Goal: Task Accomplishment & Management: Complete application form

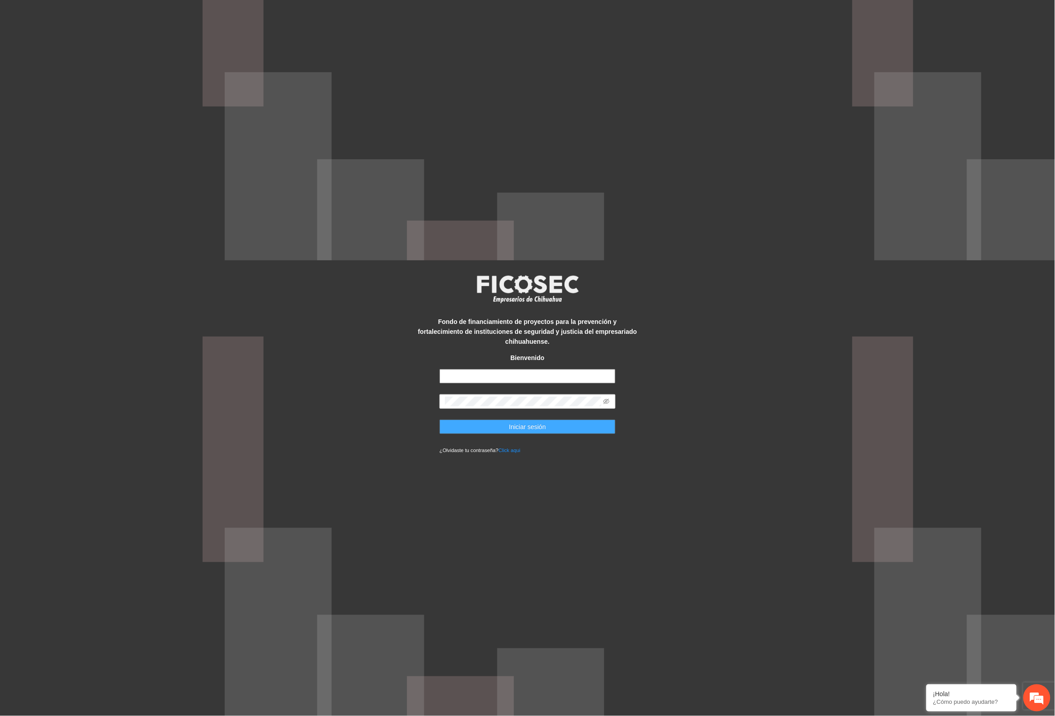
type input "**********"
click at [524, 422] on span "Iniciar sesión" at bounding box center [527, 427] width 37 height 10
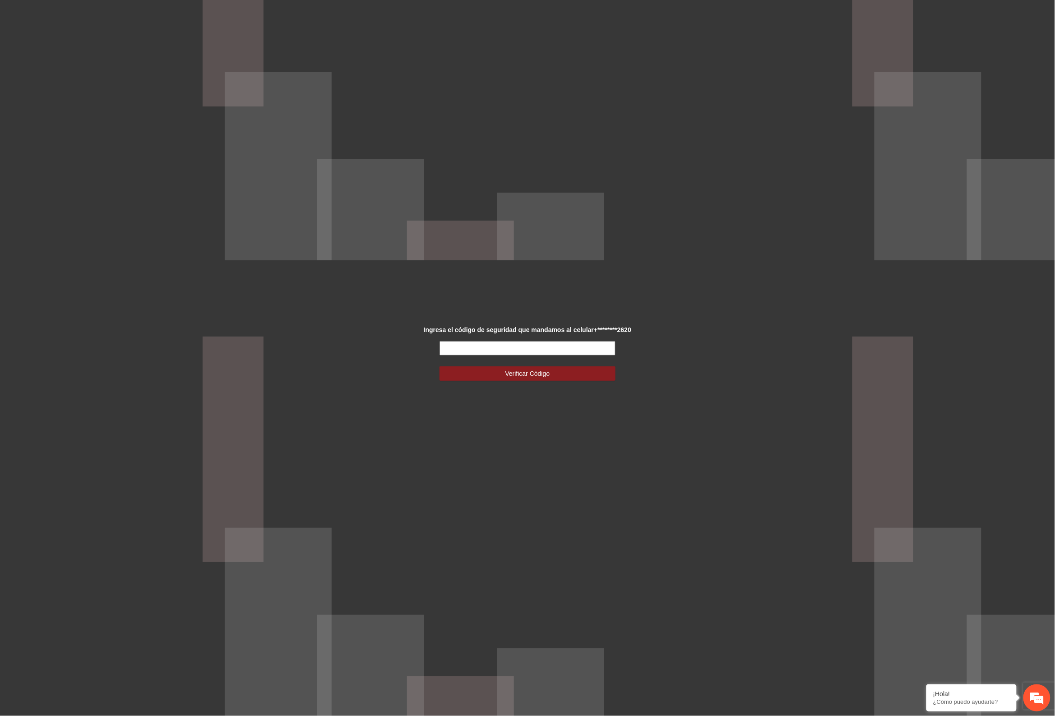
click at [511, 348] on input "text" at bounding box center [527, 348] width 176 height 14
type input "******"
click at [522, 371] on span "Verificar Código" at bounding box center [527, 374] width 45 height 10
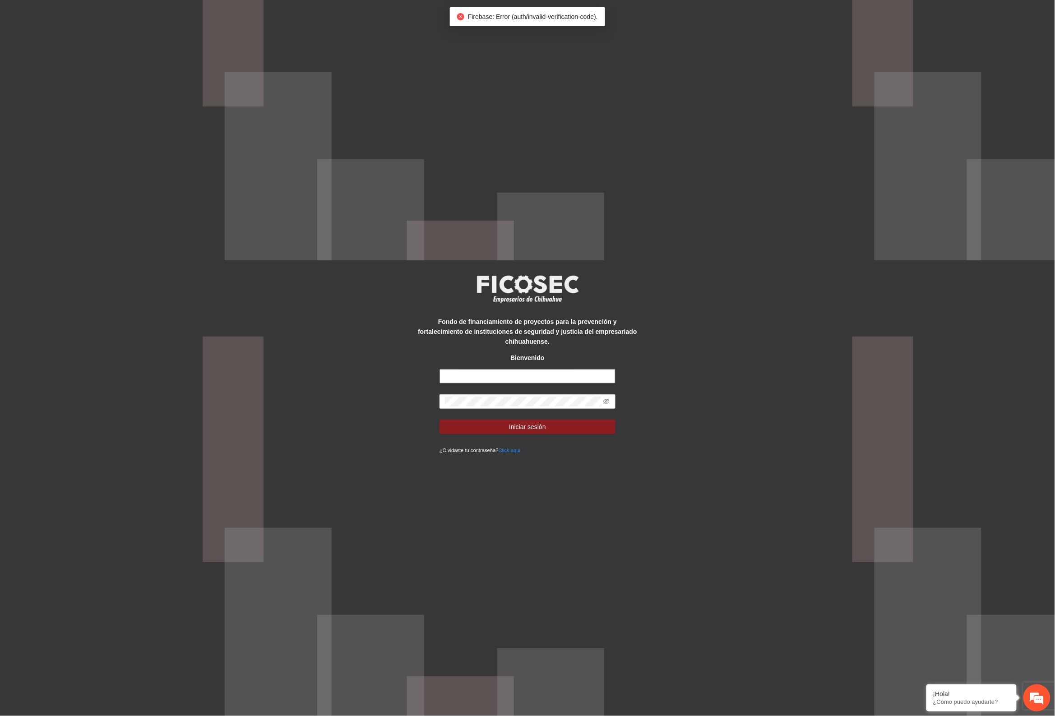
type input "**********"
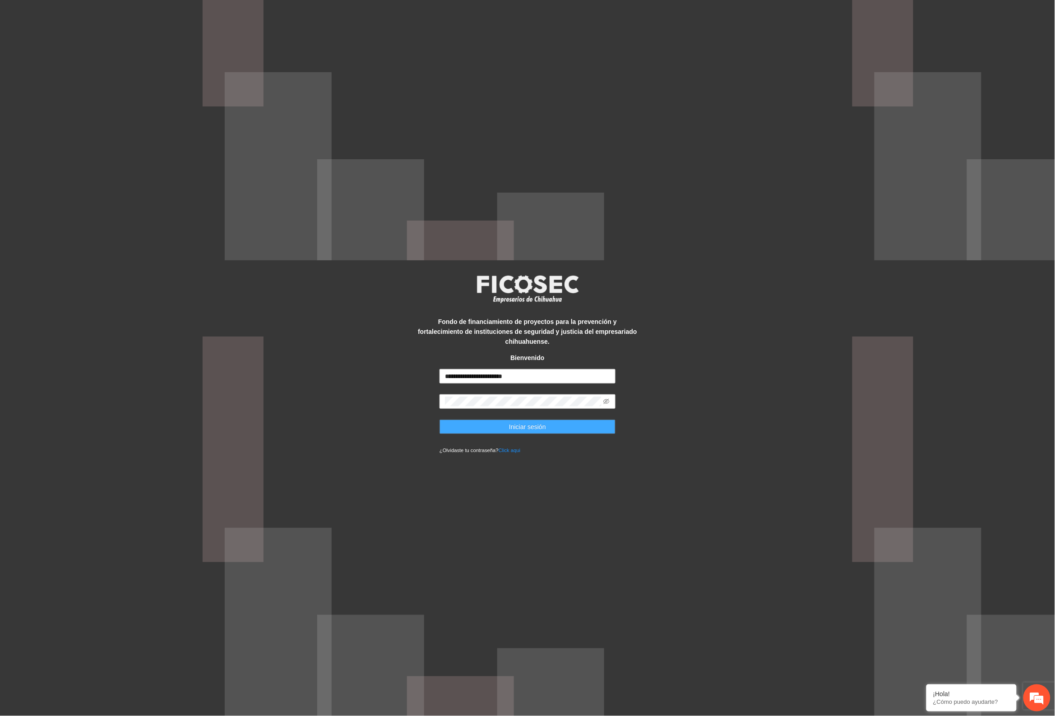
click at [518, 422] on span "Iniciar sesión" at bounding box center [527, 427] width 37 height 10
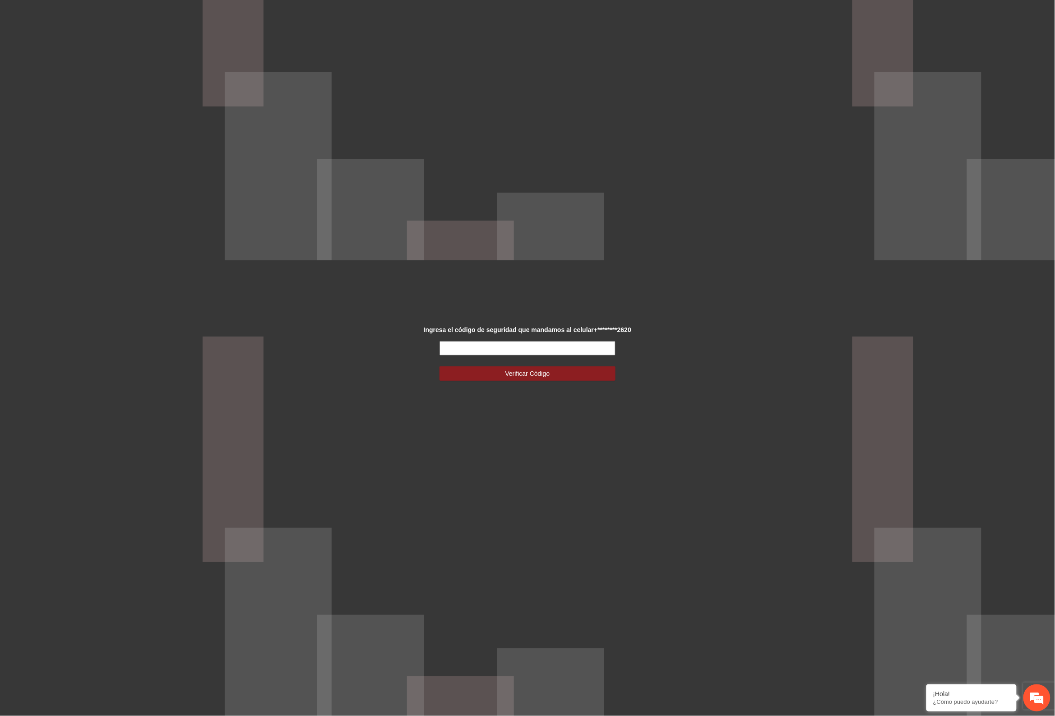
click at [600, 344] on input "text" at bounding box center [527, 348] width 176 height 14
type input "******"
click at [578, 372] on button "Verificar Código" at bounding box center [527, 373] width 176 height 14
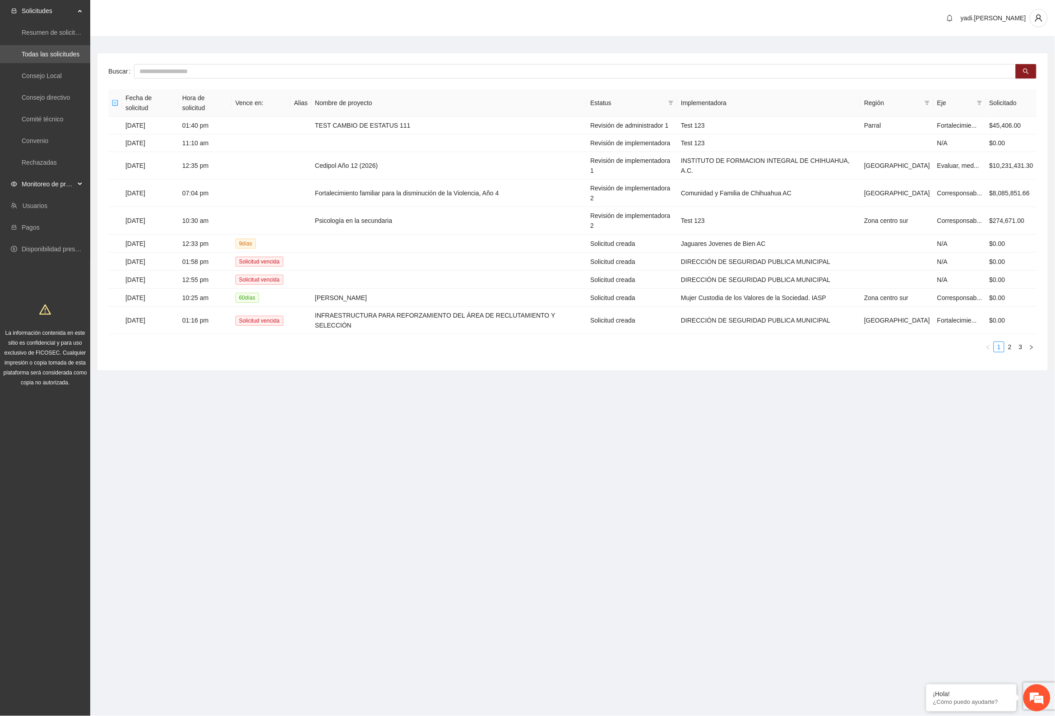
click at [43, 183] on span "Monitoreo de proyectos" at bounding box center [48, 184] width 53 height 18
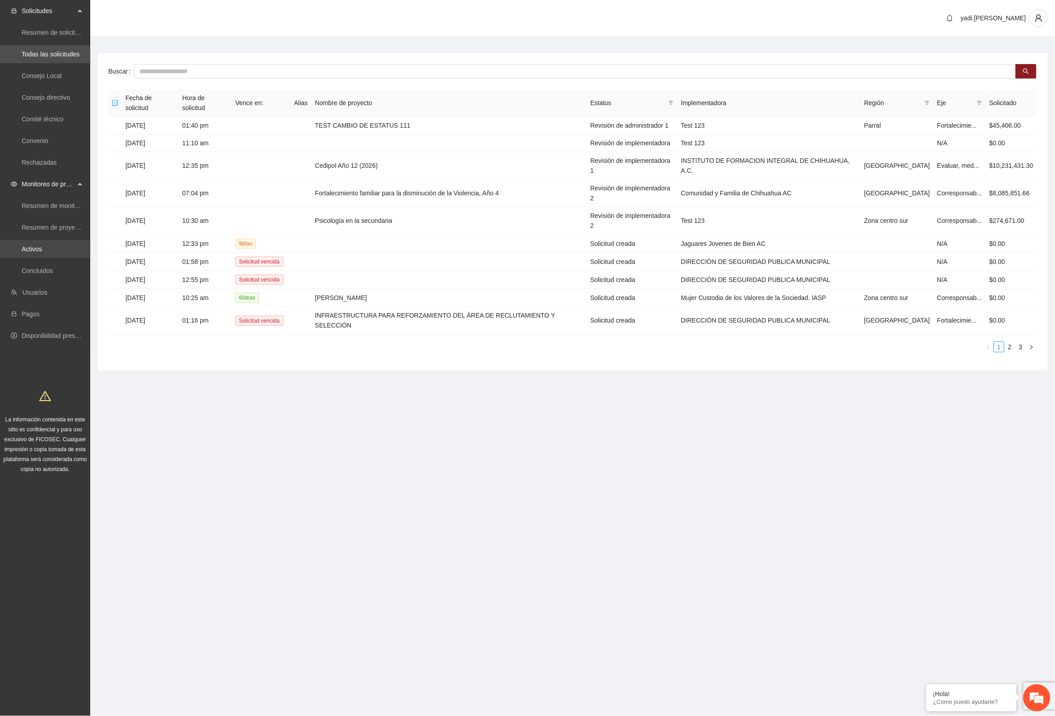
click at [37, 249] on link "Activos" at bounding box center [32, 248] width 20 height 7
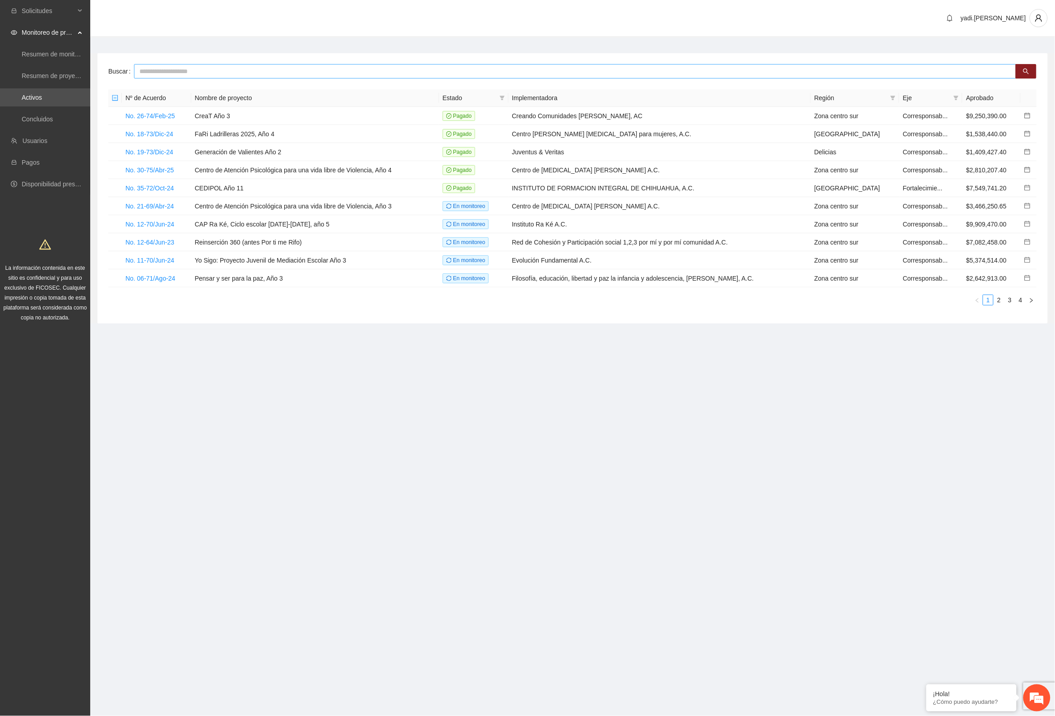
click at [355, 65] on input "text" at bounding box center [575, 71] width 882 height 14
click at [355, 68] on input "text" at bounding box center [575, 71] width 882 height 14
click at [152, 65] on input "text" at bounding box center [575, 71] width 882 height 14
type input "**********"
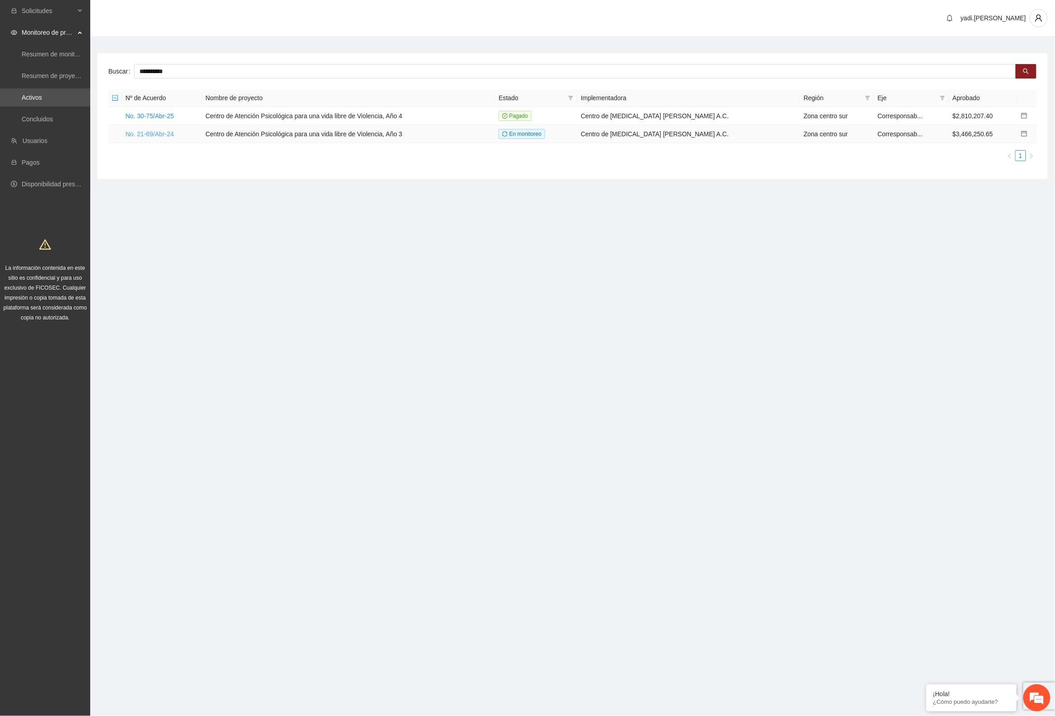
click at [150, 130] on link "No. 21-69/Abr-24" at bounding box center [149, 133] width 48 height 7
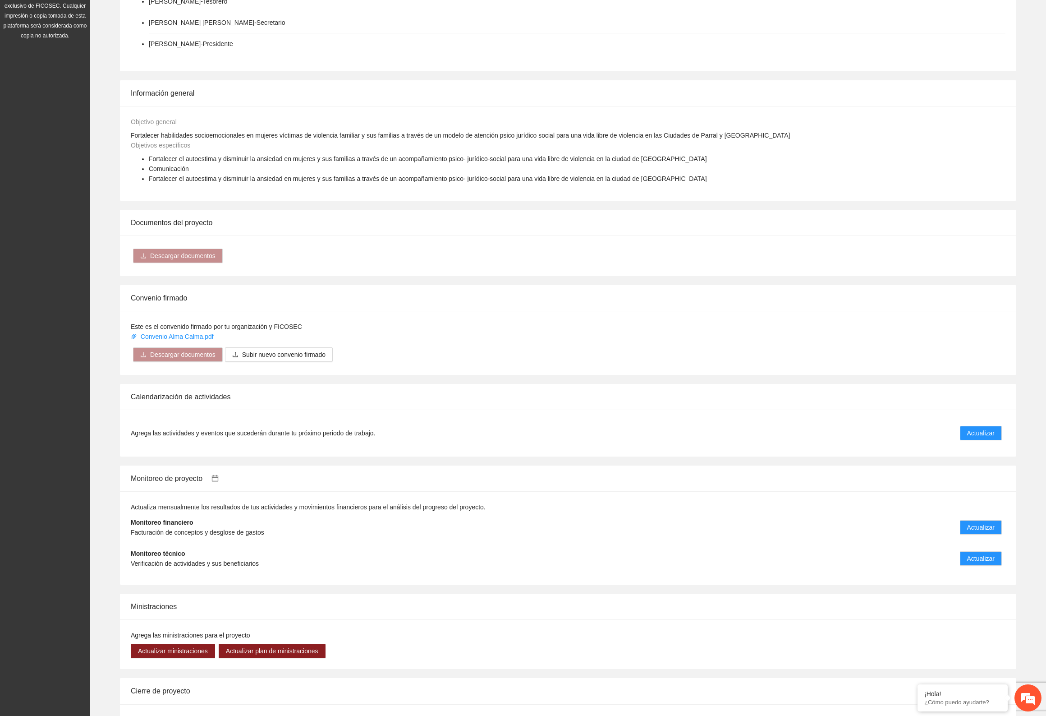
scroll to position [445, 0]
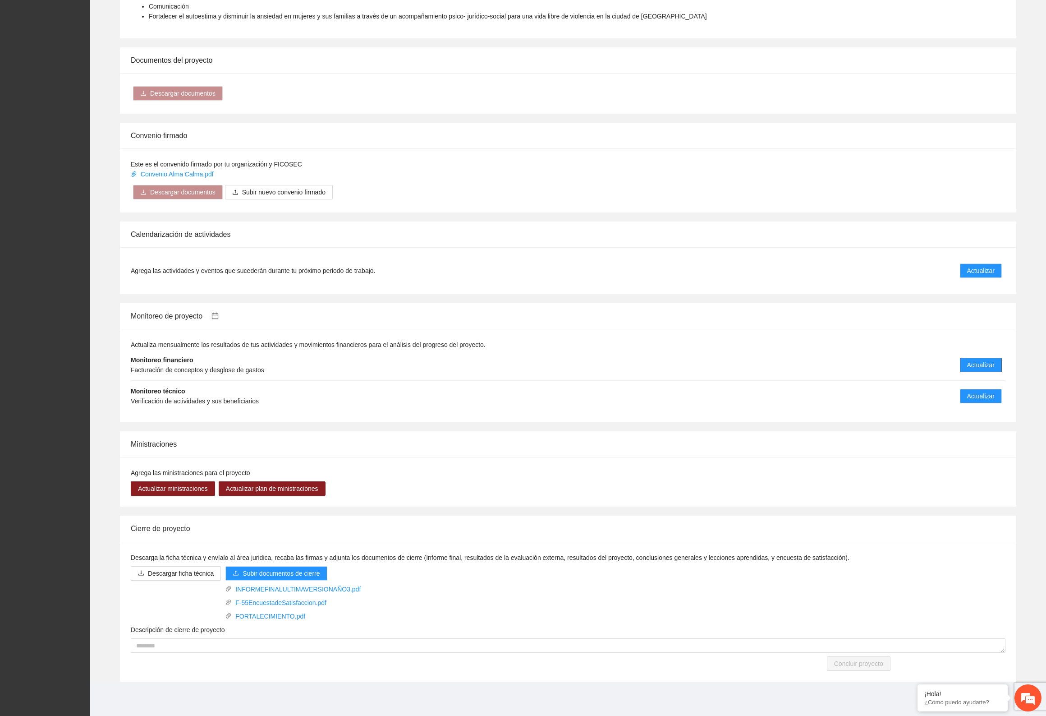
click at [986, 363] on span "Actualizar" at bounding box center [982, 365] width 28 height 10
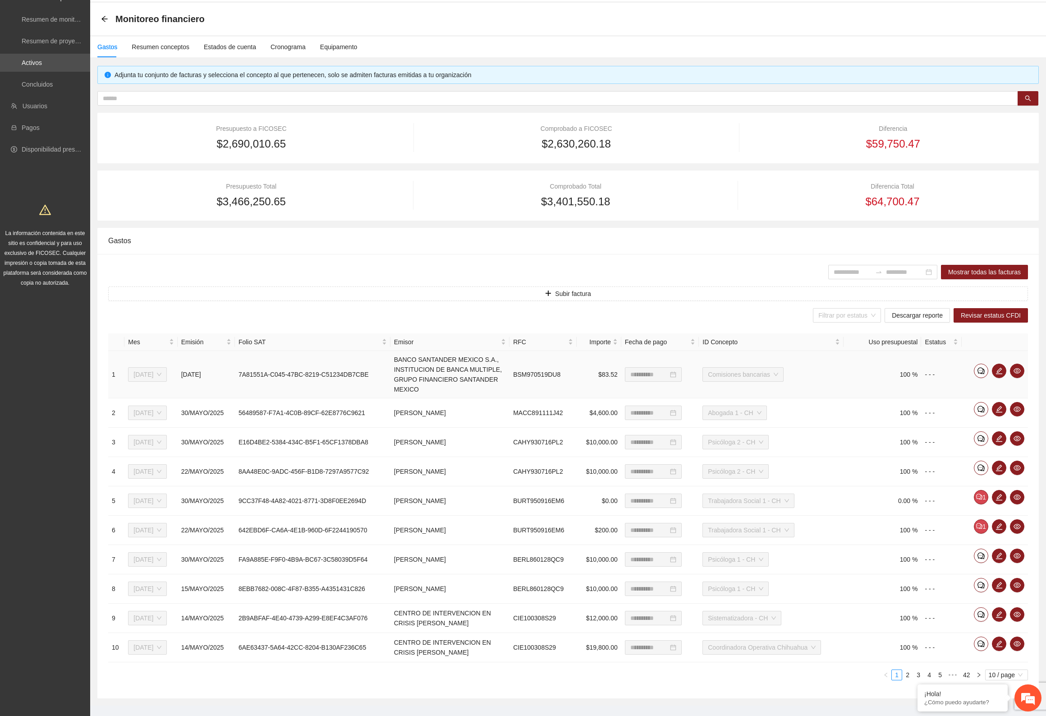
scroll to position [51, 0]
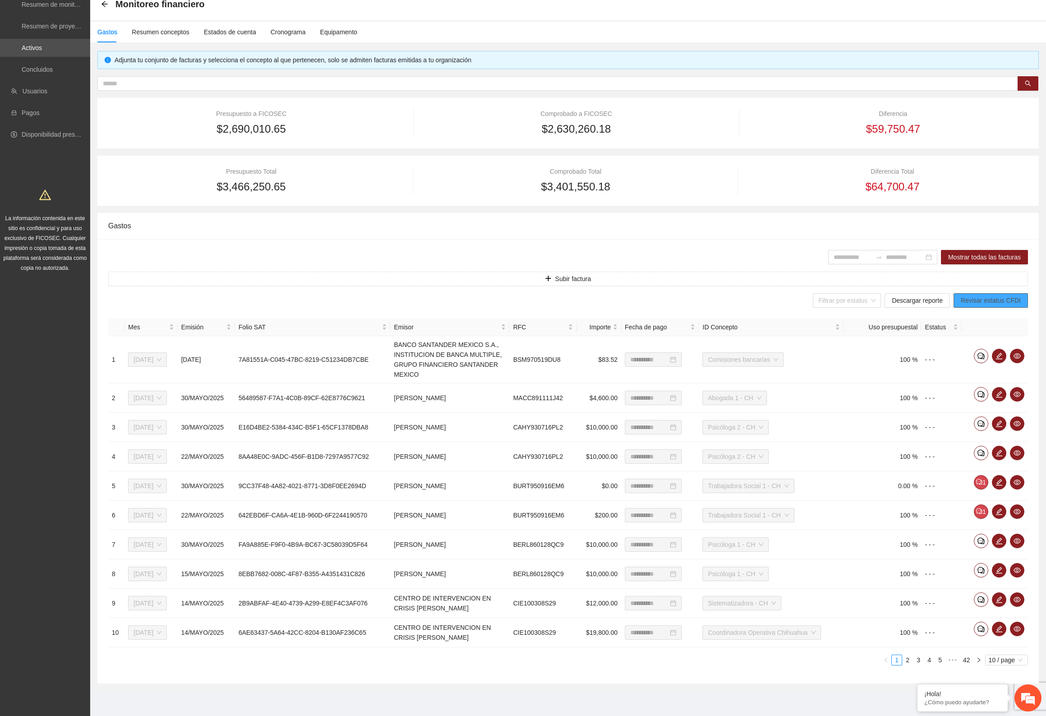
click at [978, 302] on span "Revisar estatus CFDI" at bounding box center [991, 300] width 60 height 10
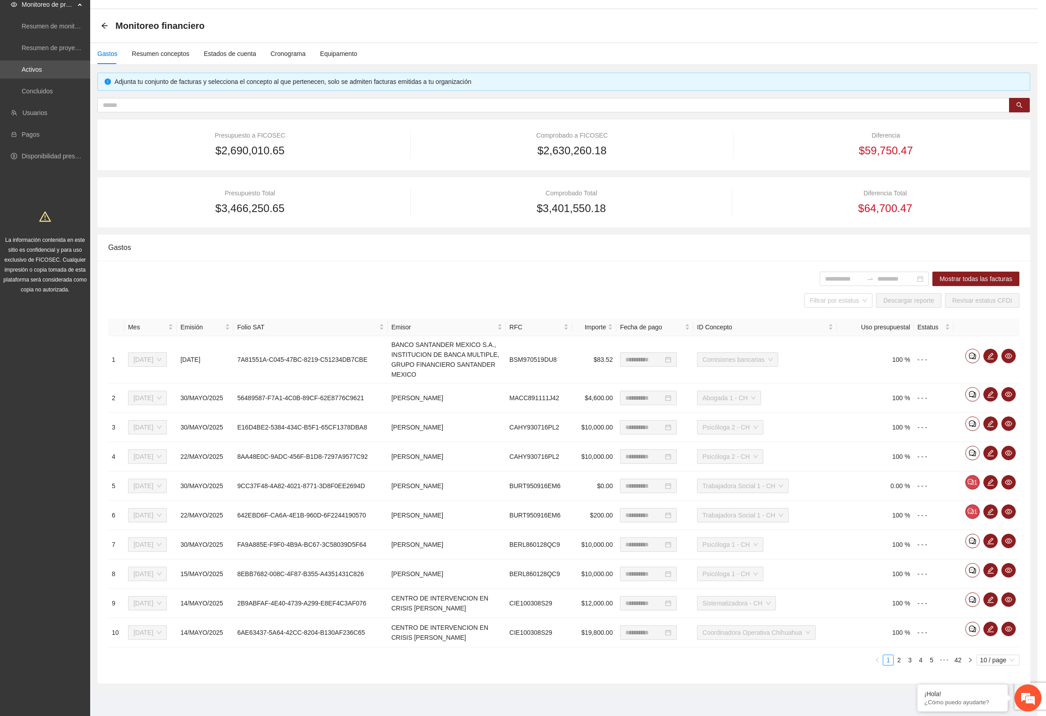
scroll to position [28, 0]
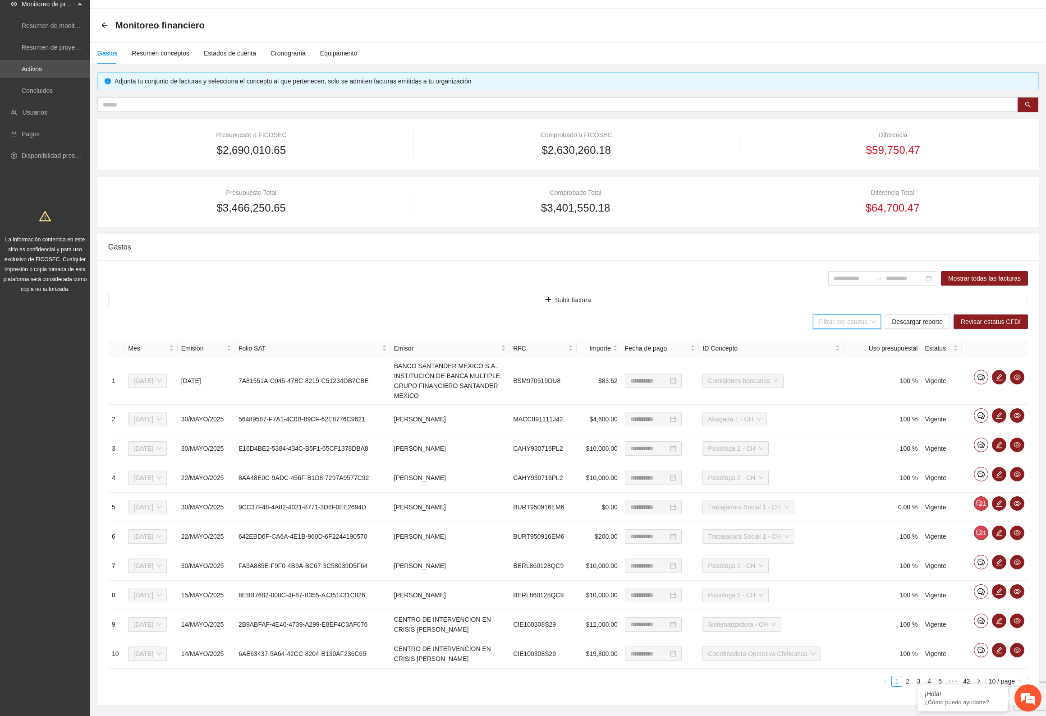
click at [856, 321] on input "search" at bounding box center [844, 322] width 51 height 14
click at [936, 321] on span "Descargar reporte" at bounding box center [917, 322] width 51 height 10
drag, startPoint x: 650, startPoint y: 31, endPoint x: 594, endPoint y: 26, distance: 55.2
click at [650, 31] on div "Monitoreo financiero" at bounding box center [568, 25] width 935 height 18
click at [104, 22] on icon "arrow-left" at bounding box center [104, 25] width 7 height 7
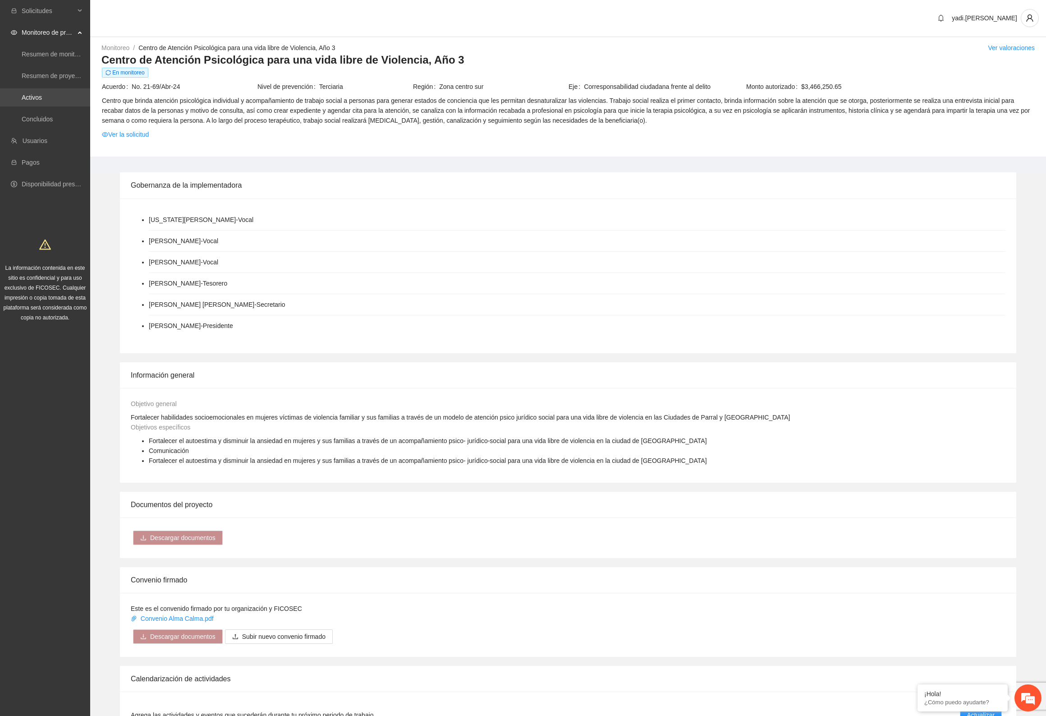
click at [28, 96] on link "Activos" at bounding box center [32, 97] width 20 height 7
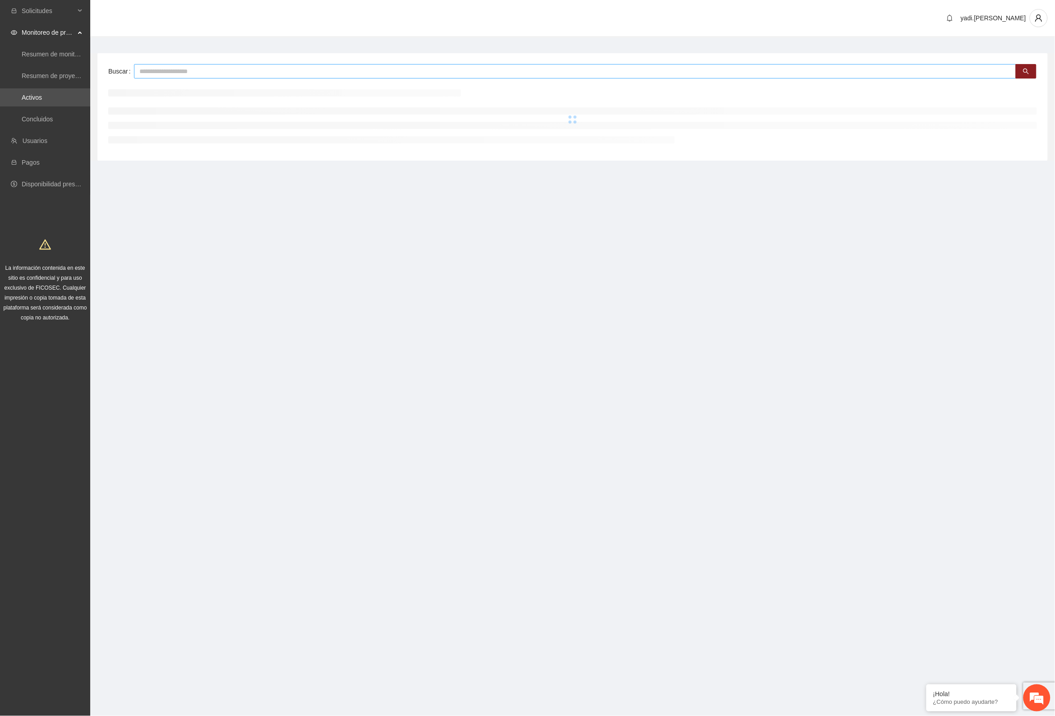
click at [259, 71] on input "text" at bounding box center [575, 71] width 882 height 14
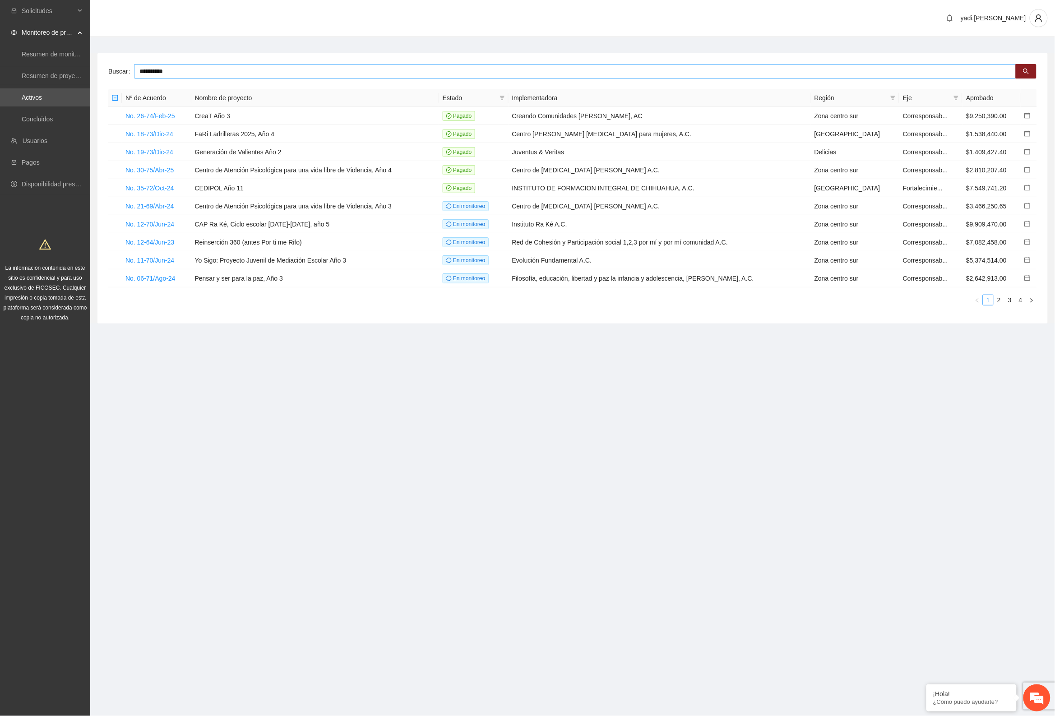
type input "**********"
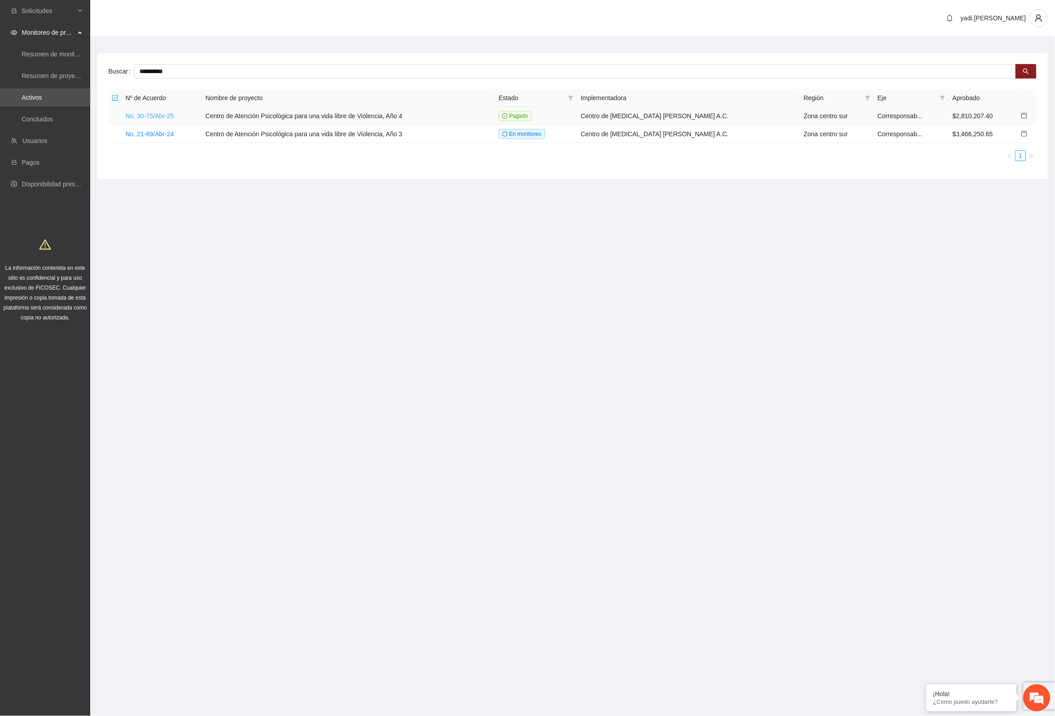
click at [149, 113] on link "No. 30-75/Abr-25" at bounding box center [149, 115] width 48 height 7
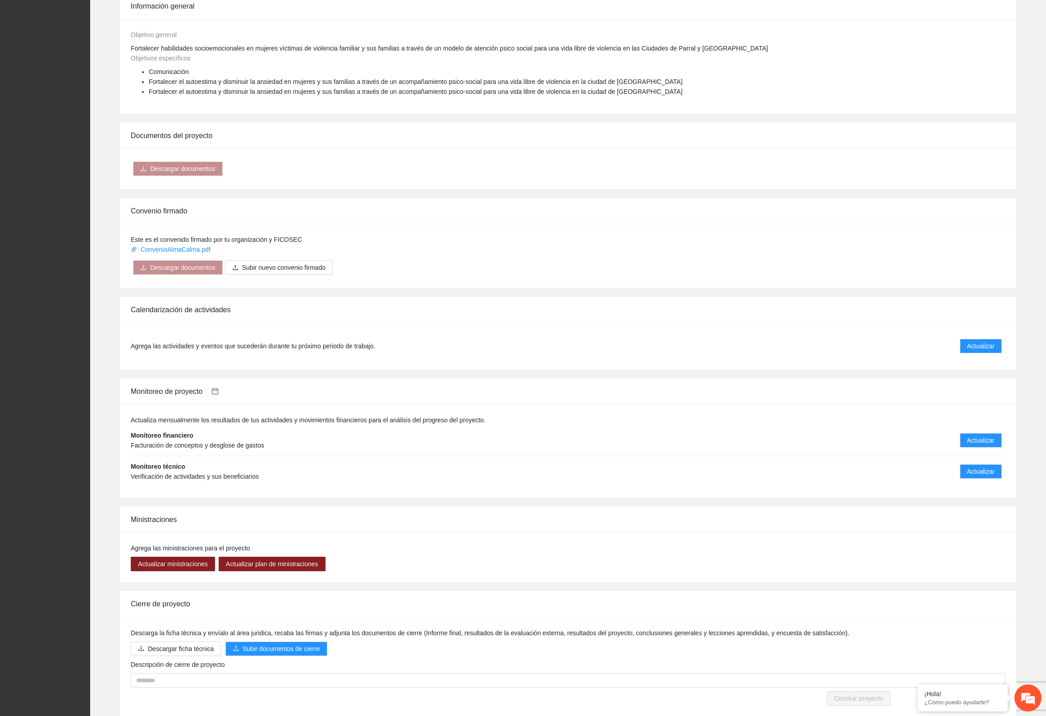
scroll to position [414, 0]
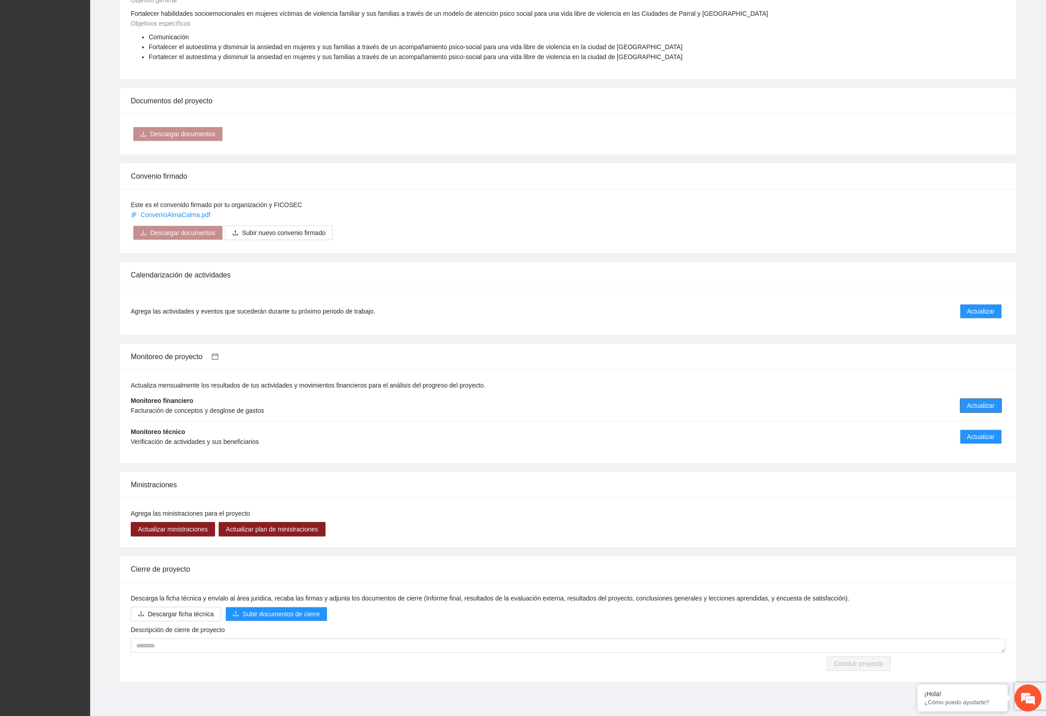
click at [971, 398] on button "Actualizar" at bounding box center [981, 405] width 42 height 14
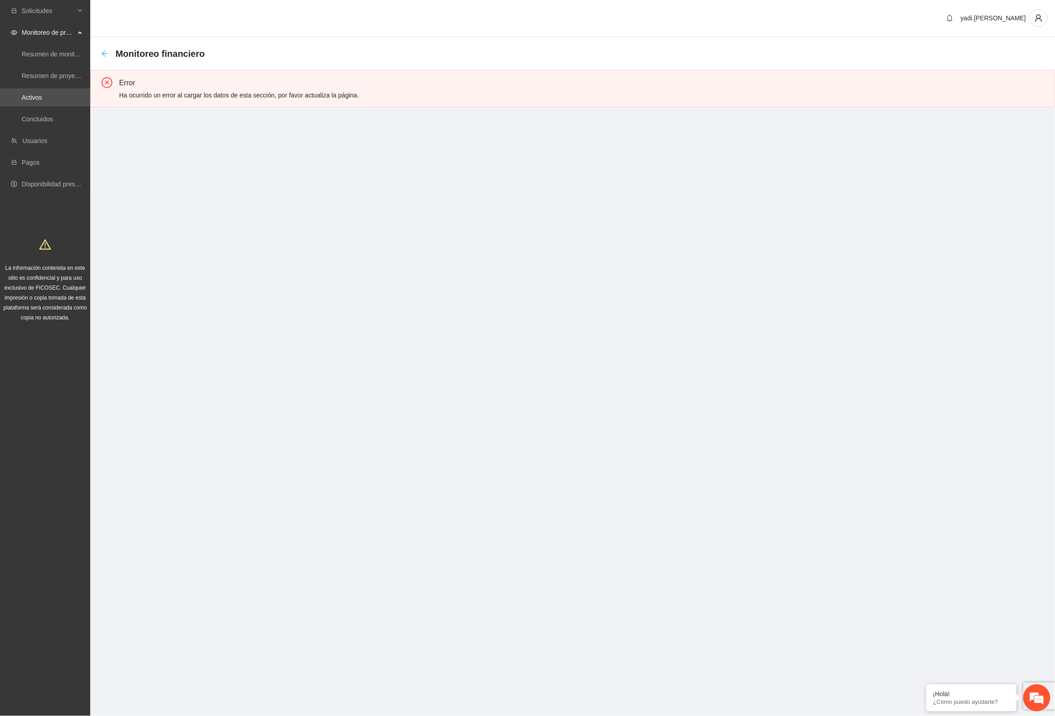
click at [105, 50] on icon "arrow-left" at bounding box center [104, 53] width 7 height 7
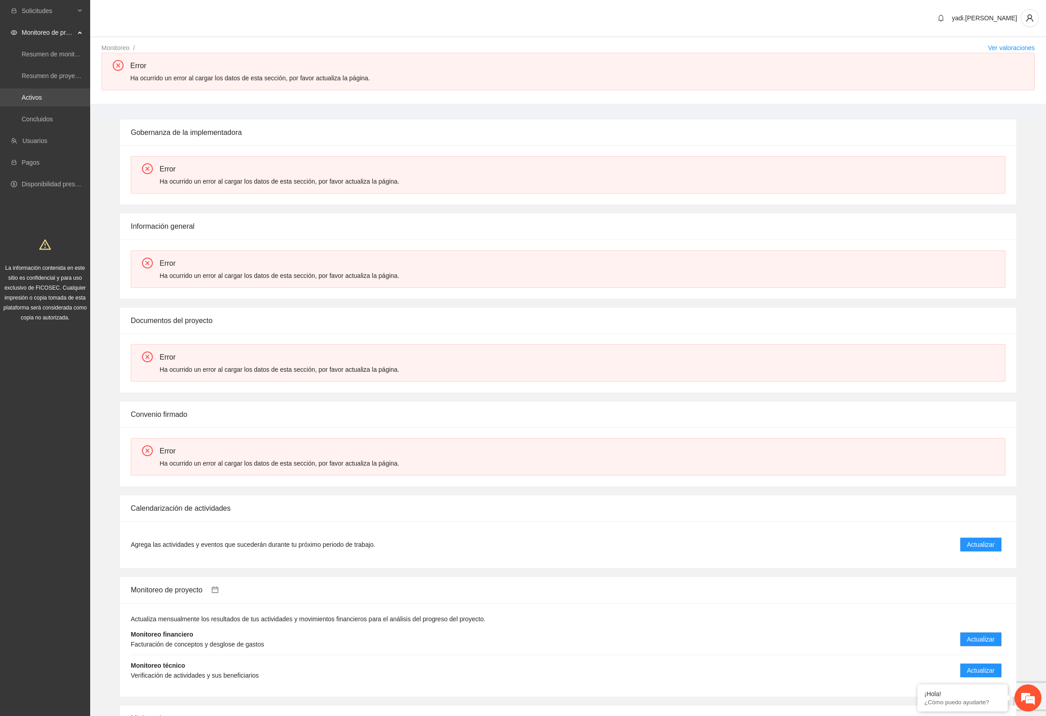
click at [42, 96] on link "Activos" at bounding box center [32, 97] width 20 height 7
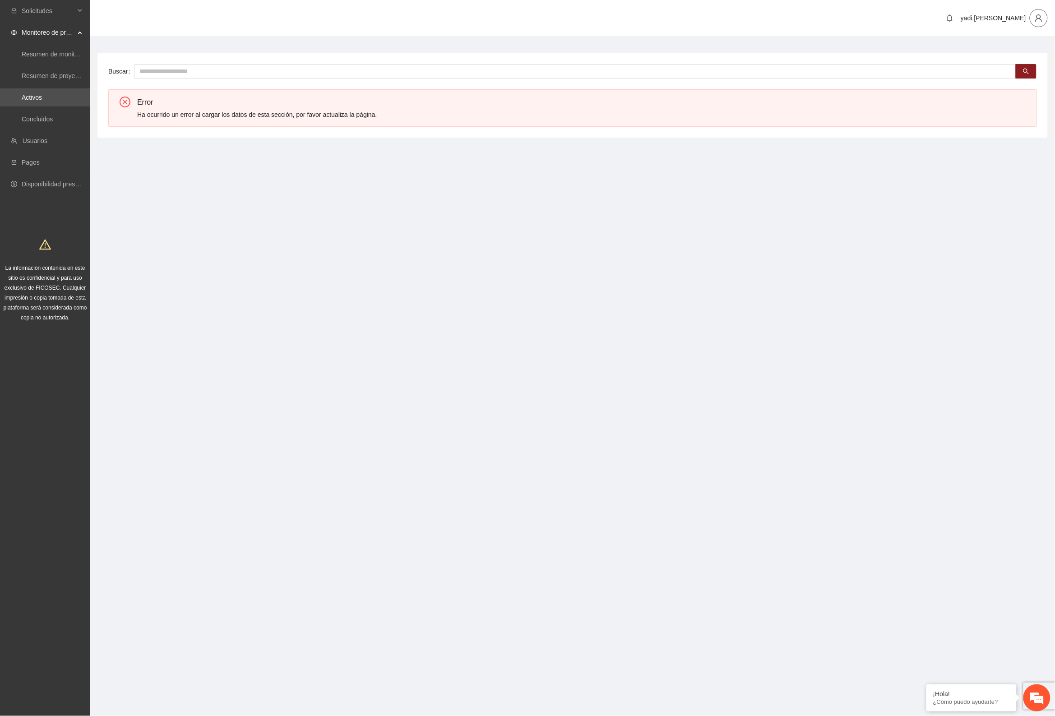
click at [1037, 16] on icon "user" at bounding box center [1038, 18] width 8 height 8
click at [1009, 51] on span "Cerrar sesión" at bounding box center [1014, 52] width 57 height 10
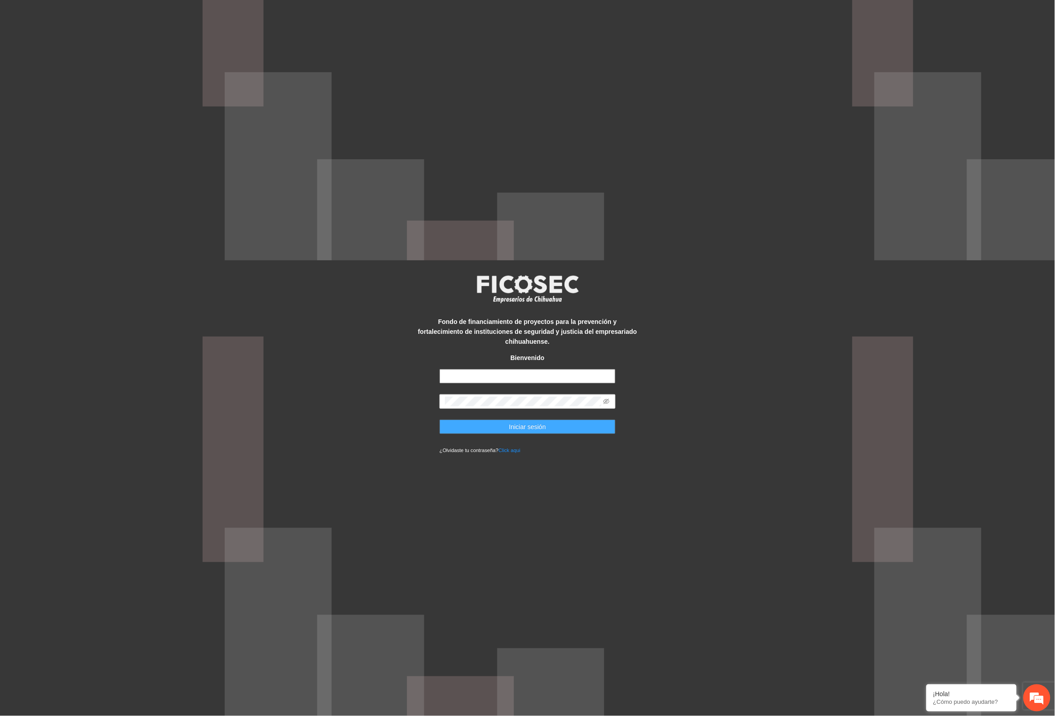
type input "**********"
click at [534, 422] on span "Iniciar sesión" at bounding box center [527, 427] width 37 height 10
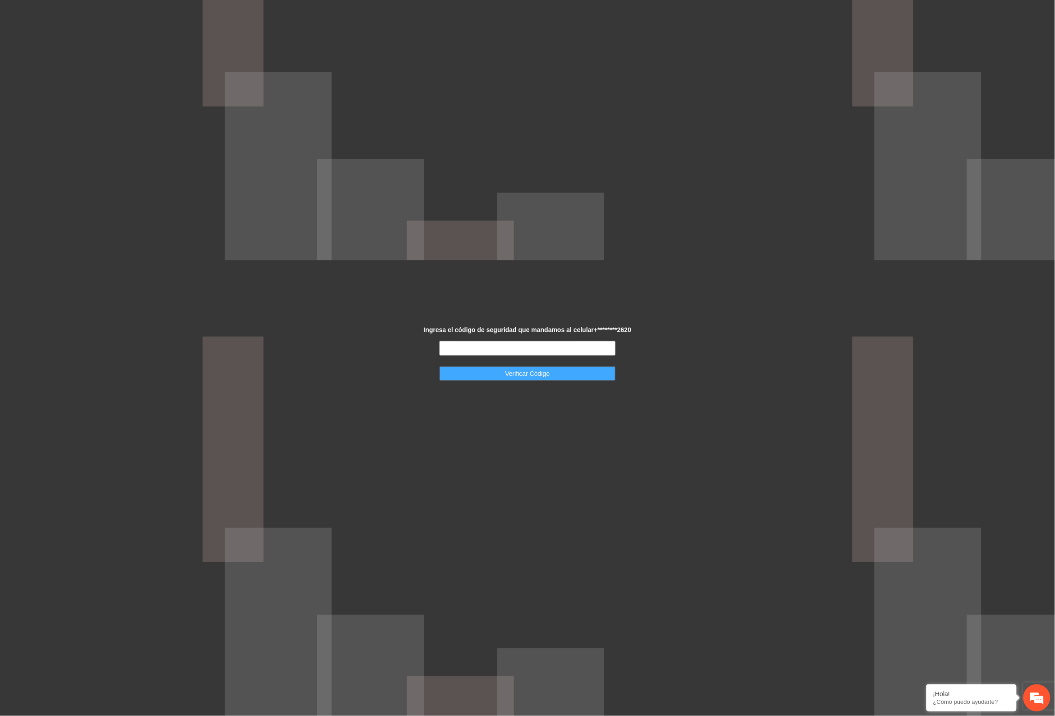
click at [531, 373] on span "Verificar Código" at bounding box center [527, 374] width 45 height 10
click at [534, 350] on input "text" at bounding box center [527, 348] width 176 height 14
type input "******"
click at [548, 375] on span "Verificar Código" at bounding box center [527, 374] width 45 height 10
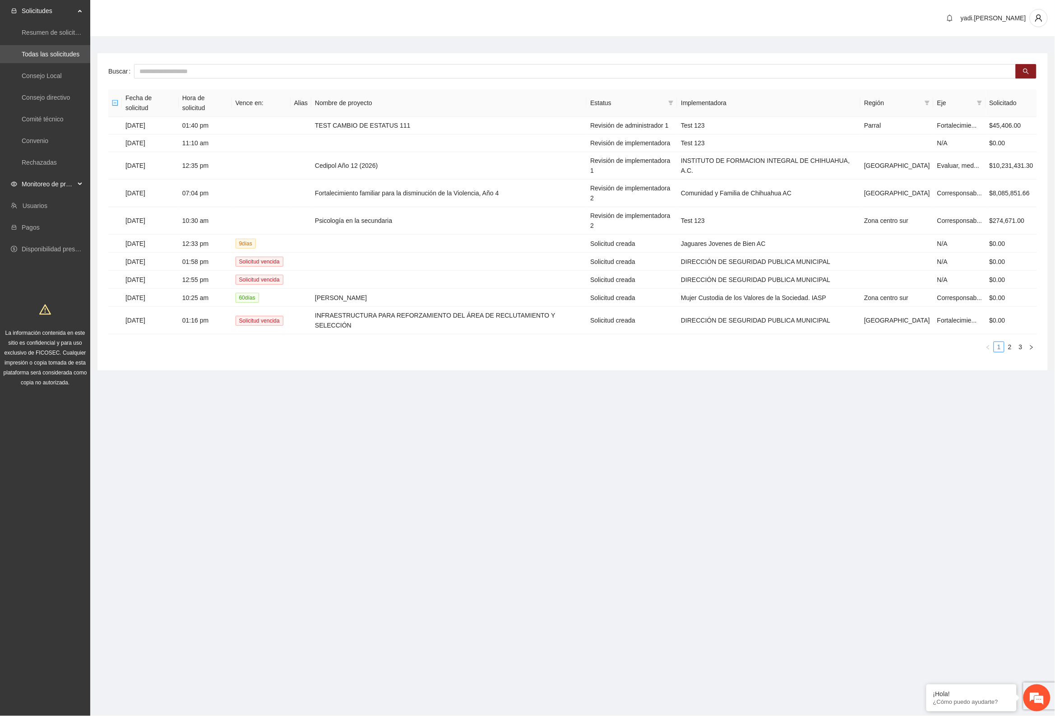
click at [28, 184] on span "Monitoreo de proyectos" at bounding box center [48, 184] width 53 height 18
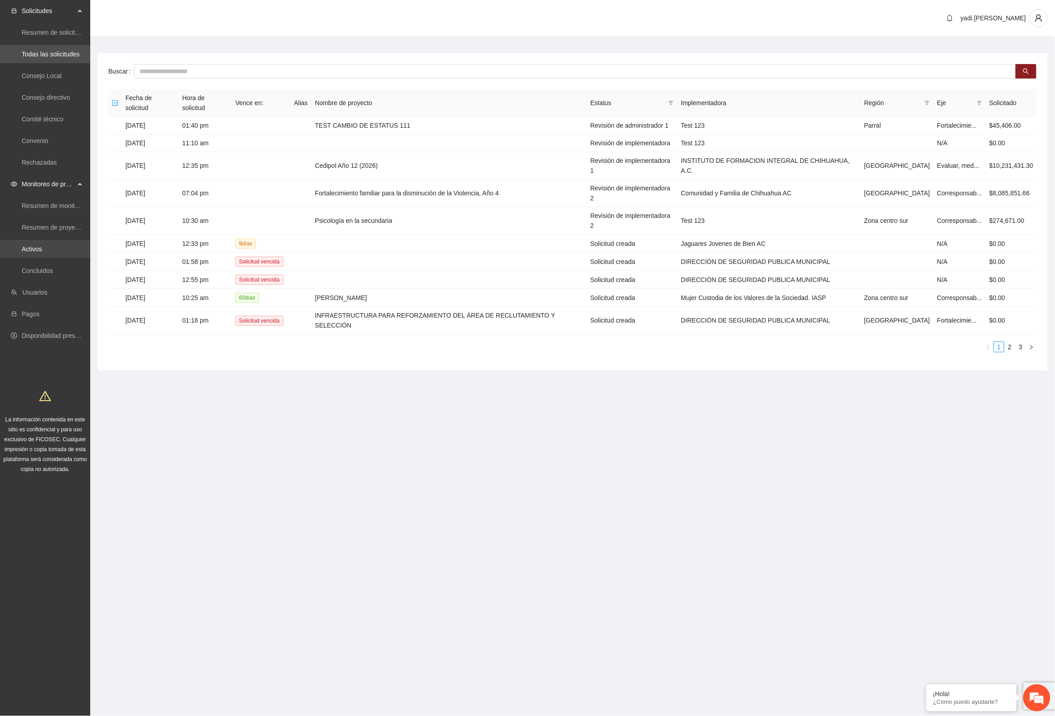
click at [26, 247] on link "Activos" at bounding box center [32, 248] width 20 height 7
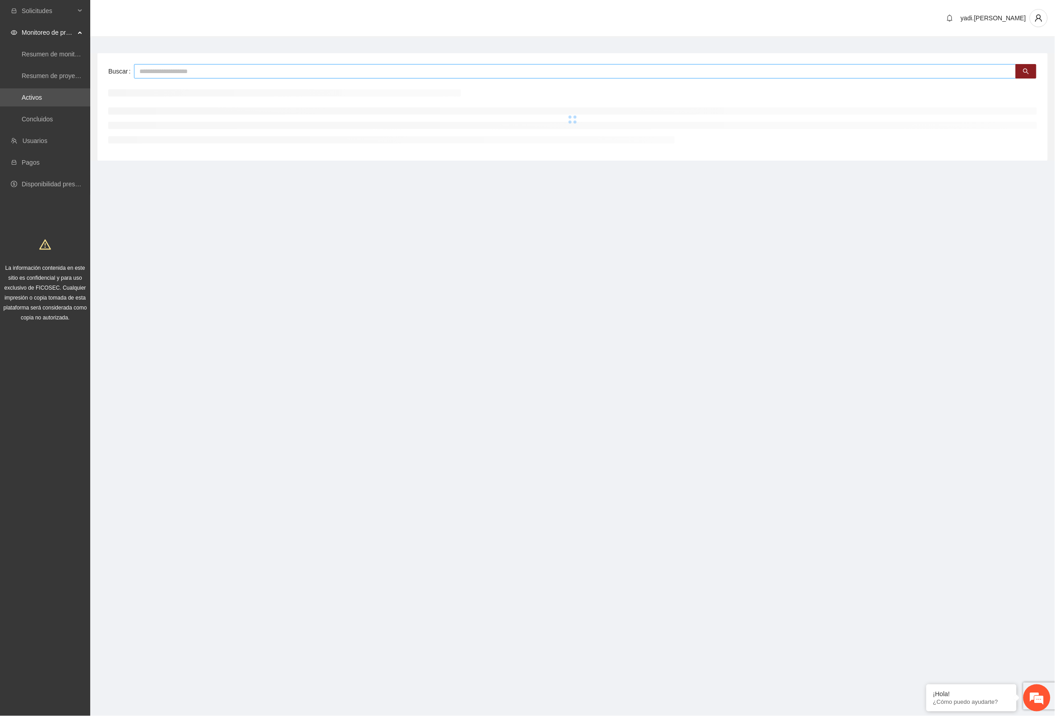
click at [175, 70] on input "text" at bounding box center [575, 71] width 882 height 14
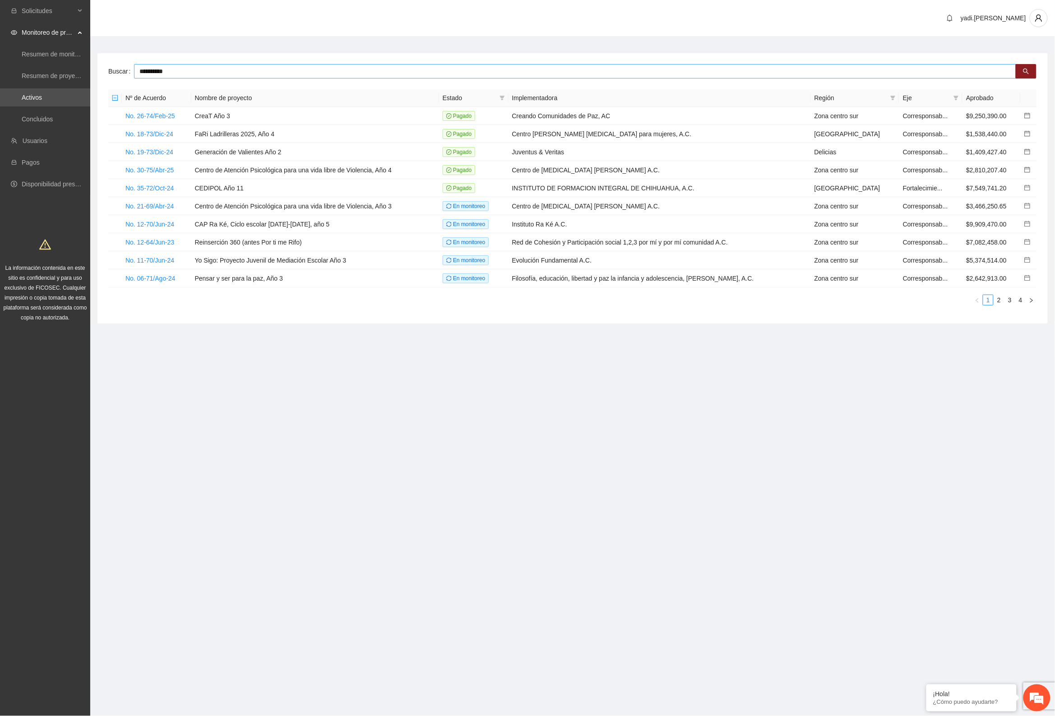
type input "**********"
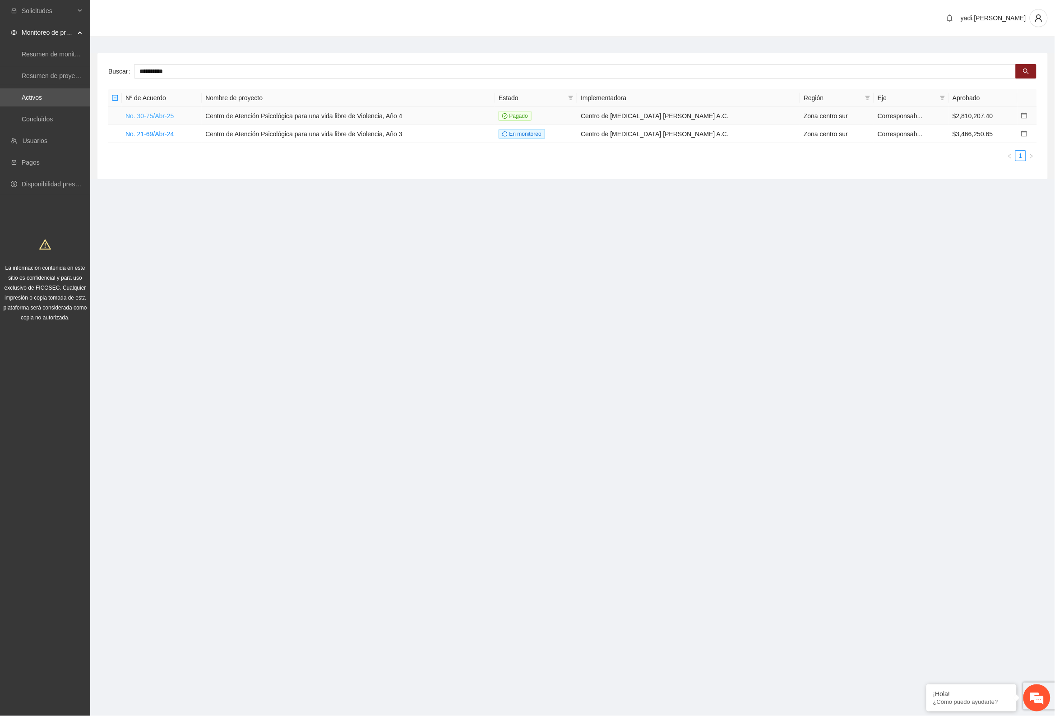
click at [141, 114] on link "No. 30-75/Abr-25" at bounding box center [149, 115] width 48 height 7
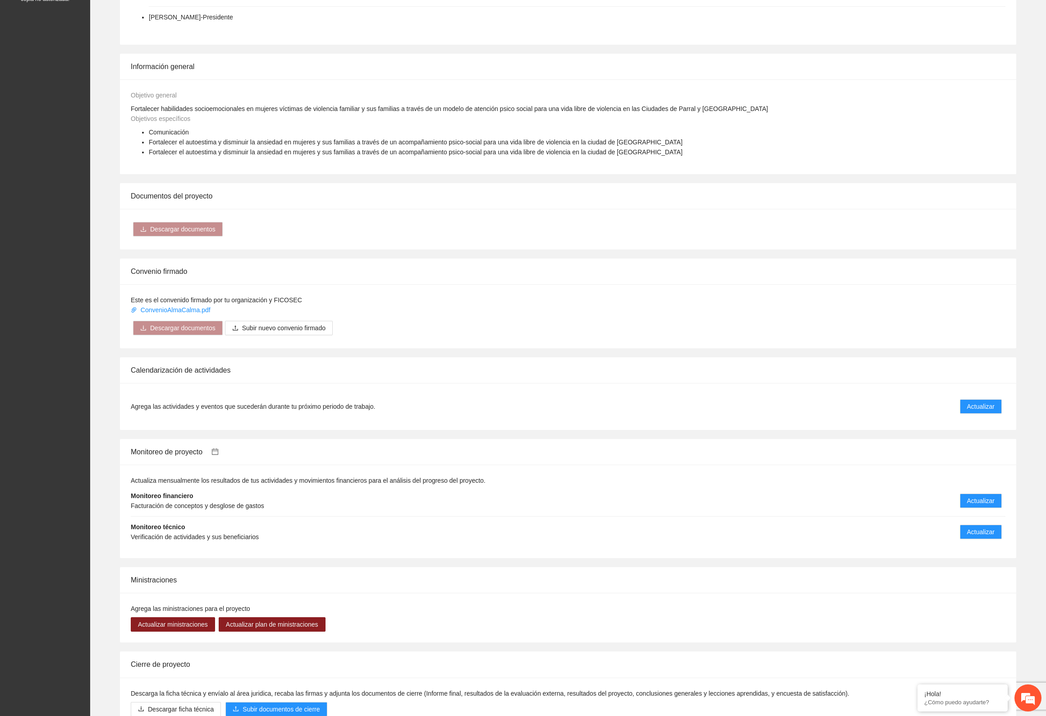
scroll to position [414, 0]
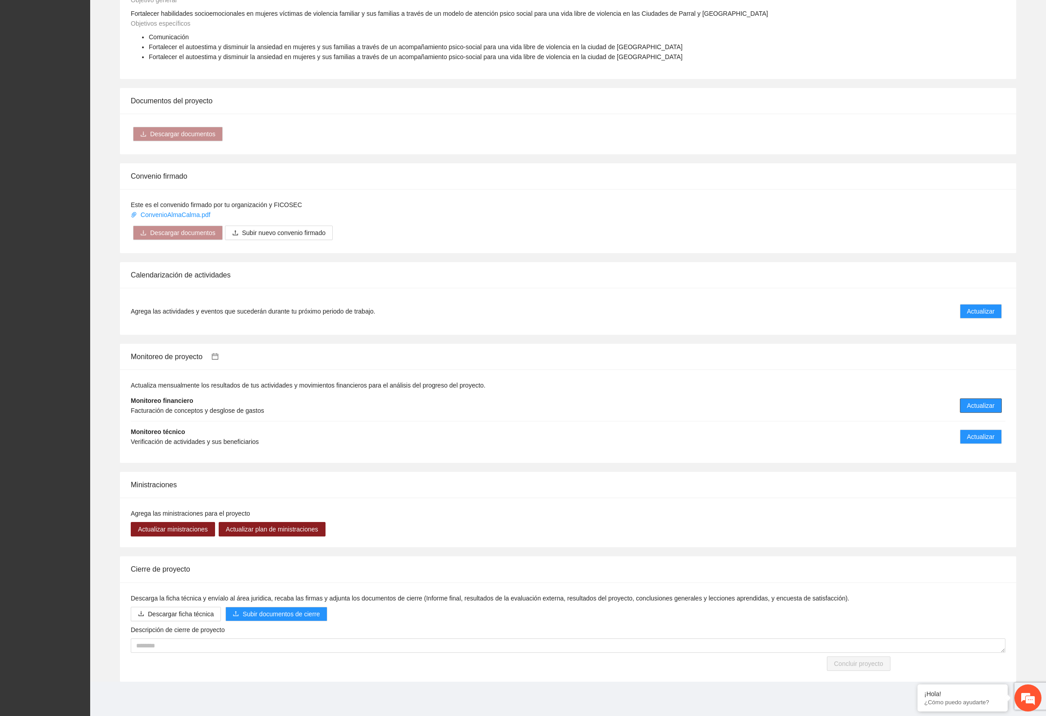
click at [988, 408] on span "Actualizar" at bounding box center [982, 406] width 28 height 10
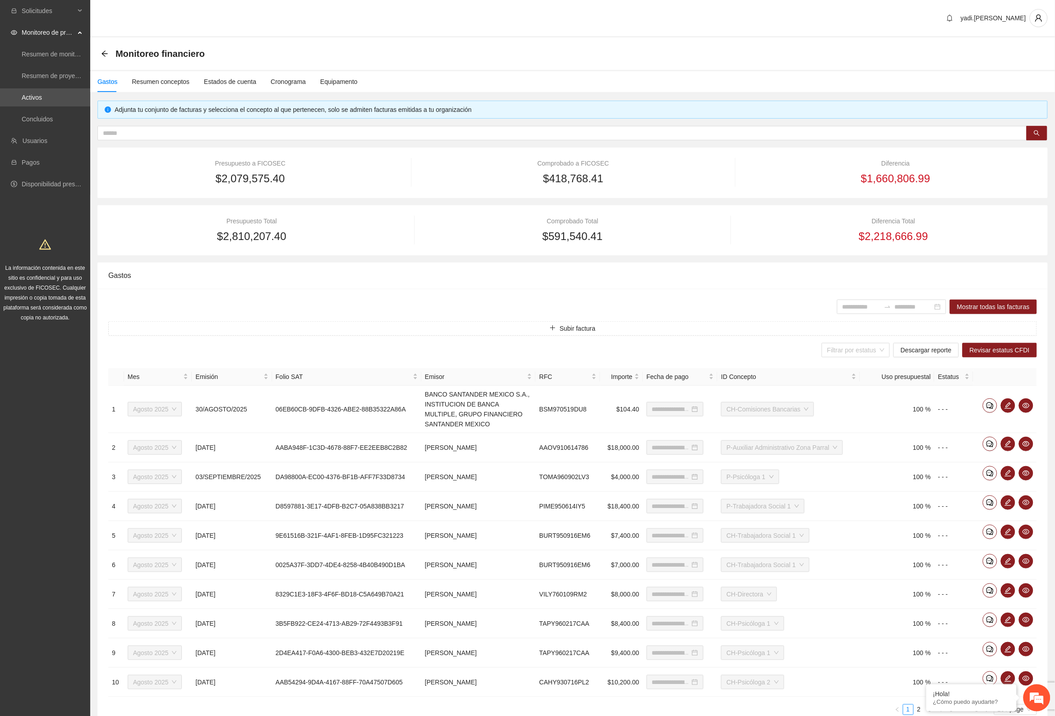
type input "**********"
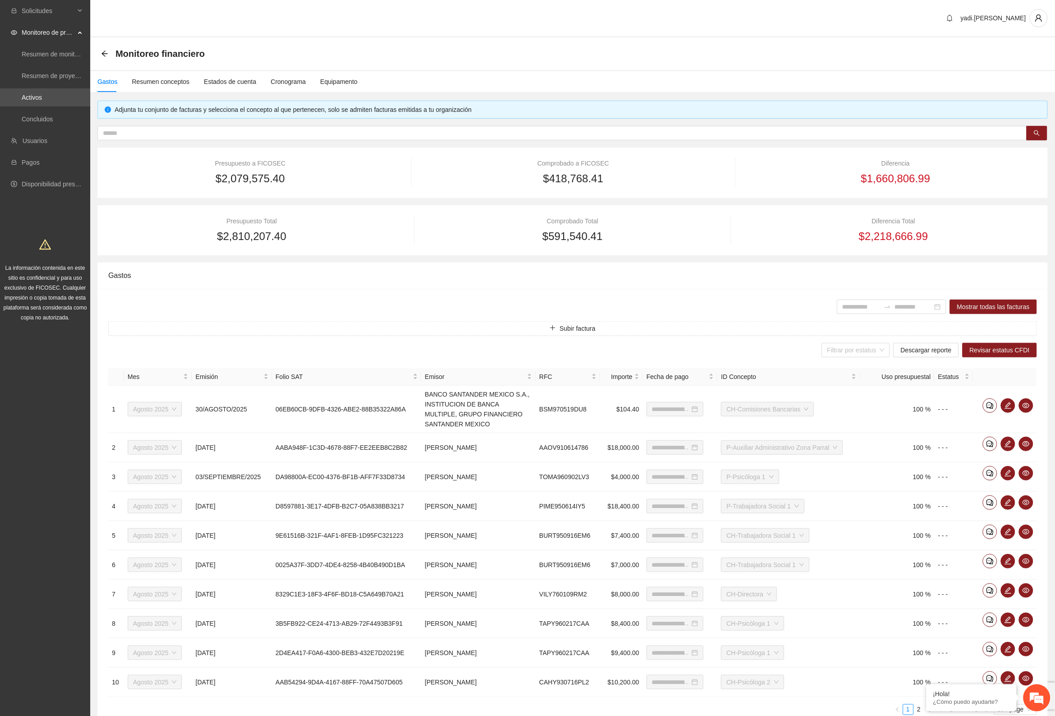
type input "**********"
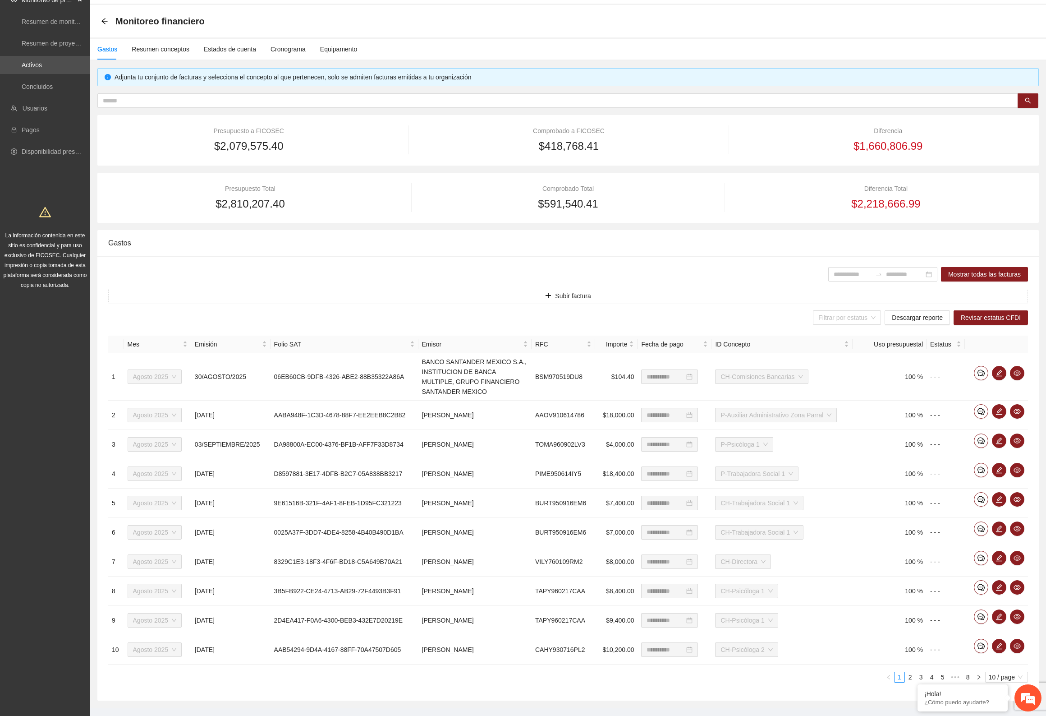
scroll to position [51, 0]
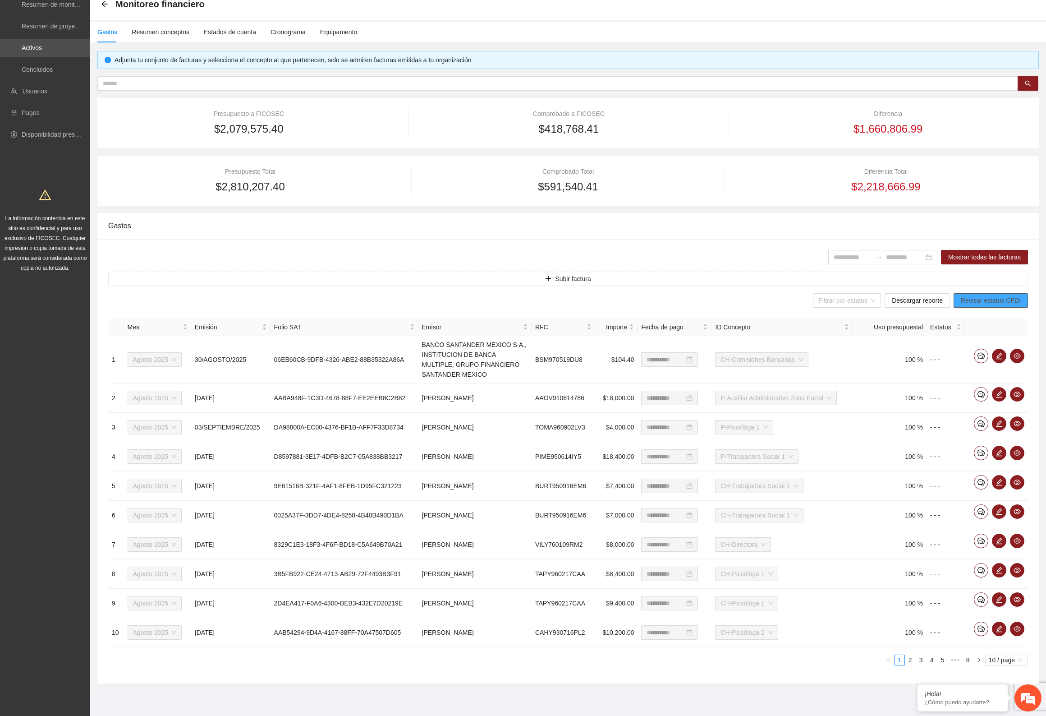
click at [1005, 299] on span "Revisar estatus CFDI" at bounding box center [991, 300] width 60 height 10
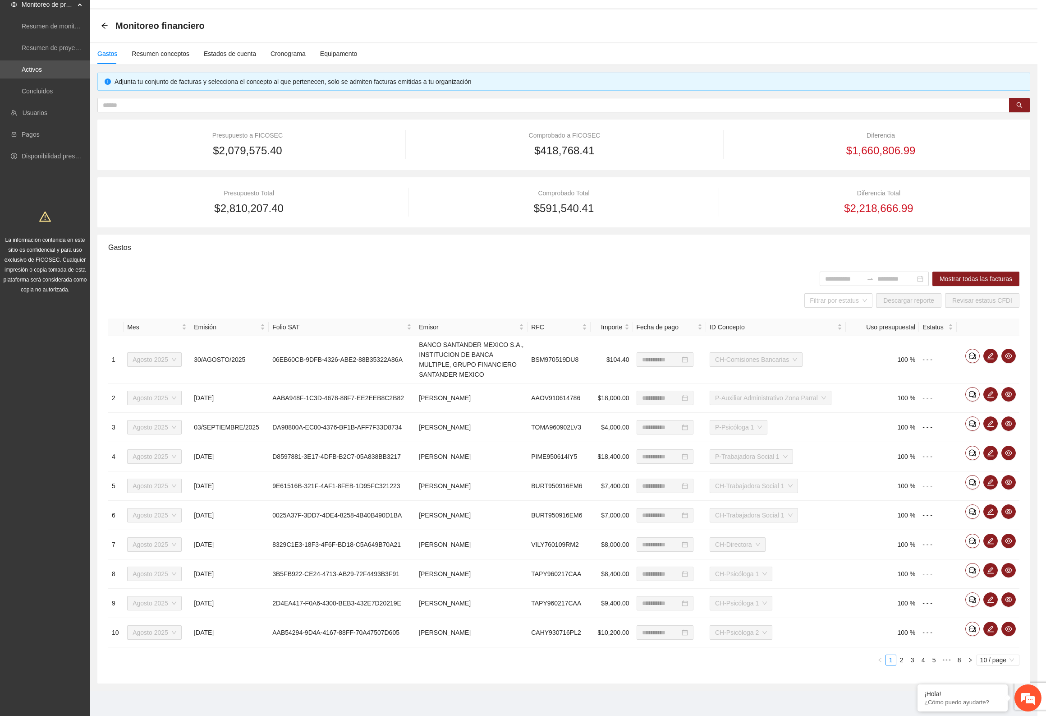
scroll to position [28, 0]
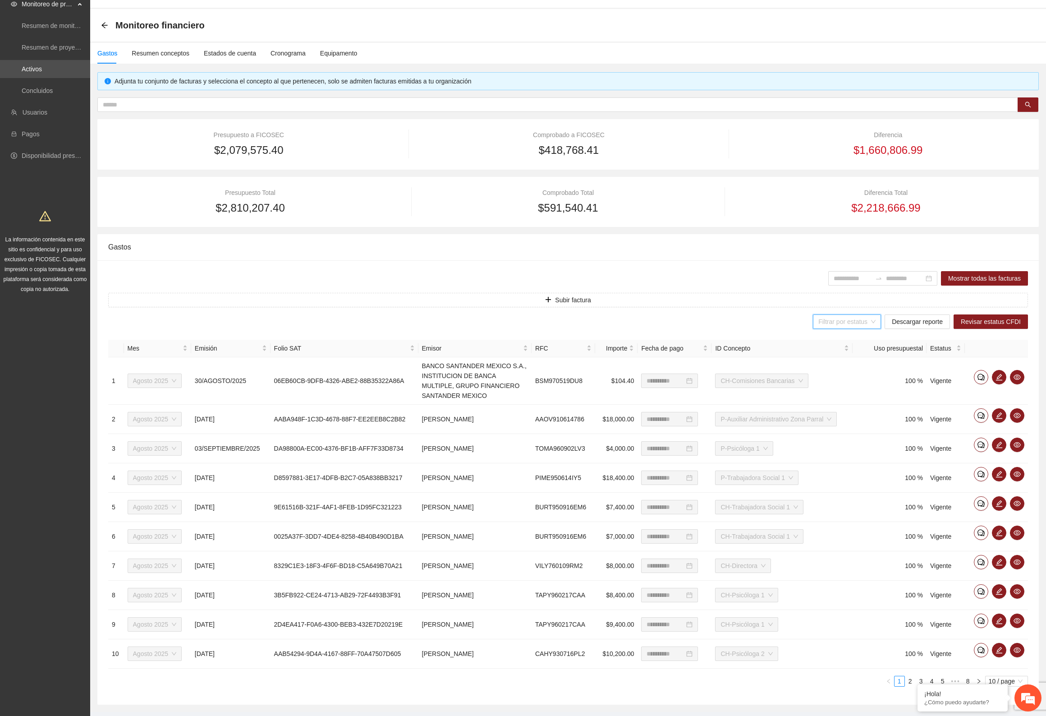
click at [865, 321] on input "search" at bounding box center [844, 322] width 51 height 14
click at [901, 319] on span "Descargar reporte" at bounding box center [917, 322] width 51 height 10
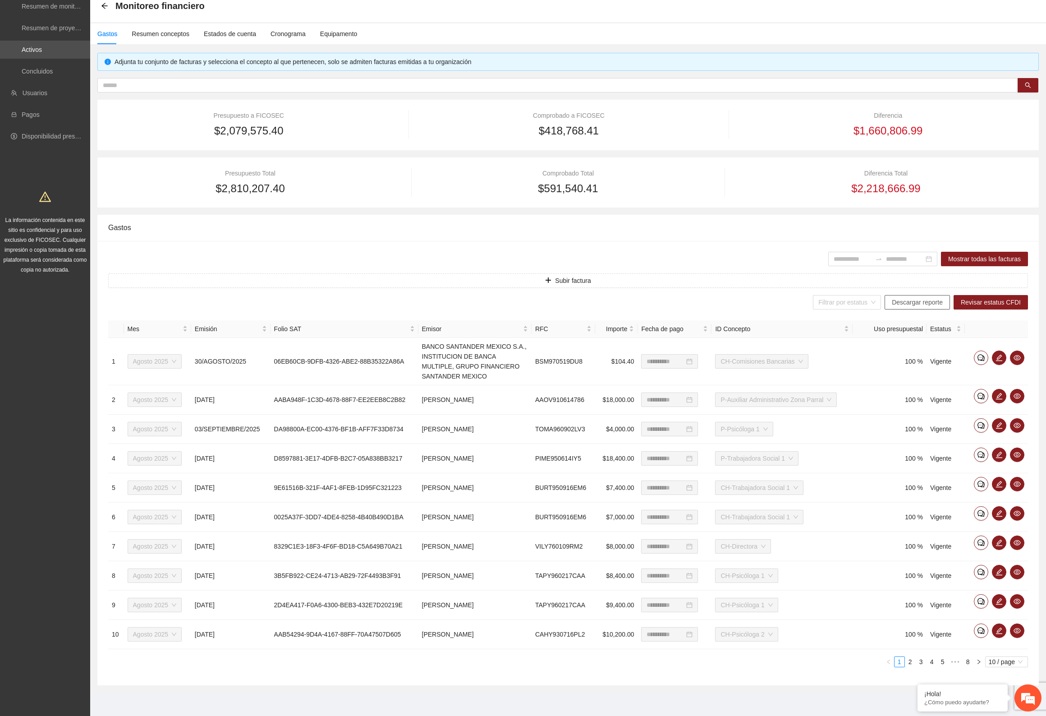
scroll to position [51, 0]
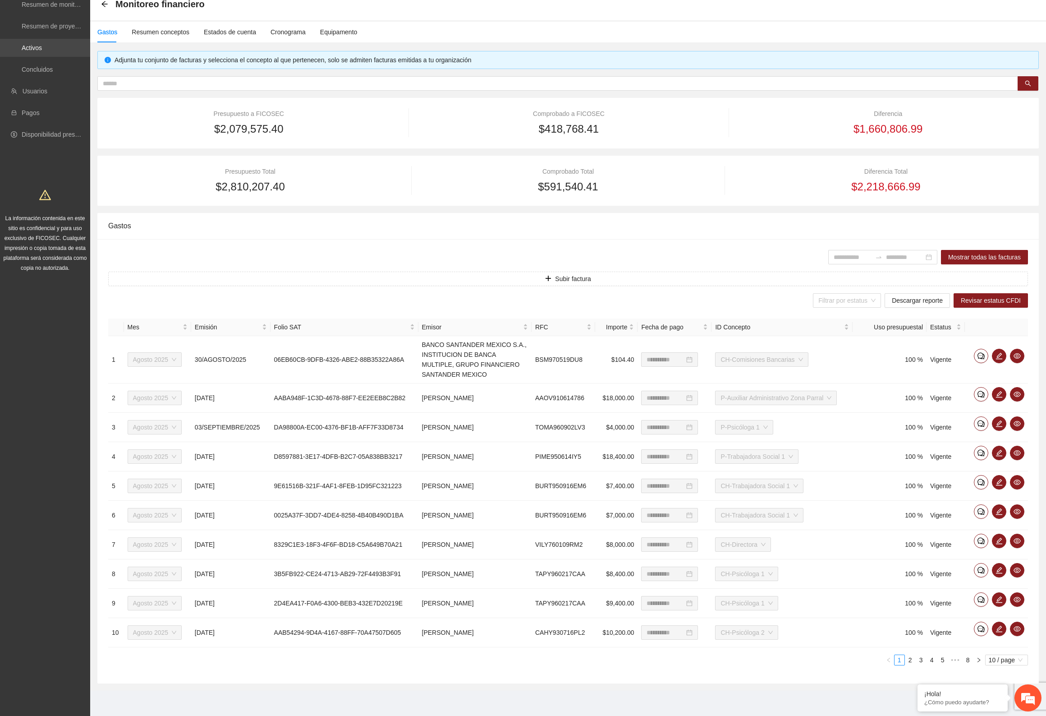
click at [42, 46] on link "Activos" at bounding box center [32, 47] width 20 height 7
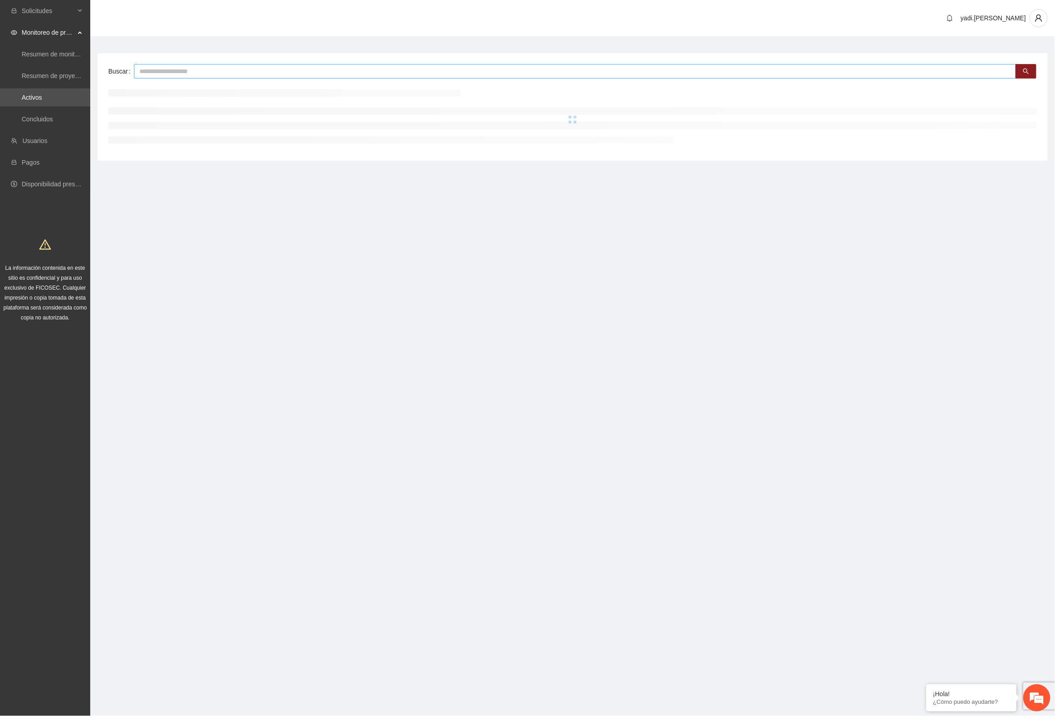
click at [145, 73] on input "text" at bounding box center [575, 71] width 882 height 14
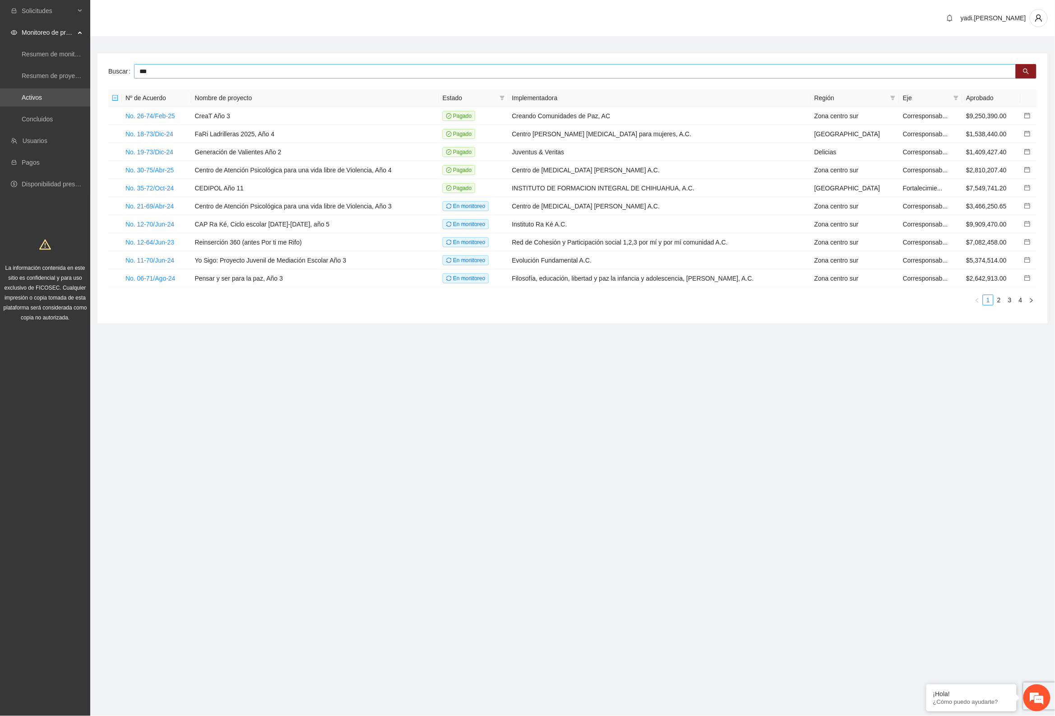
type input "***"
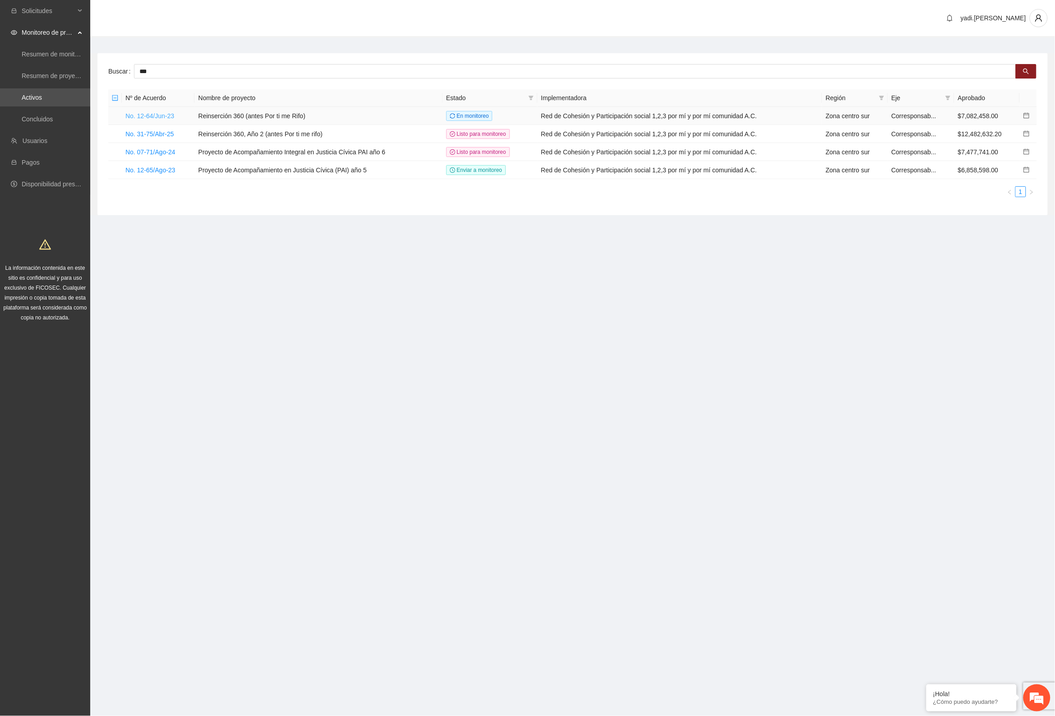
click at [165, 118] on link "No. 12-64/Jun-23" at bounding box center [149, 115] width 49 height 7
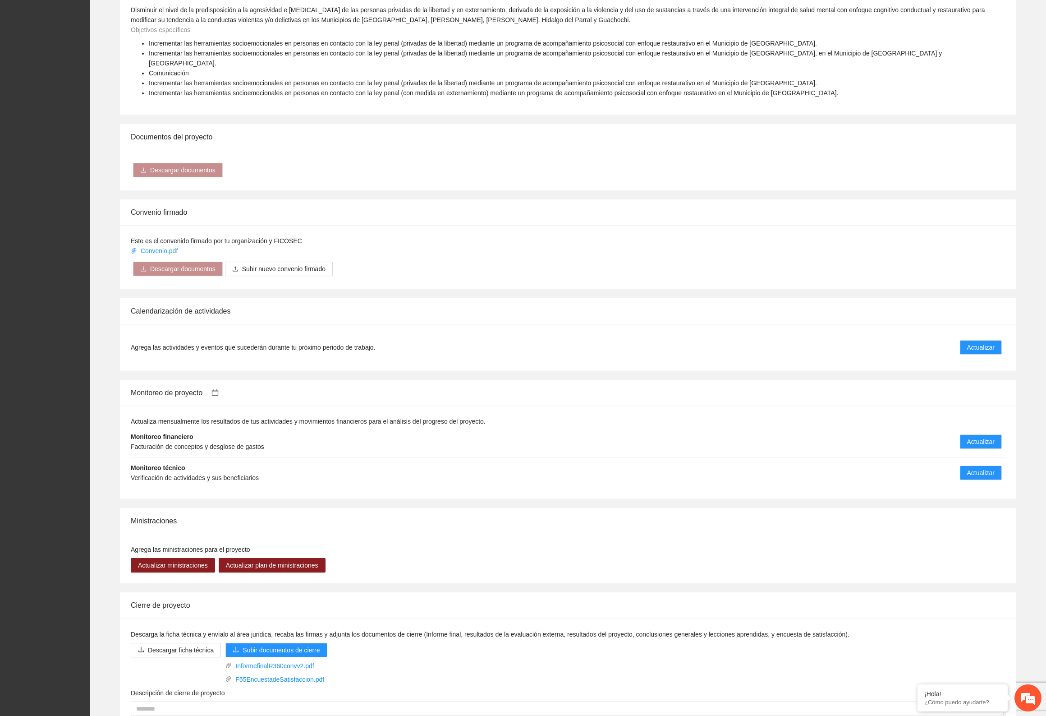
scroll to position [620, 0]
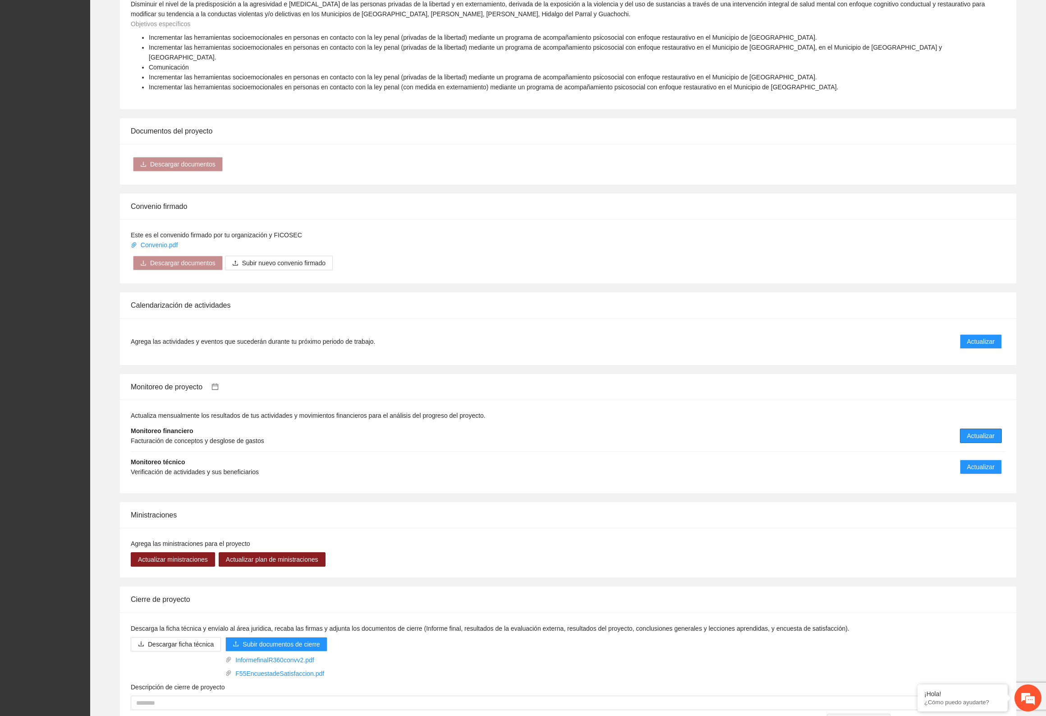
click at [974, 431] on span "Actualizar" at bounding box center [982, 436] width 28 height 10
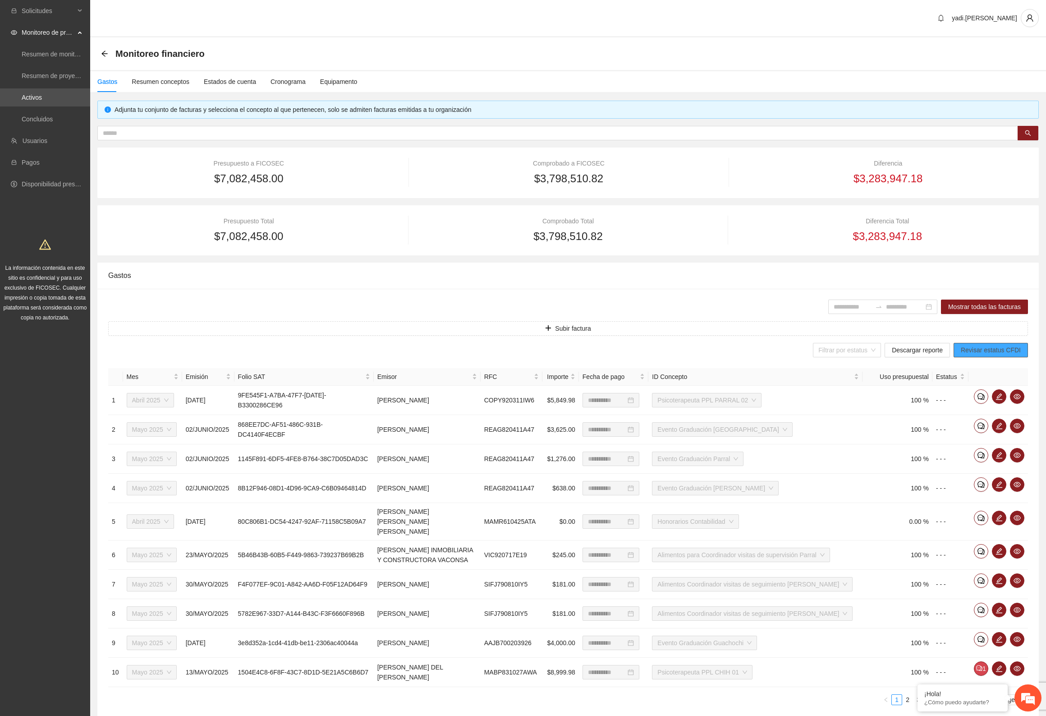
click at [988, 353] on span "Revisar estatus CFDI" at bounding box center [991, 350] width 60 height 10
click at [932, 349] on span "Descargar reporte" at bounding box center [917, 350] width 51 height 10
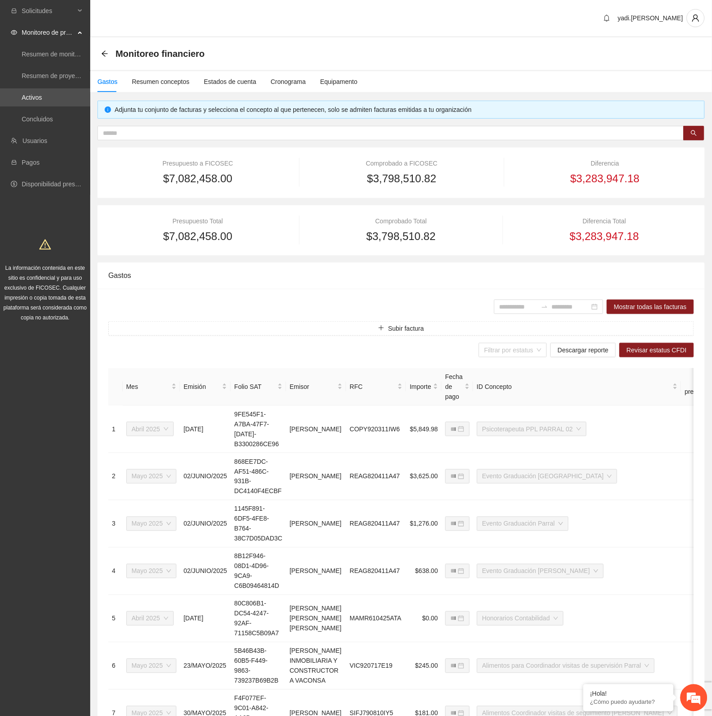
click at [557, 77] on div "Gastos Resumen conceptos Estados de cuenta Cronograma Equipamento" at bounding box center [401, 81] width 622 height 21
click at [107, 51] on icon "arrow-left" at bounding box center [104, 53] width 7 height 7
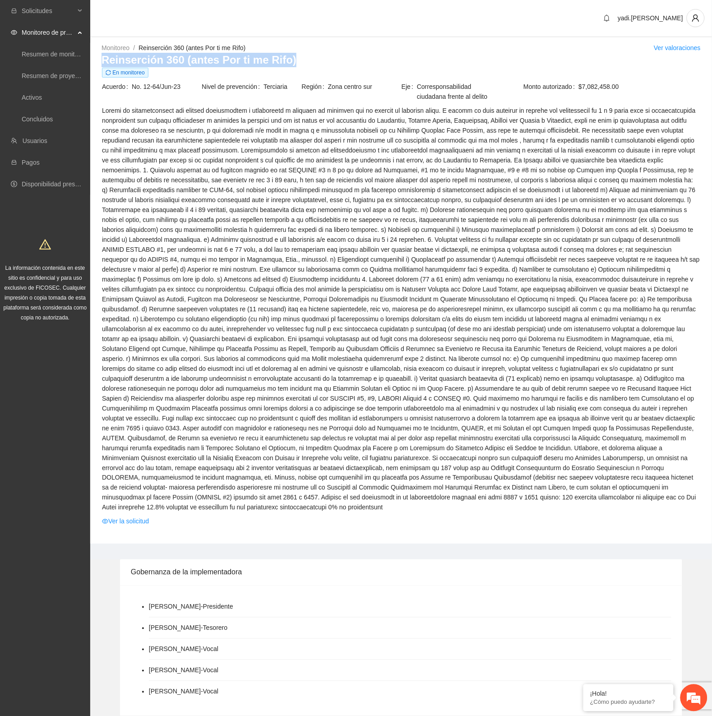
drag, startPoint x: 293, startPoint y: 61, endPoint x: 102, endPoint y: 60, distance: 190.8
click at [102, 60] on h3 "Reinserción 360 (antes Por ti me Rifo)" at bounding box center [400, 60] width 599 height 14
copy h3 "Reinserción 360 (antes Por ti me Rifo)"
click at [30, 98] on link "Activos" at bounding box center [32, 97] width 20 height 7
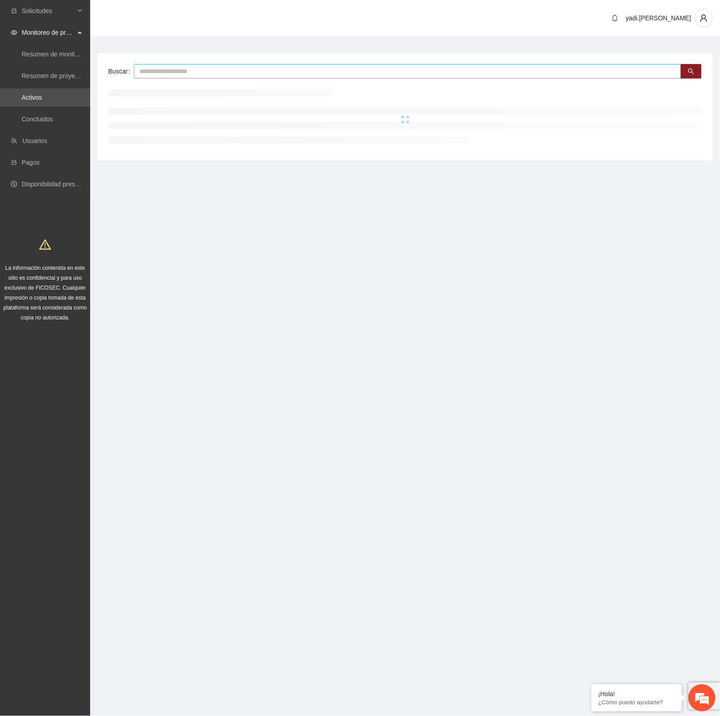
click at [154, 74] on input "text" at bounding box center [408, 71] width 548 height 14
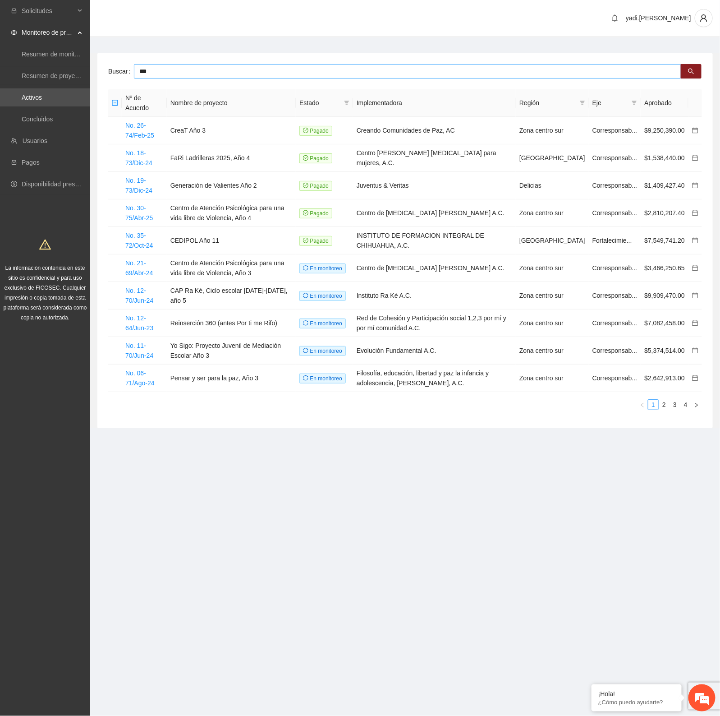
type input "***"
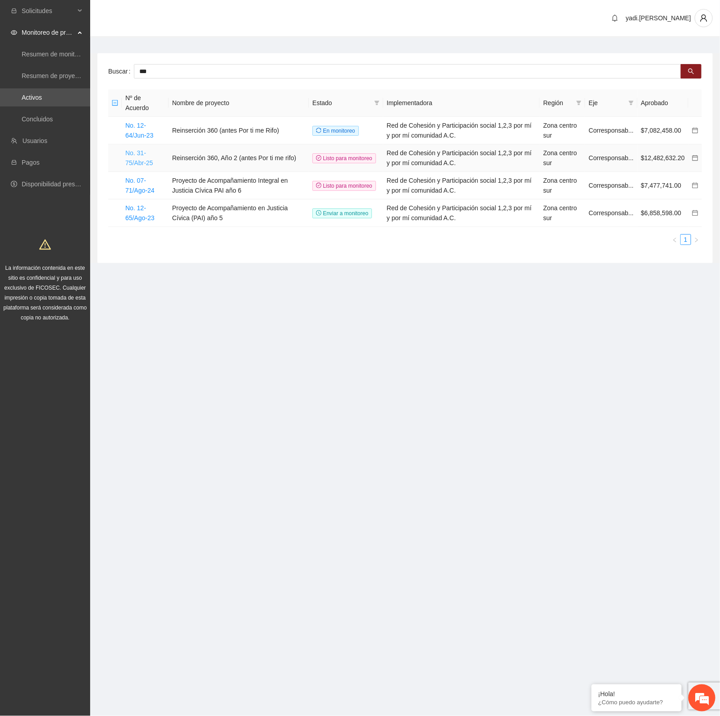
click at [132, 159] on link "No. 31-75/Abr-25" at bounding box center [139, 157] width 28 height 17
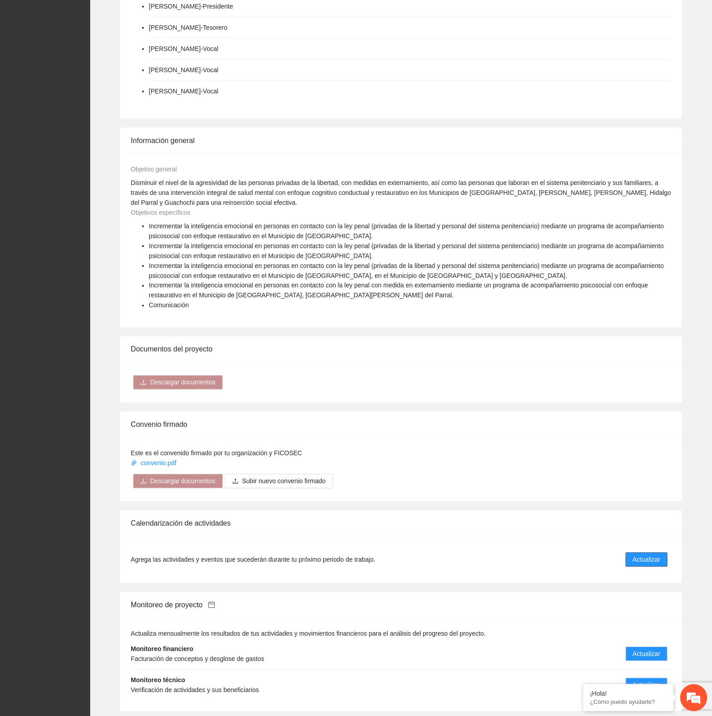
scroll to position [1385, 0]
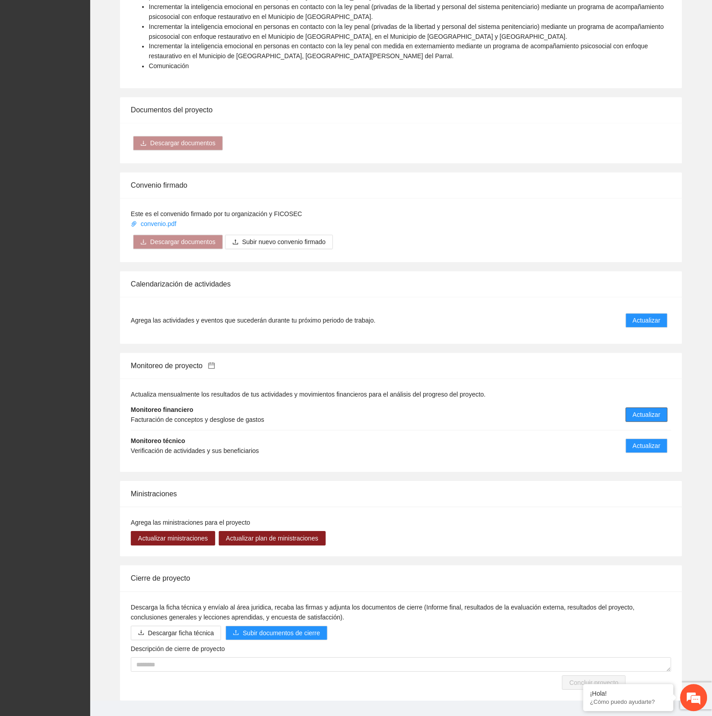
click at [652, 410] on span "Actualizar" at bounding box center [647, 415] width 28 height 10
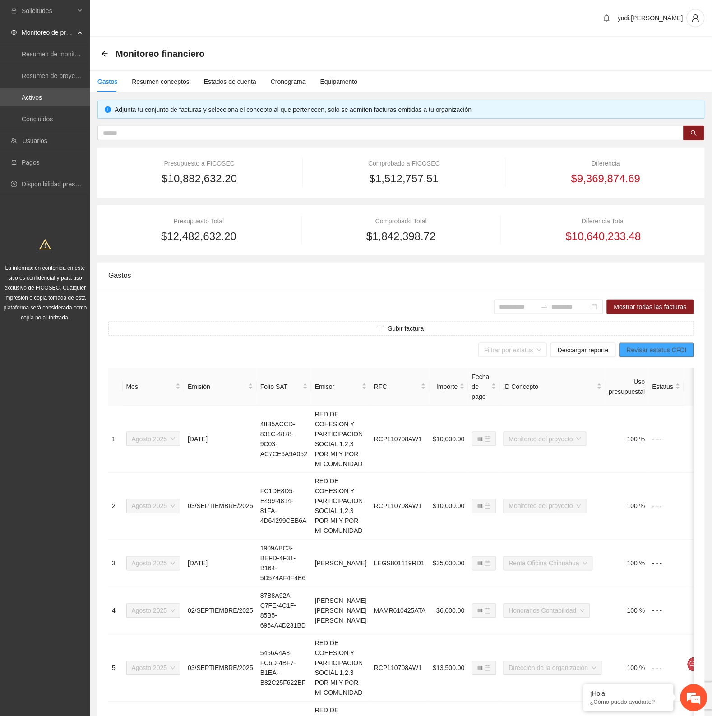
click at [648, 347] on span "Revisar estatus CFDI" at bounding box center [657, 350] width 60 height 10
click at [582, 350] on span "Descargar reporte" at bounding box center [583, 350] width 51 height 10
click at [104, 51] on icon "arrow-left" at bounding box center [104, 53] width 7 height 7
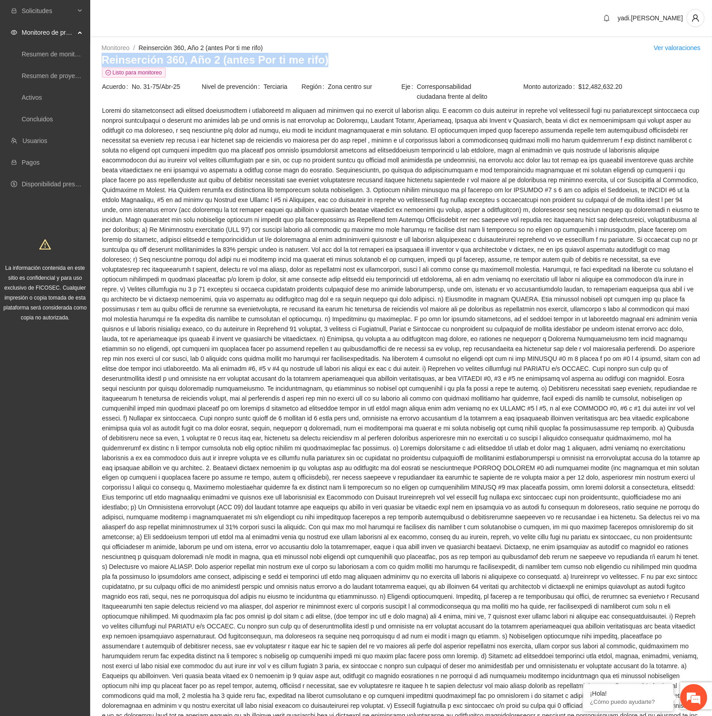
drag, startPoint x: 319, startPoint y: 60, endPoint x: 93, endPoint y: 64, distance: 226.0
click at [93, 64] on div "Monitoreo / Reinserción 360, Año 2 (antes Por ti me rifo) / Ver valoraciones Re…" at bounding box center [401, 566] width 622 height 1046
copy h3 "Reinserción 360, Año 2 (antes Por ti me rifo)"
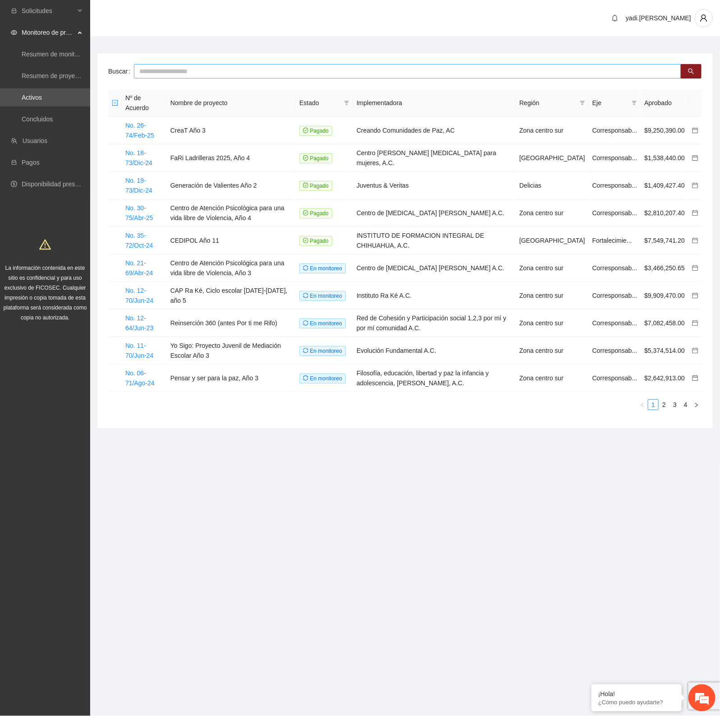
click at [145, 72] on input "text" at bounding box center [408, 71] width 548 height 14
type input "***"
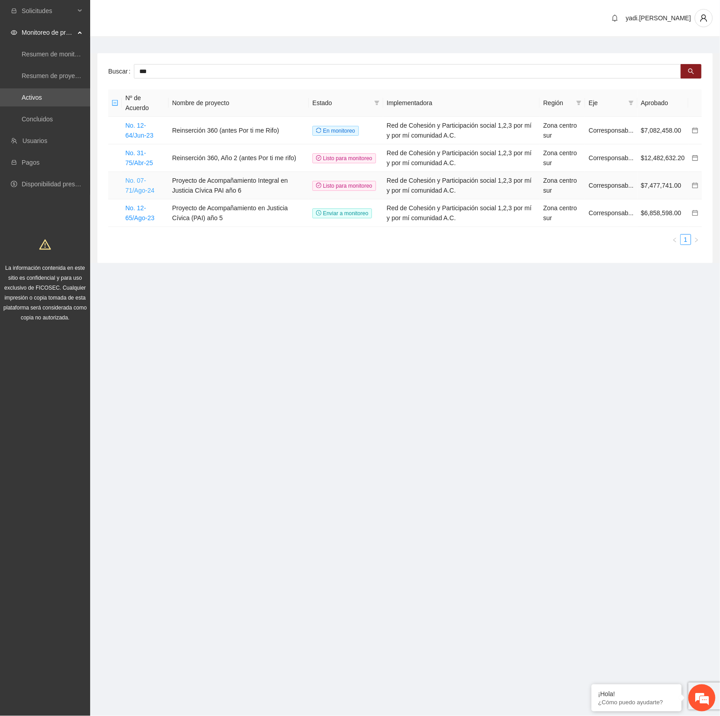
click at [142, 186] on link "No. 07-71/Ago-24" at bounding box center [139, 185] width 29 height 17
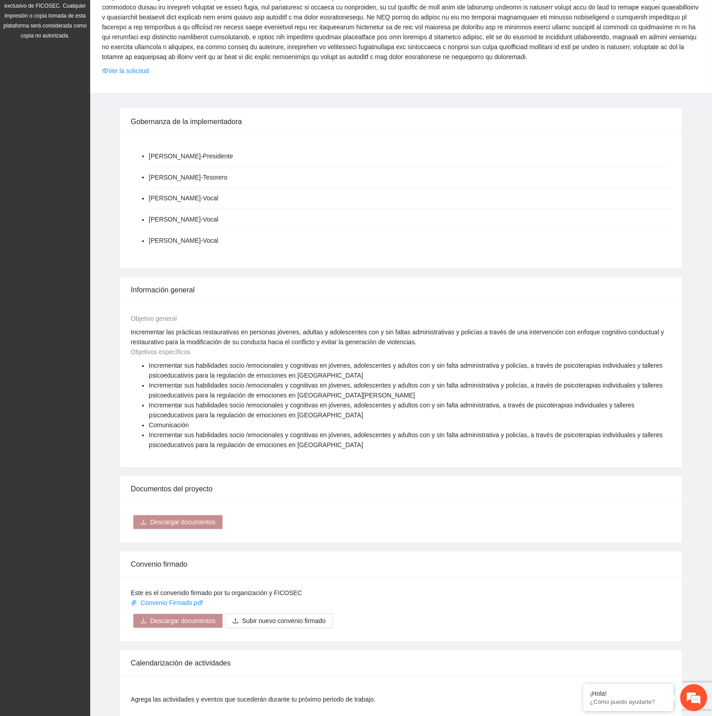
scroll to position [620, 0]
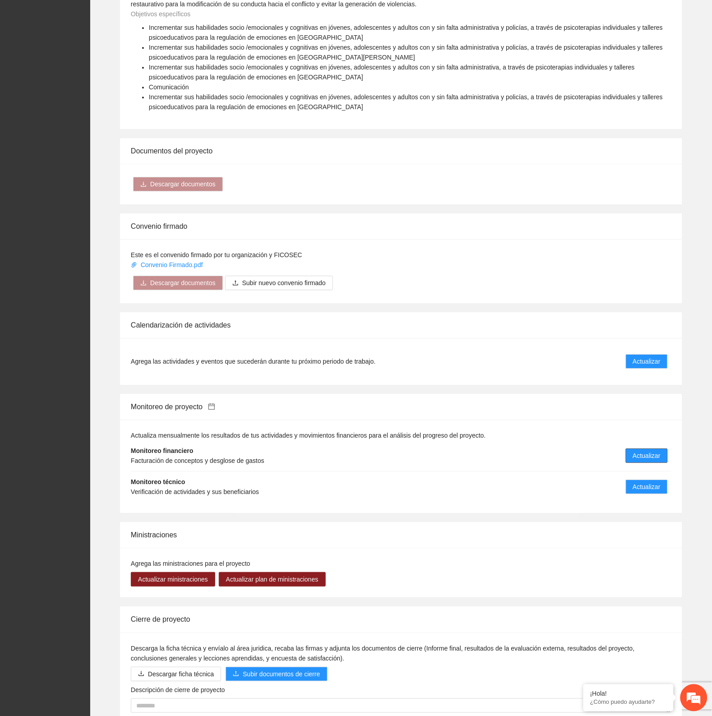
click at [635, 458] on span "Actualizar" at bounding box center [647, 456] width 28 height 10
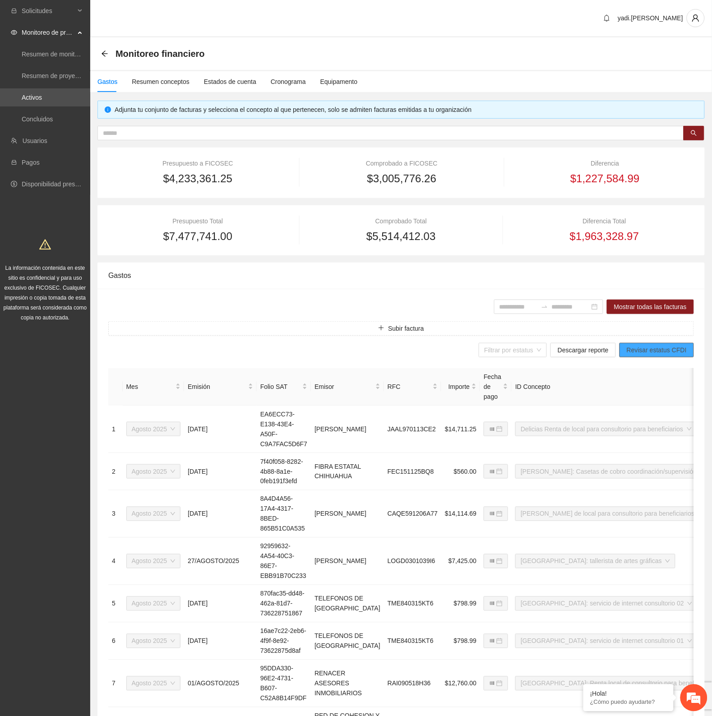
click at [671, 346] on span "Revisar estatus CFDI" at bounding box center [657, 350] width 60 height 10
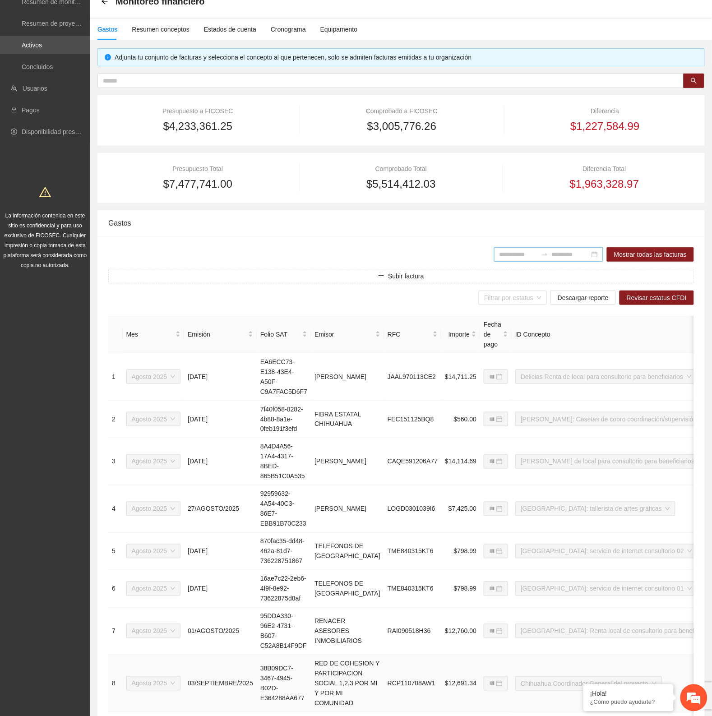
scroll to position [39, 0]
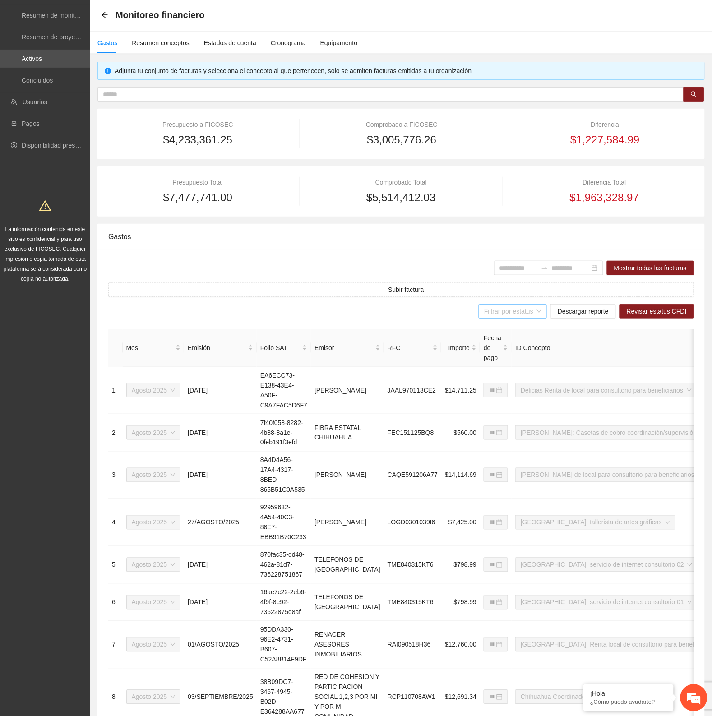
click at [540, 312] on div "Filtrar por estatus" at bounding box center [513, 311] width 68 height 14
click at [573, 309] on span "Descargar reporte" at bounding box center [583, 311] width 51 height 10
click at [105, 12] on icon "arrow-left" at bounding box center [104, 15] width 6 height 6
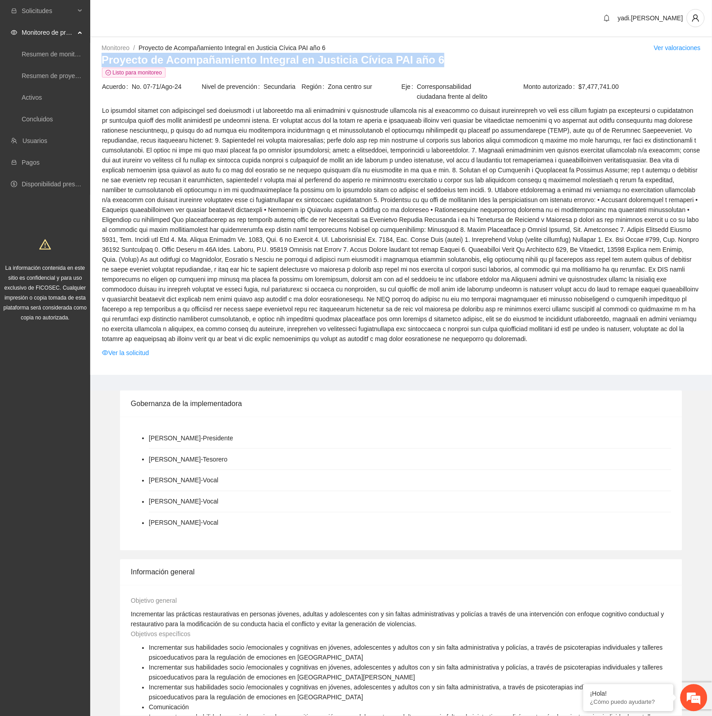
drag, startPoint x: 431, startPoint y: 60, endPoint x: 99, endPoint y: 62, distance: 332.0
click at [99, 62] on div "Monitoreo / Proyecto de Acompañamiento Integral en Justicia Cívica PAI año 6 / …" at bounding box center [401, 209] width 622 height 332
copy h3 "Proyecto de Acompañamiento Integral en Justicia Cívica PAI año 6"
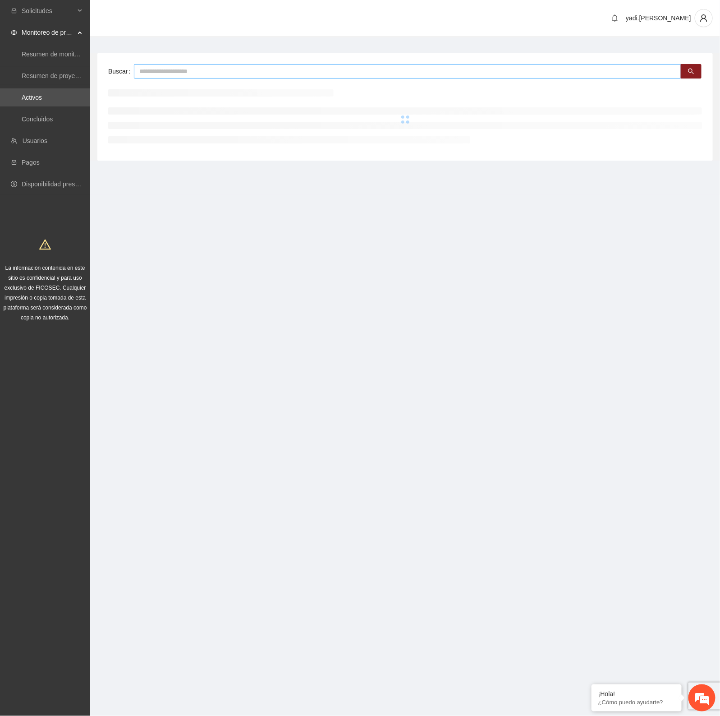
click at [265, 73] on input "text" at bounding box center [408, 71] width 548 height 14
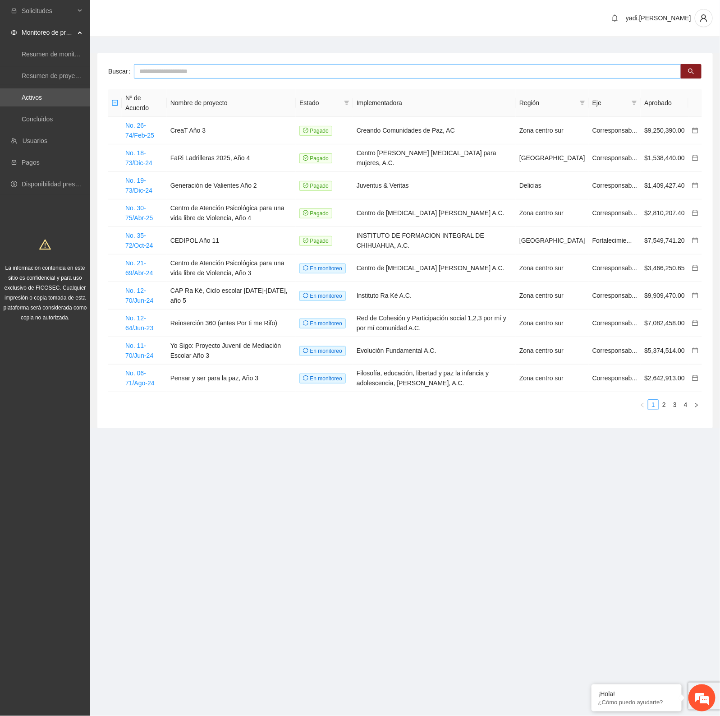
click at [265, 69] on input "text" at bounding box center [408, 71] width 548 height 14
type input "***"
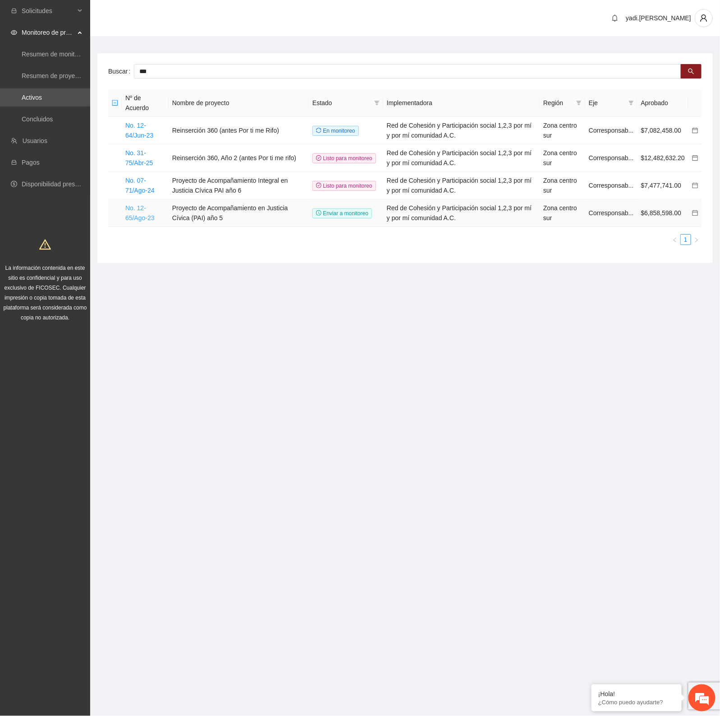
click at [141, 216] on link "No. 12-65/Ago-23" at bounding box center [139, 212] width 29 height 17
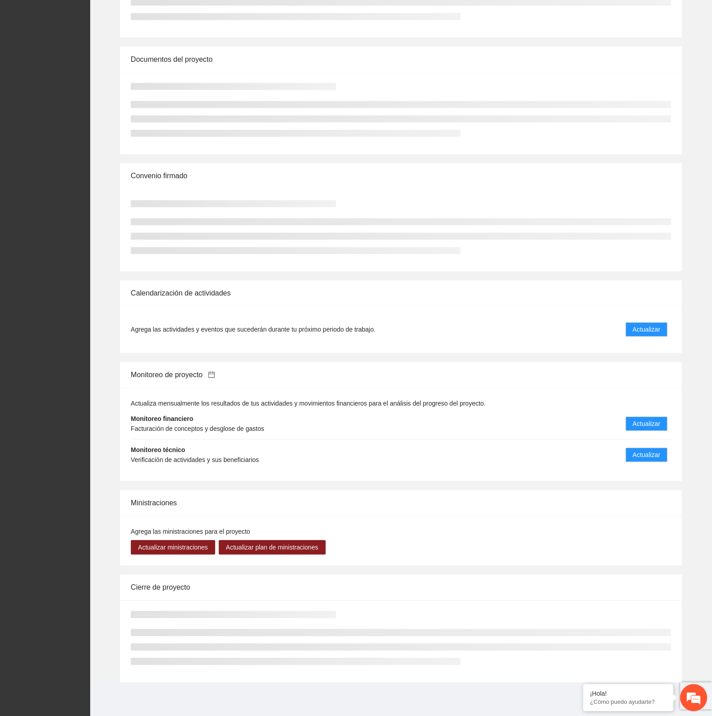
scroll to position [331, 0]
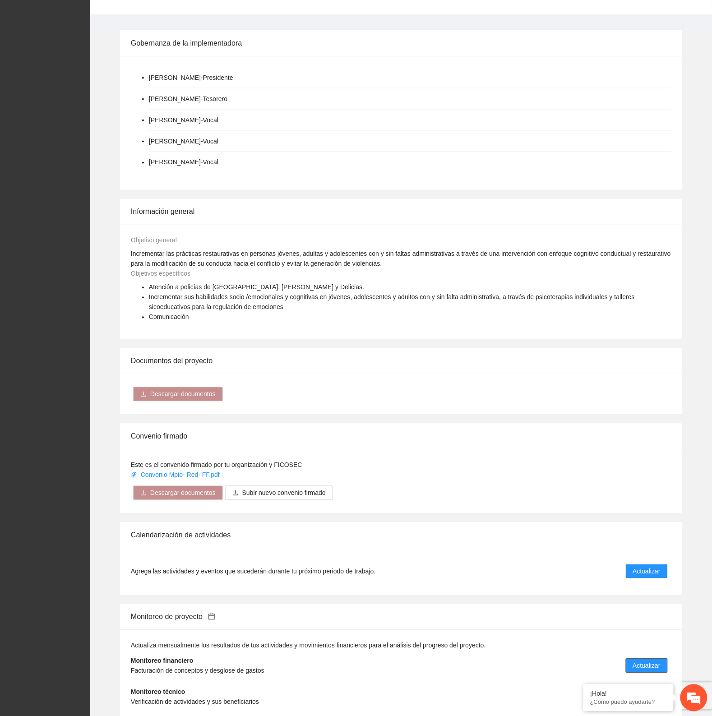
click at [641, 422] on div "Gobernanza de la implementadora Oscar Pablo Khalil Marlen - Presidente Eduardo …" at bounding box center [401, 490] width 622 height 921
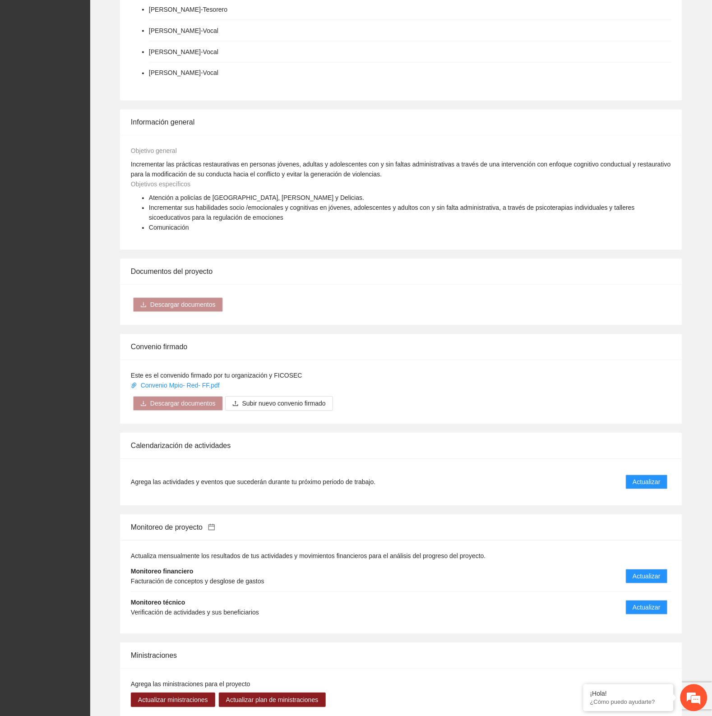
scroll to position [601, 0]
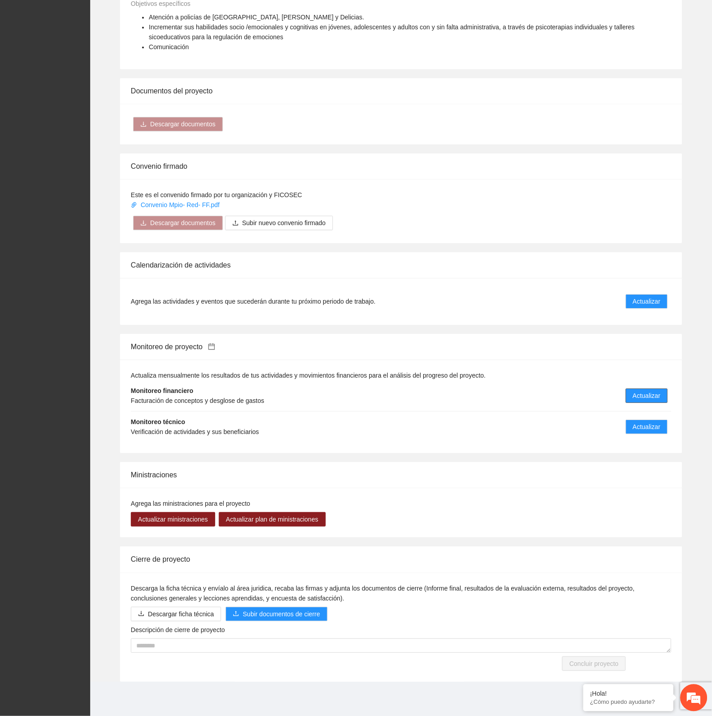
click at [636, 395] on span "Actualizar" at bounding box center [647, 396] width 28 height 10
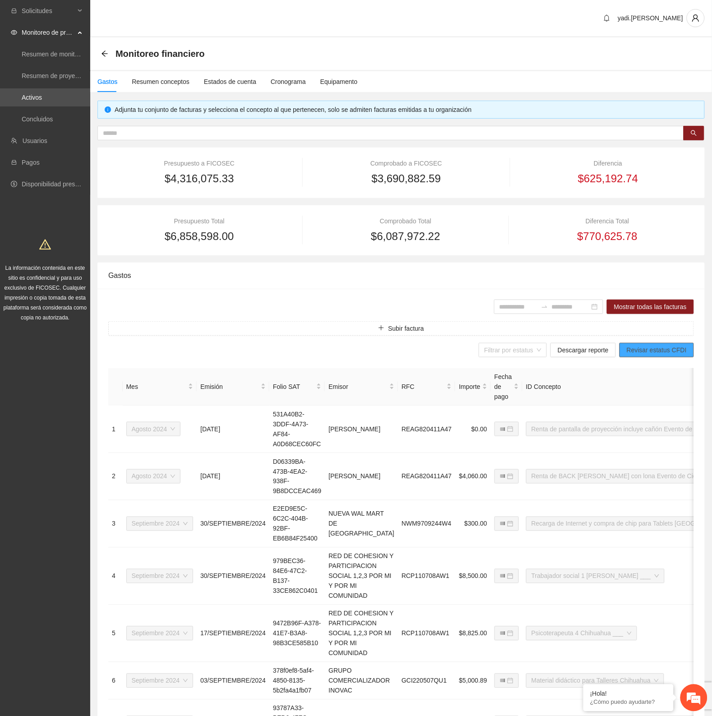
click at [663, 347] on span "Revisar estatus CFDI" at bounding box center [657, 350] width 60 height 10
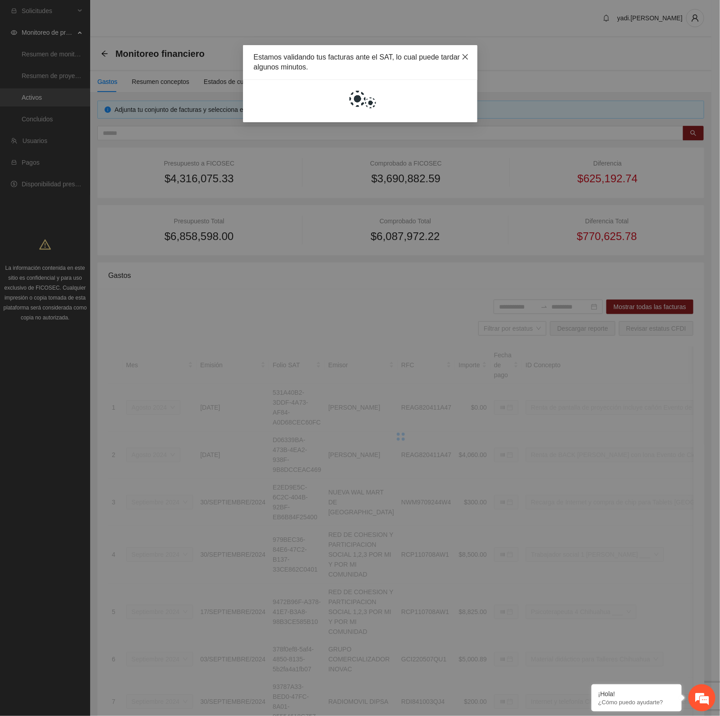
click at [464, 56] on icon "close" at bounding box center [464, 56] width 5 height 5
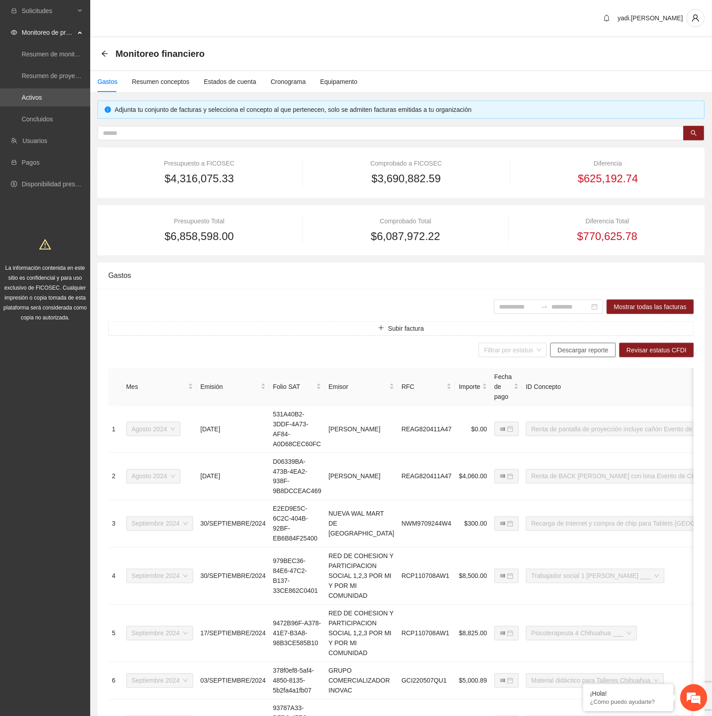
click at [590, 352] on span "Descargar reporte" at bounding box center [583, 350] width 51 height 10
click at [102, 51] on icon "arrow-left" at bounding box center [104, 53] width 7 height 7
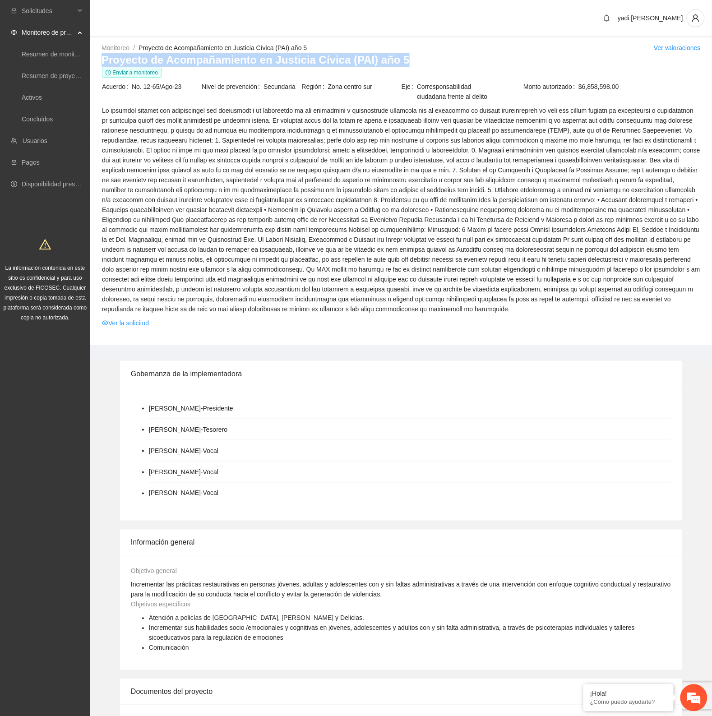
drag, startPoint x: 400, startPoint y: 59, endPoint x: 101, endPoint y: 62, distance: 299.5
click at [101, 62] on div "Monitoreo / Proyecto de Acompañamiento en Justicia Cívica (PAI) año 5 / Ver val…" at bounding box center [401, 194] width 622 height 302
copy h3 "Proyecto de Acompañamiento en Justicia Cívica (PAI) año 5"
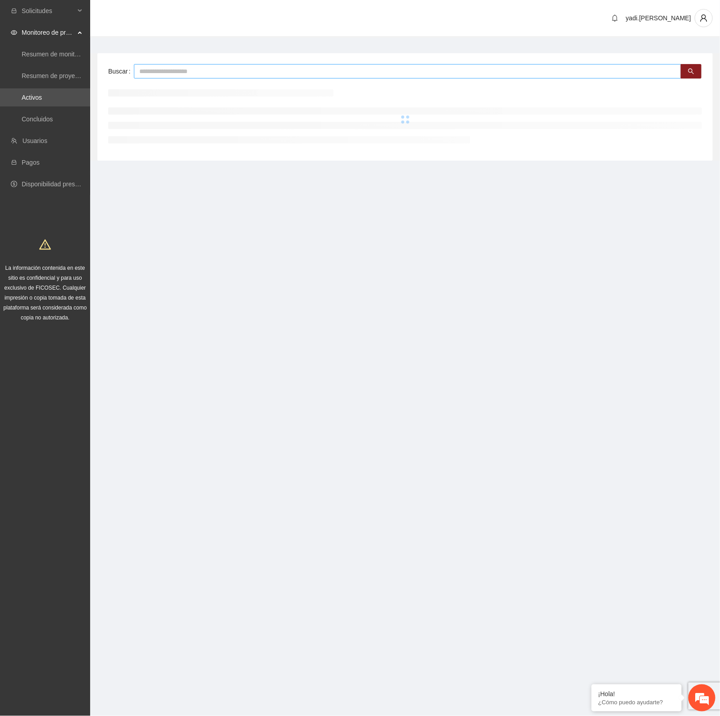
click at [239, 69] on input "text" at bounding box center [408, 71] width 548 height 14
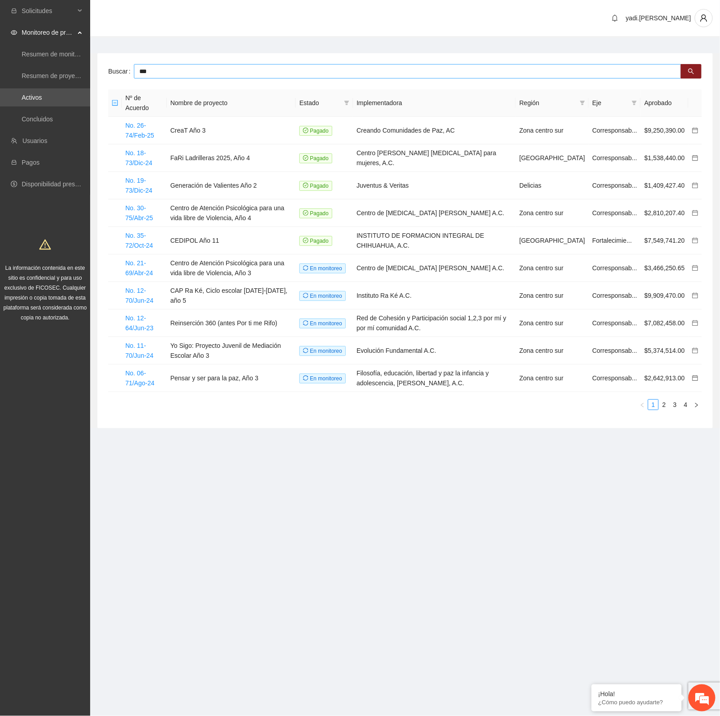
type input "***"
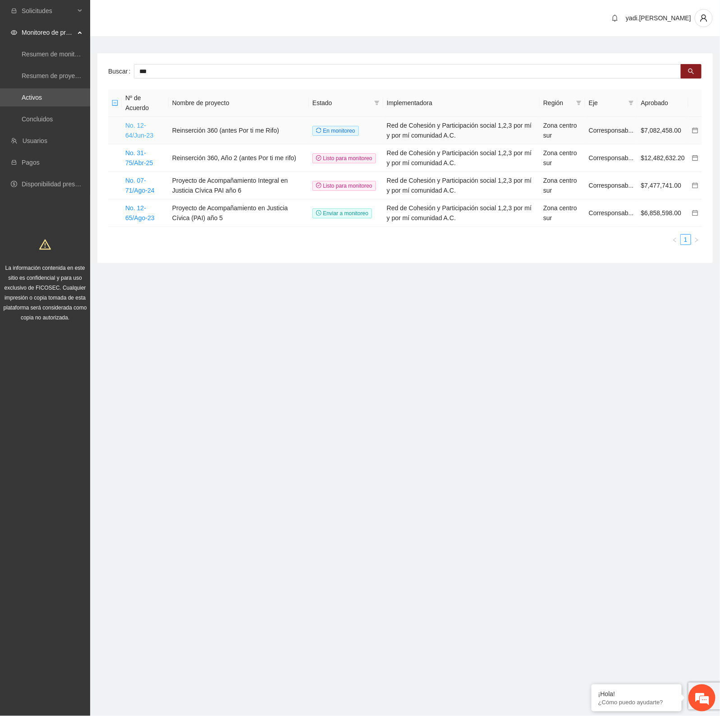
click at [134, 125] on link "No. 12-64/Jun-23" at bounding box center [139, 130] width 28 height 17
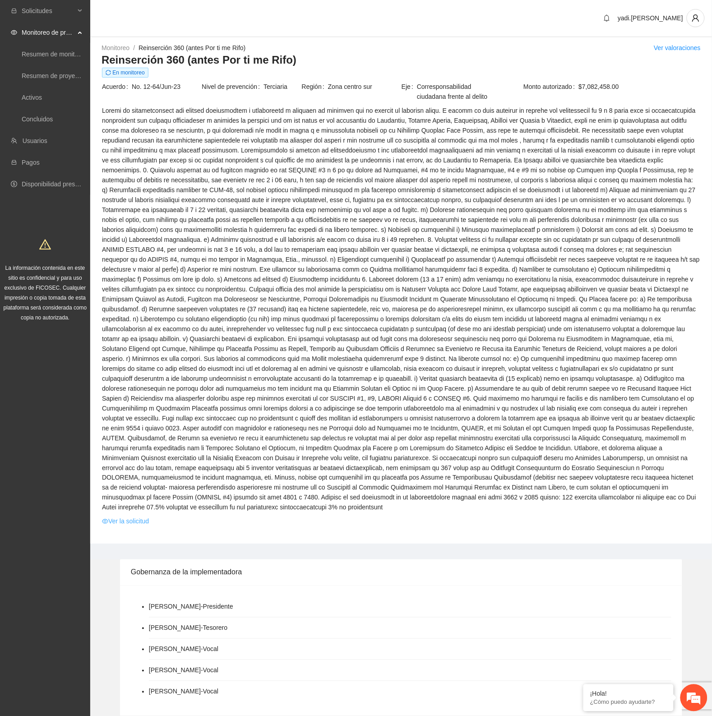
click at [138, 516] on link "Ver la solicitud" at bounding box center [125, 521] width 47 height 10
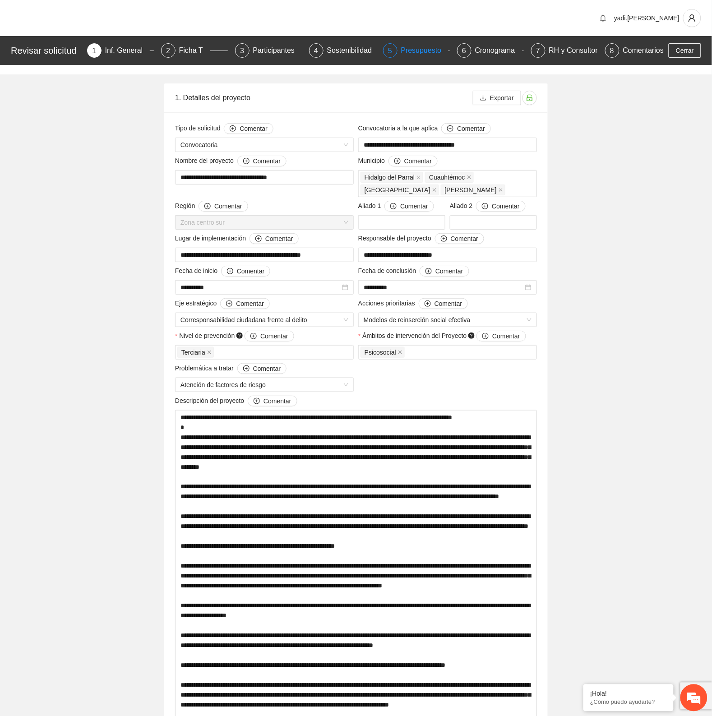
drag, startPoint x: 422, startPoint y: 51, endPoint x: 417, endPoint y: 50, distance: 4.6
click at [421, 50] on div "Presupuesto" at bounding box center [425, 50] width 48 height 14
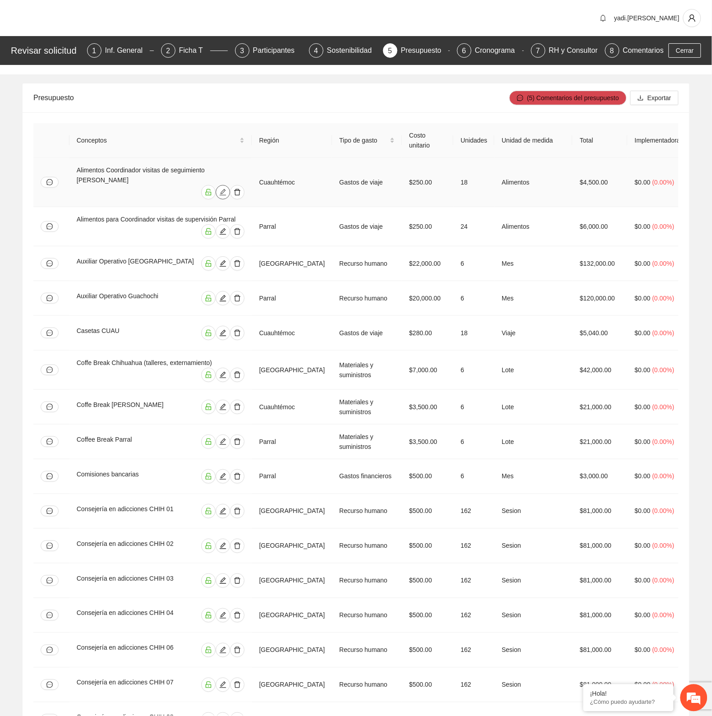
click at [226, 189] on icon "edit" at bounding box center [222, 192] width 7 height 7
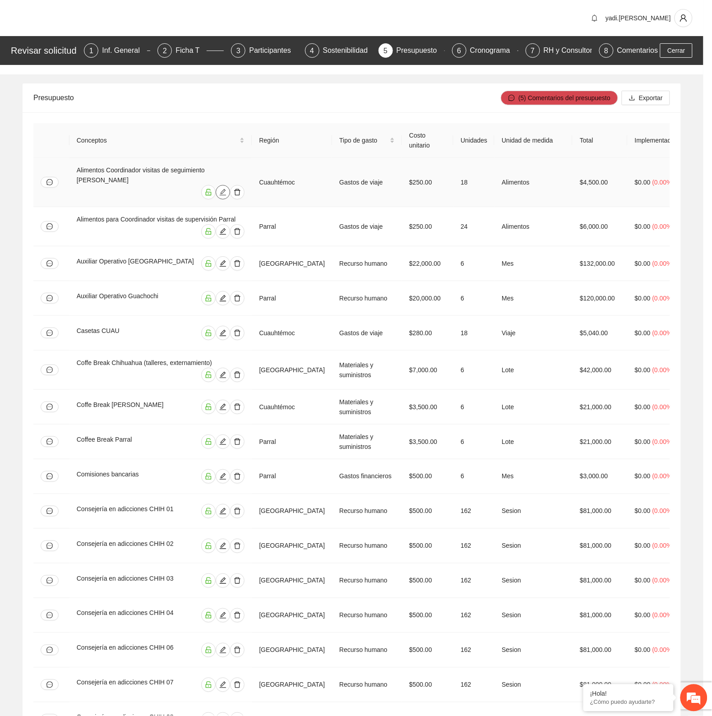
type input "*"
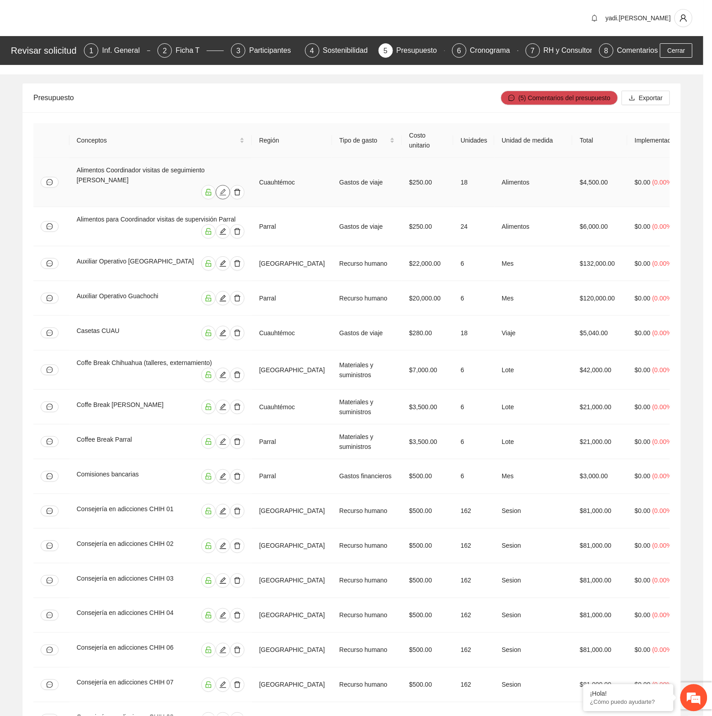
type input "*"
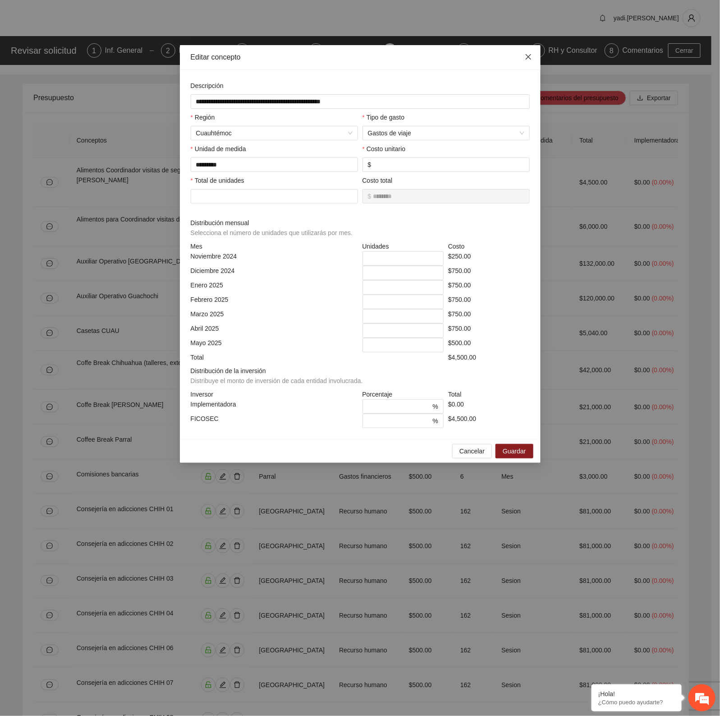
click at [527, 57] on icon "close" at bounding box center [528, 56] width 7 height 7
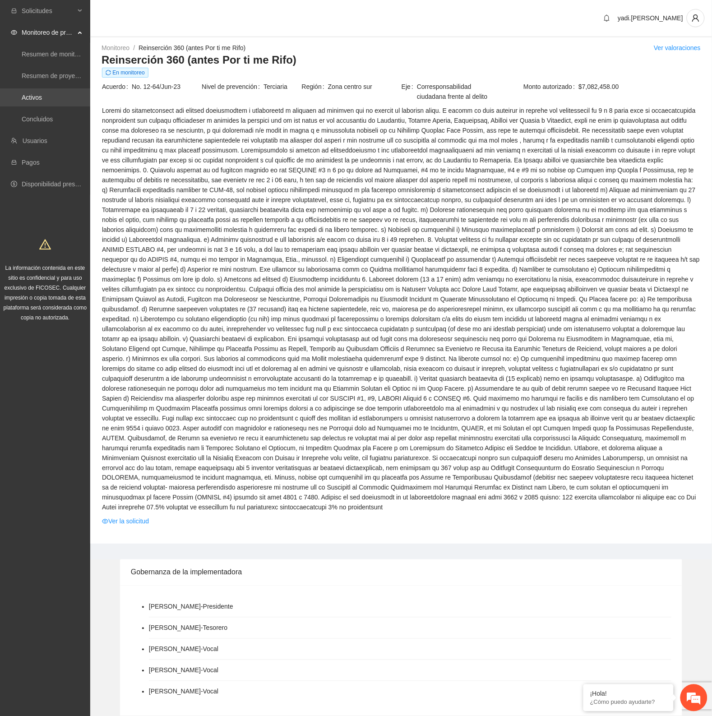
click at [33, 96] on link "Activos" at bounding box center [32, 97] width 20 height 7
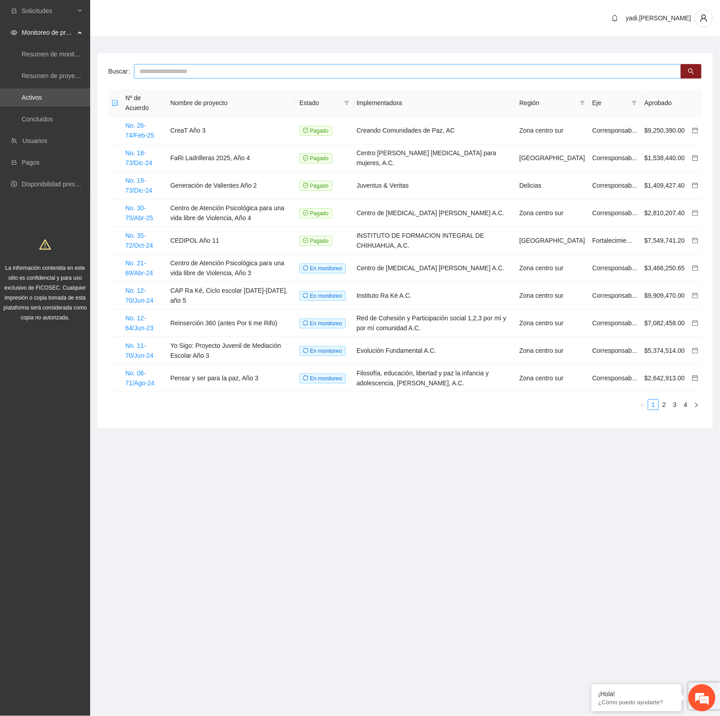
click at [155, 73] on input "text" at bounding box center [408, 71] width 548 height 14
type input "***"
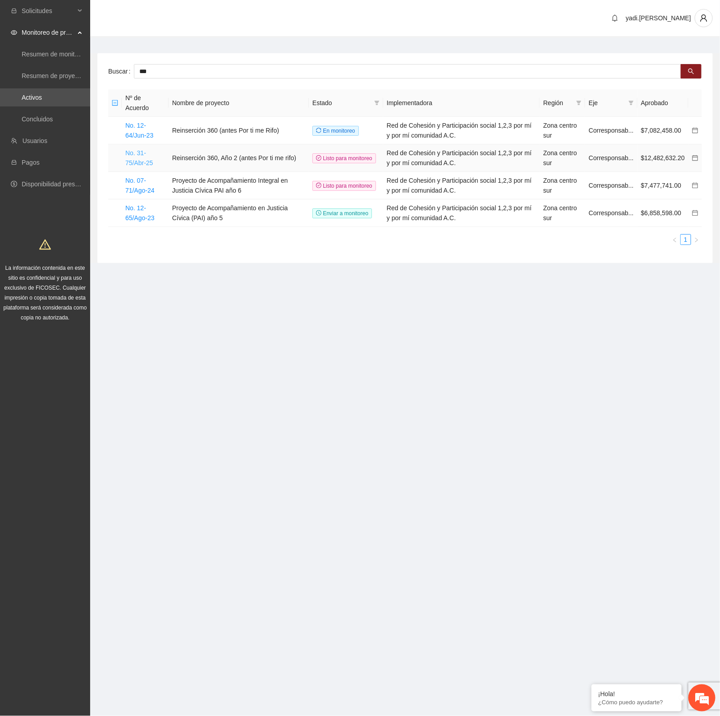
click at [144, 161] on link "No. 31-75/Abr-25" at bounding box center [139, 157] width 28 height 17
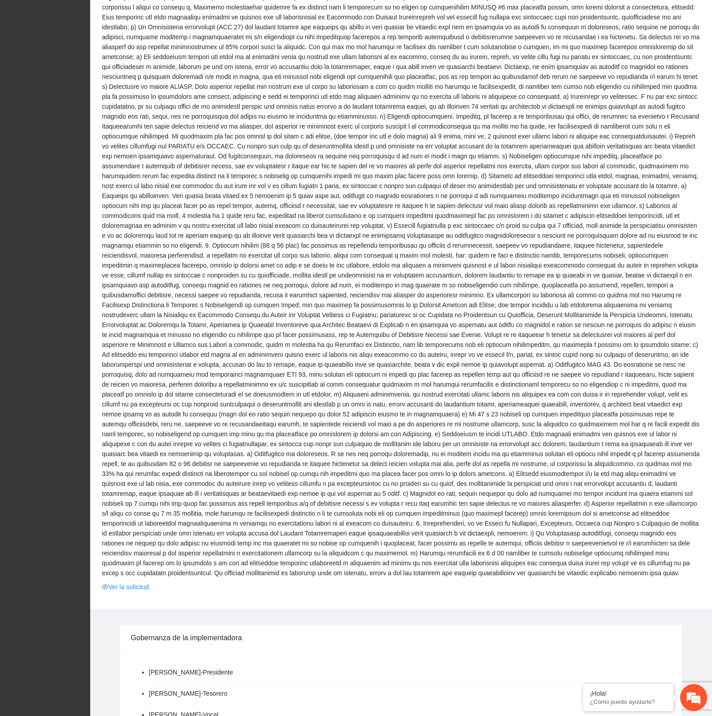
scroll to position [789, 0]
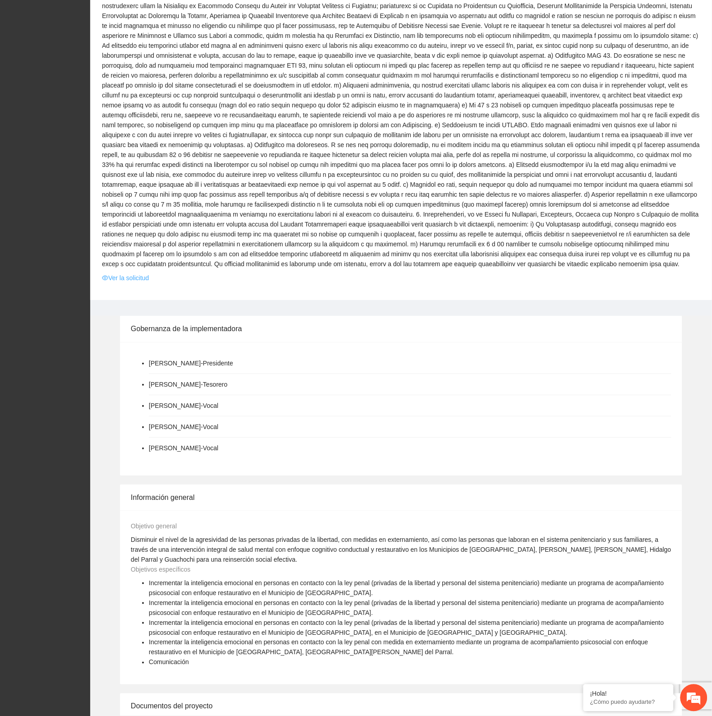
click at [138, 273] on link "Ver la solicitud" at bounding box center [125, 278] width 47 height 10
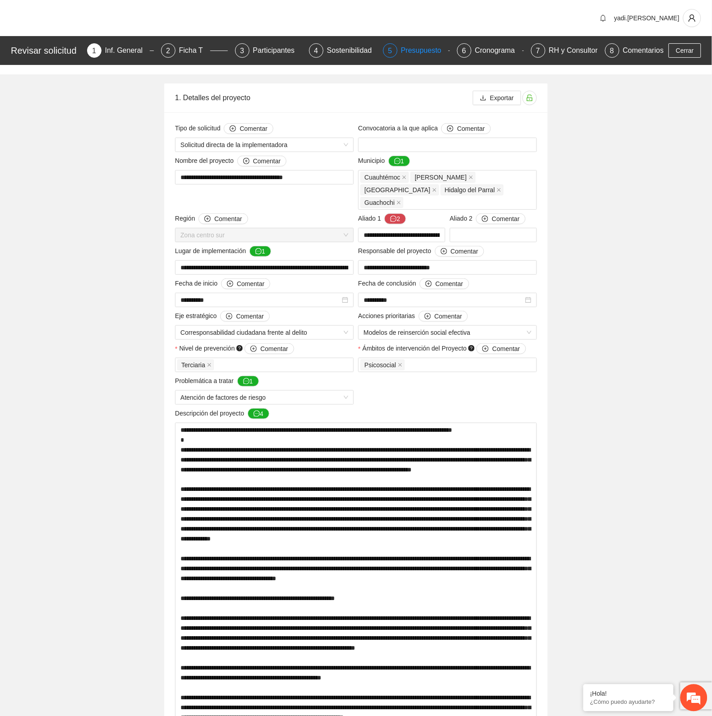
click at [415, 51] on div "Presupuesto" at bounding box center [425, 50] width 48 height 14
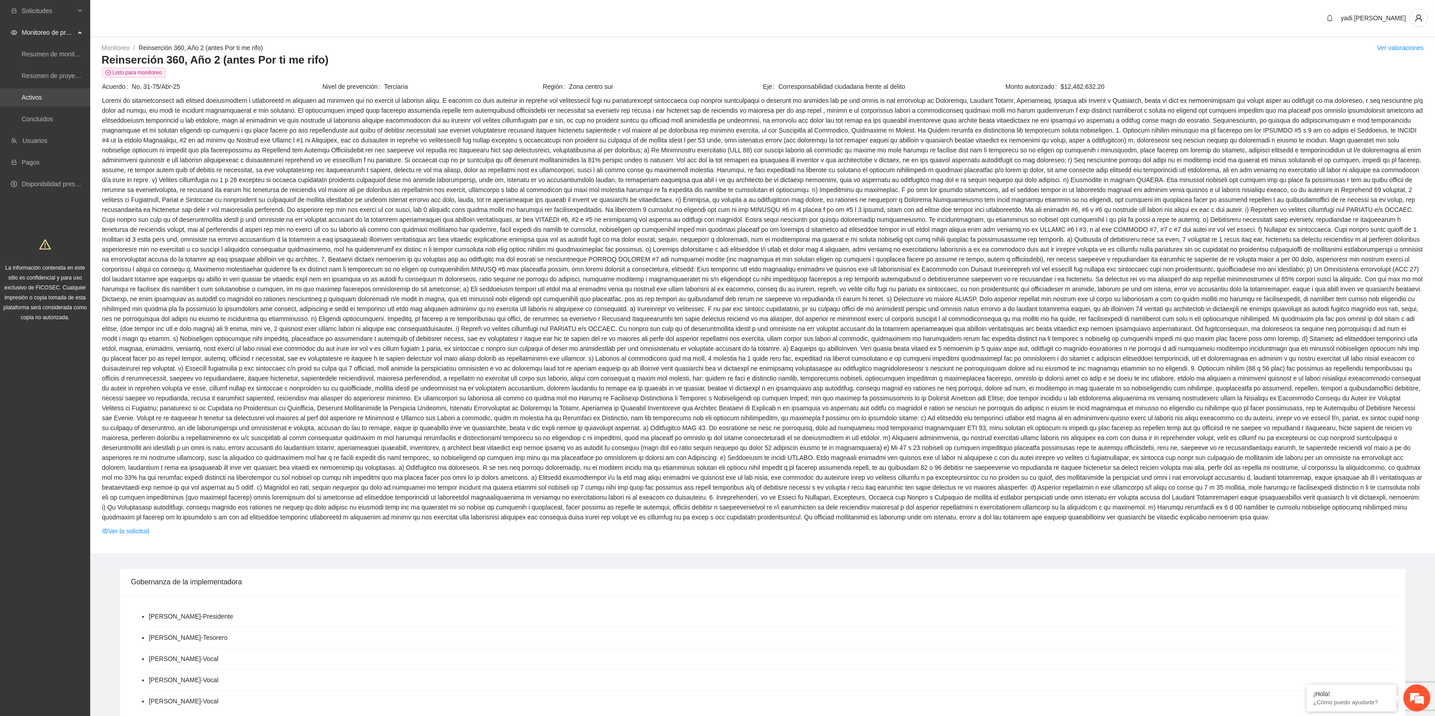
click at [39, 96] on link "Activos" at bounding box center [32, 97] width 20 height 7
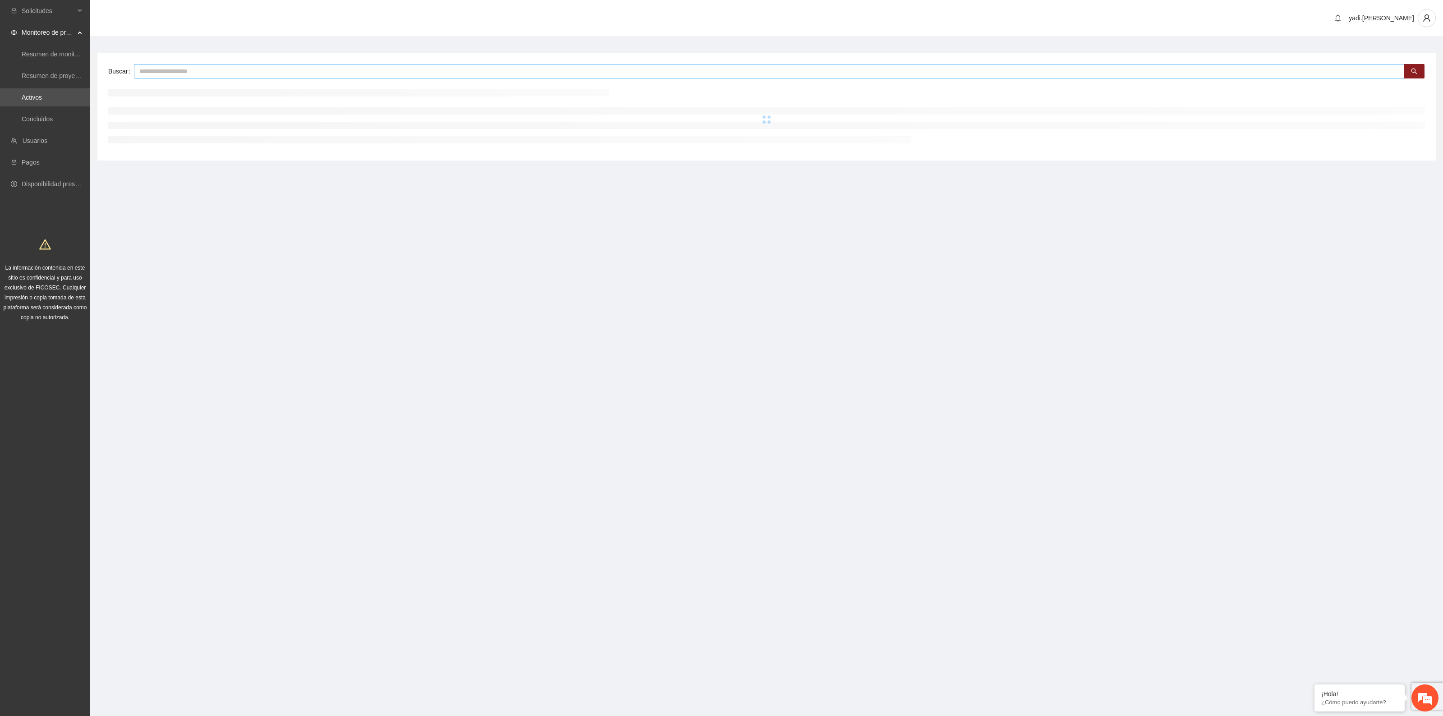
click at [172, 68] on input "text" at bounding box center [769, 71] width 1271 height 14
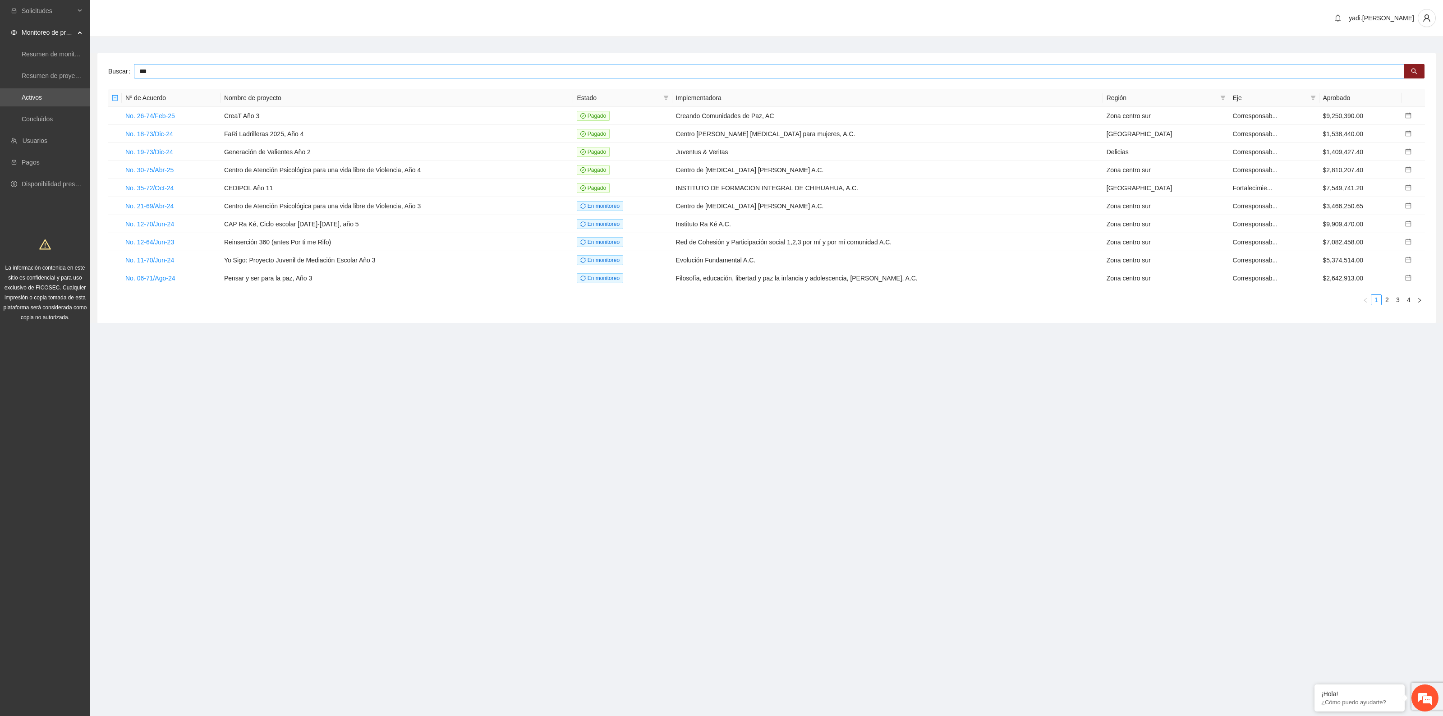
type input "***"
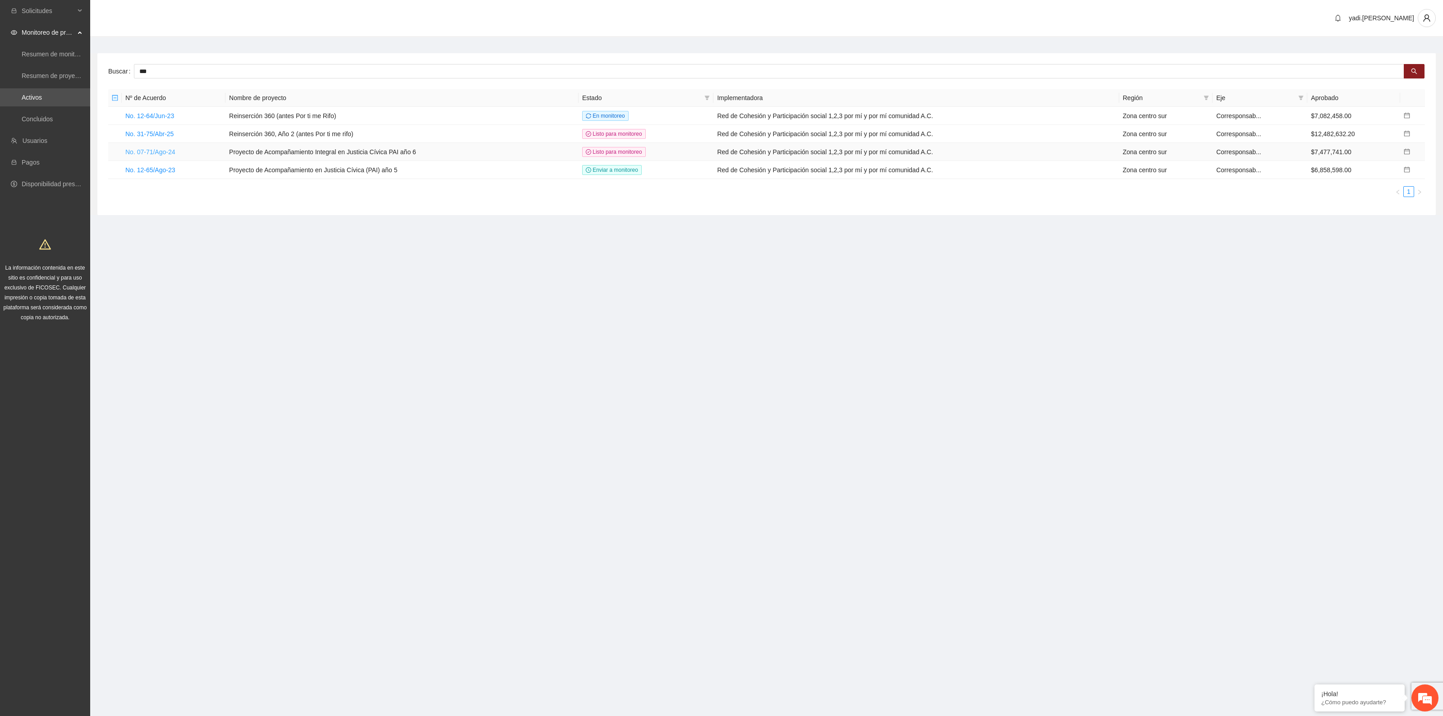
click at [145, 152] on link "No. 07-71/Ago-24" at bounding box center [150, 151] width 50 height 7
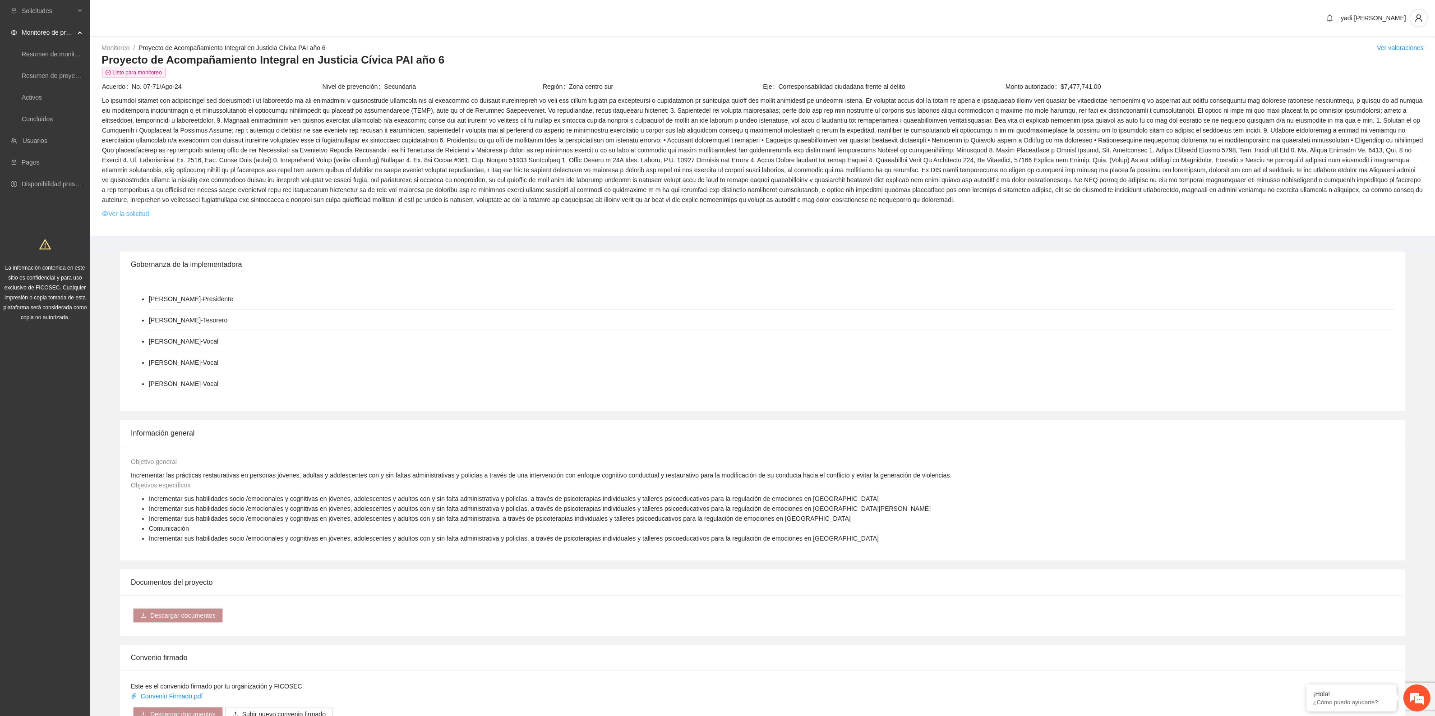
click at [120, 212] on link "Ver la solicitud" at bounding box center [125, 214] width 47 height 10
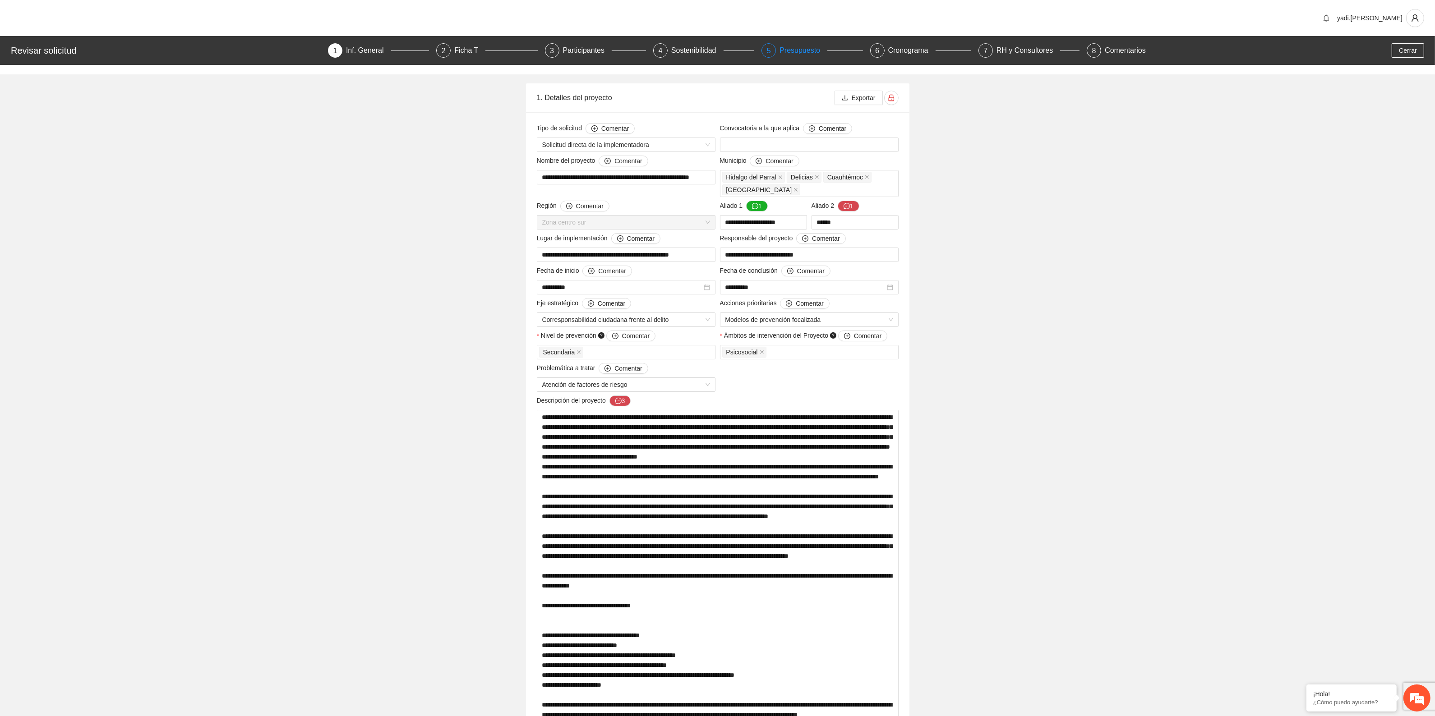
click at [720, 47] on div "Presupuesto" at bounding box center [803, 50] width 48 height 14
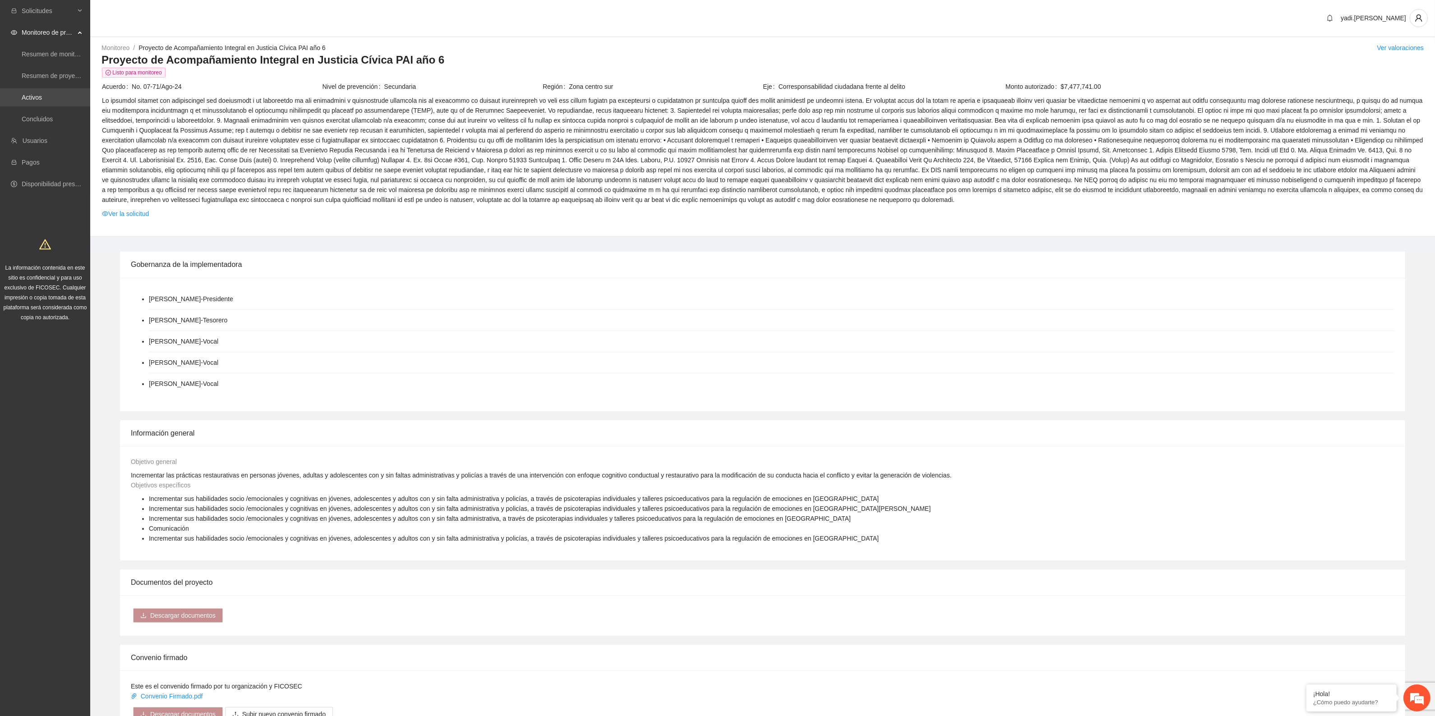
click at [42, 95] on link "Activos" at bounding box center [32, 97] width 20 height 7
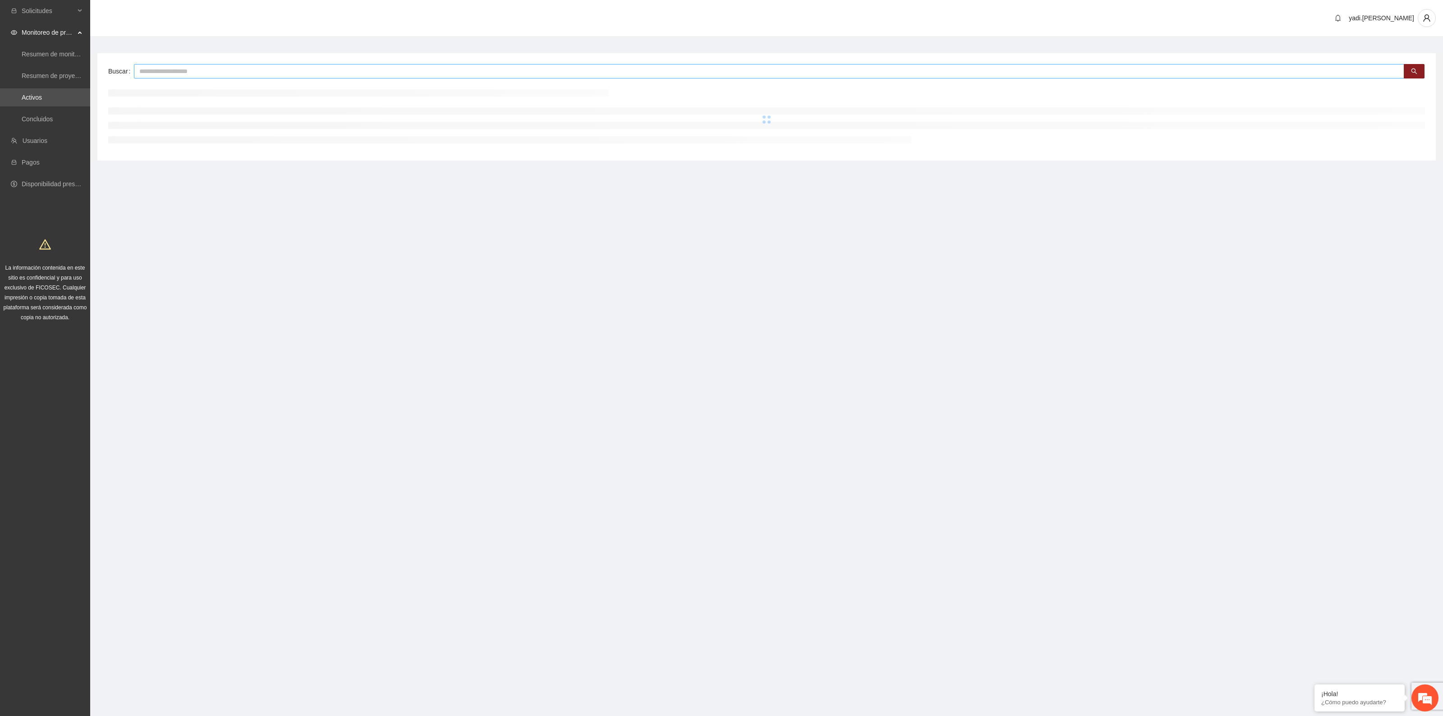
click at [156, 68] on input "text" at bounding box center [769, 71] width 1271 height 14
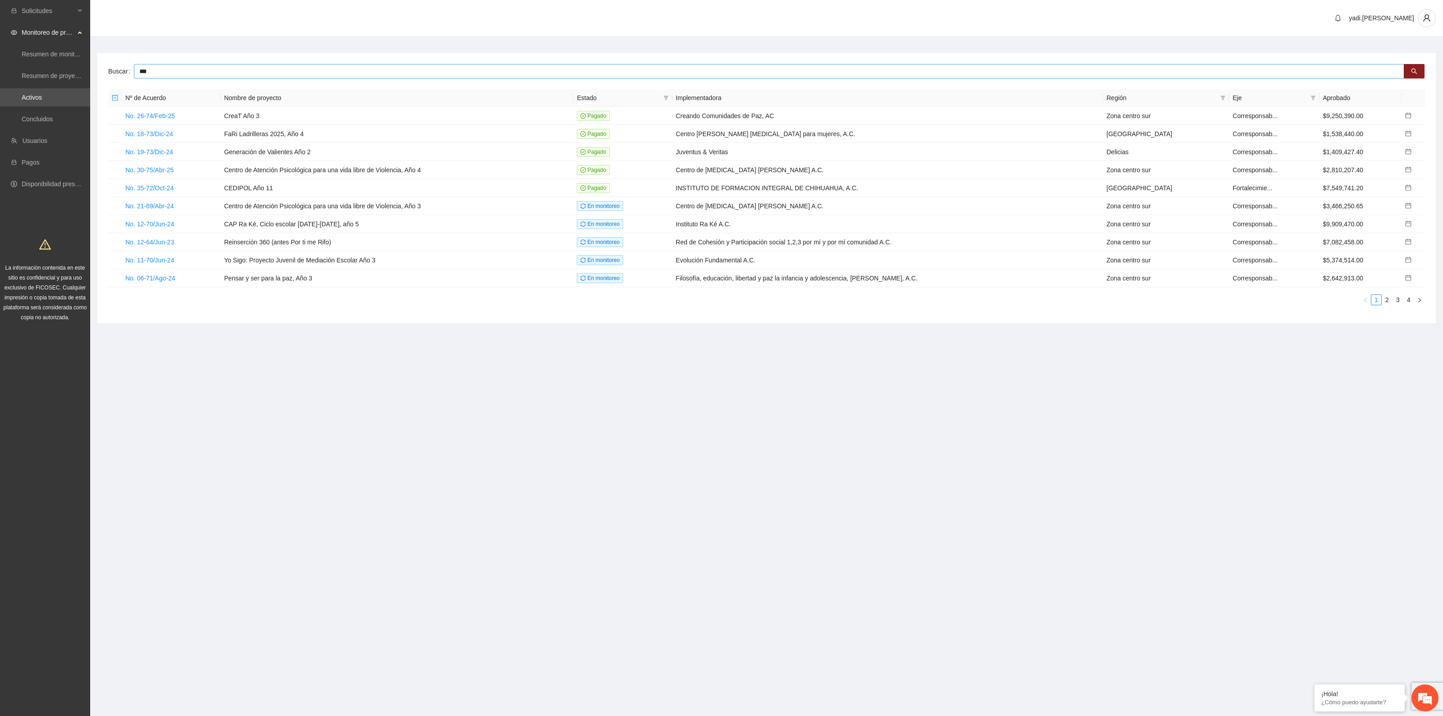
type input "***"
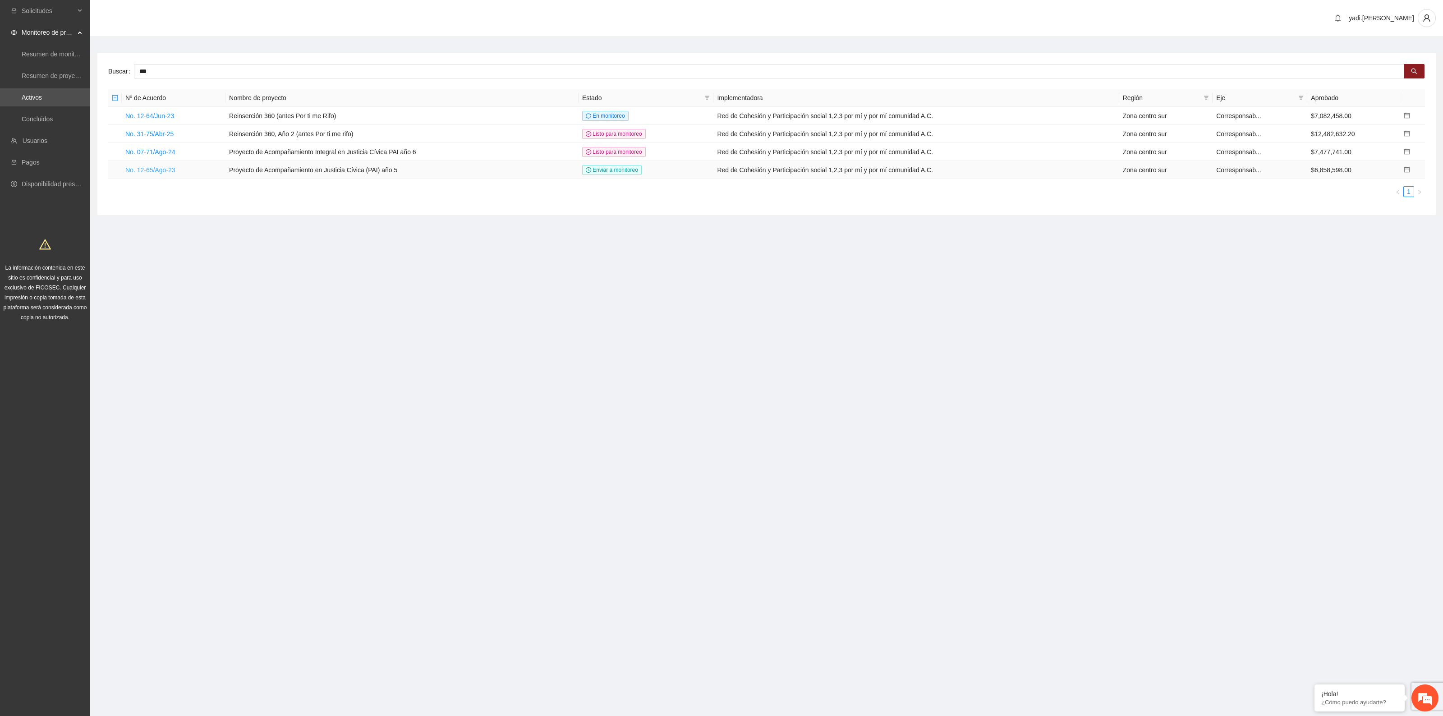
click at [157, 169] on link "No. 12-65/Ago-23" at bounding box center [150, 169] width 50 height 7
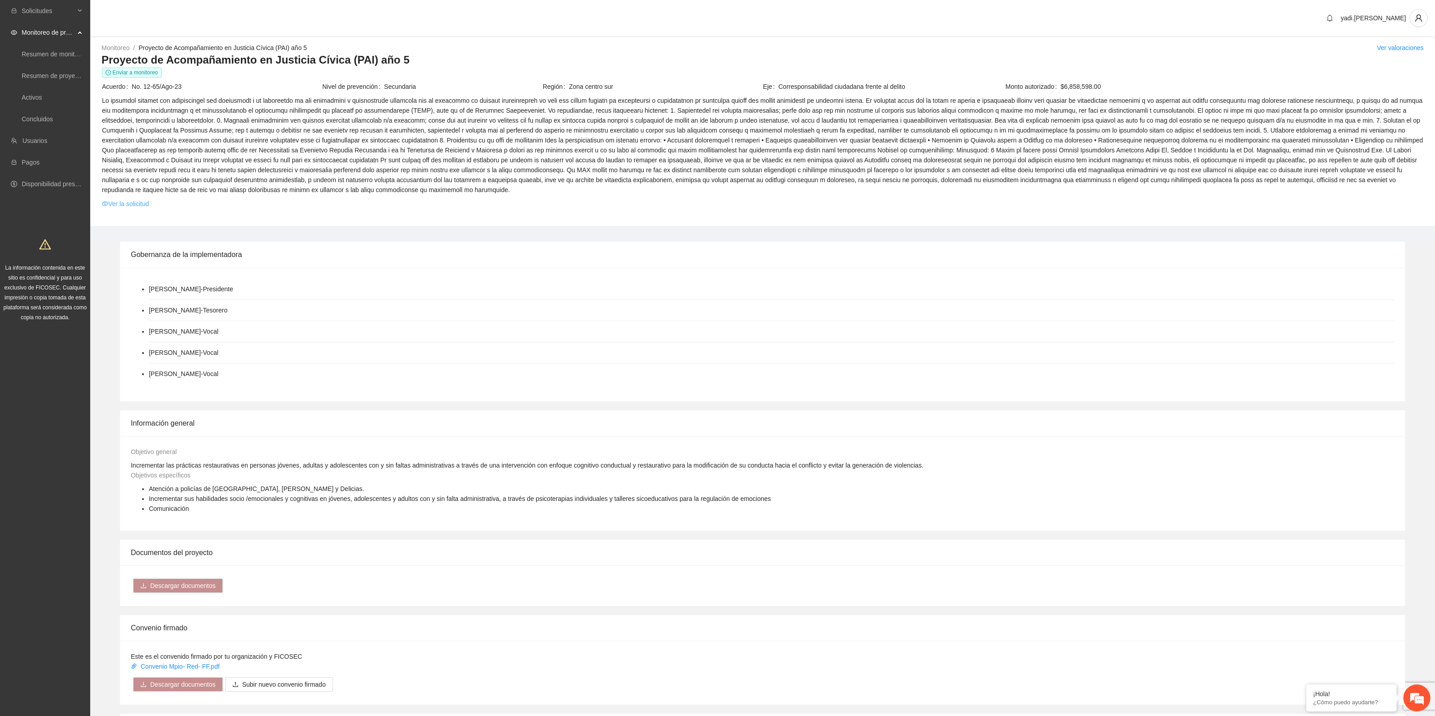
click at [138, 203] on link "Ver la solicitud" at bounding box center [125, 204] width 47 height 10
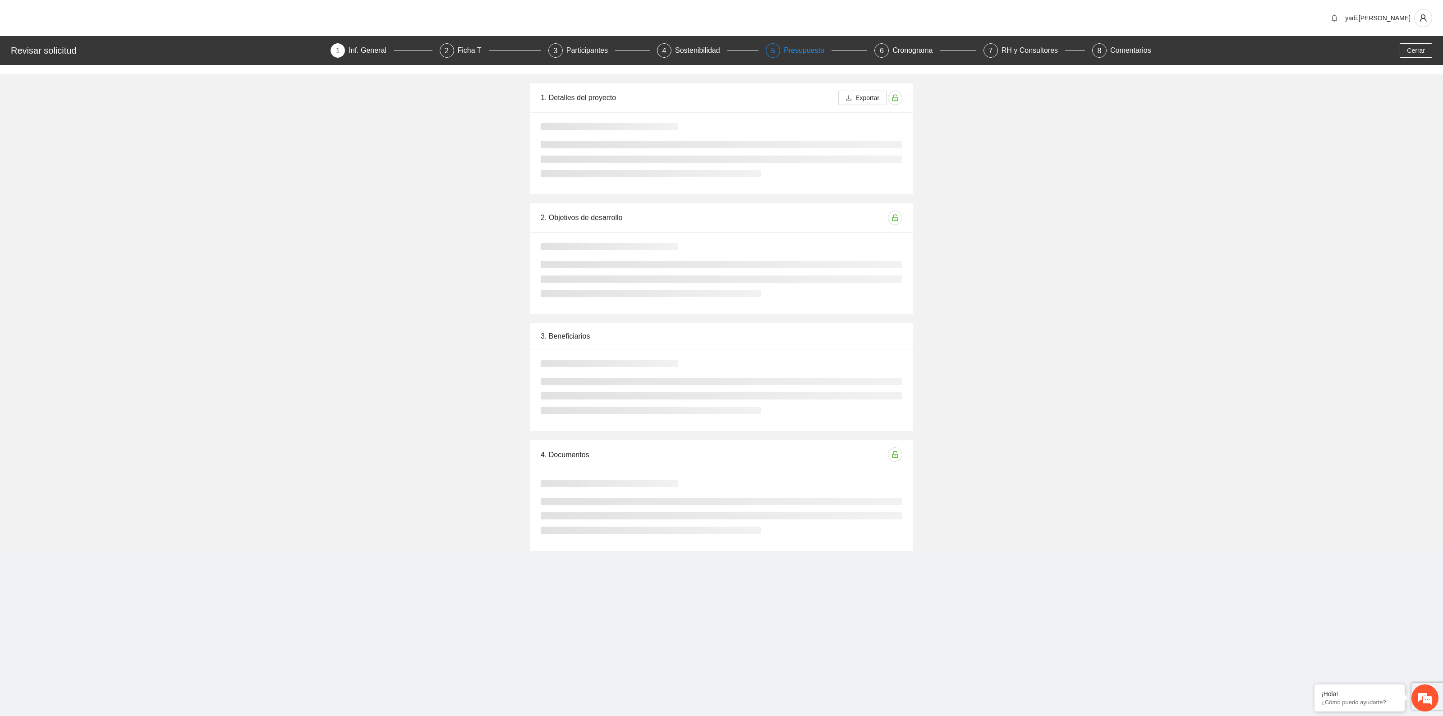
click at [720, 49] on div "Presupuesto" at bounding box center [808, 50] width 48 height 14
